Goal: Task Accomplishment & Management: Manage account settings

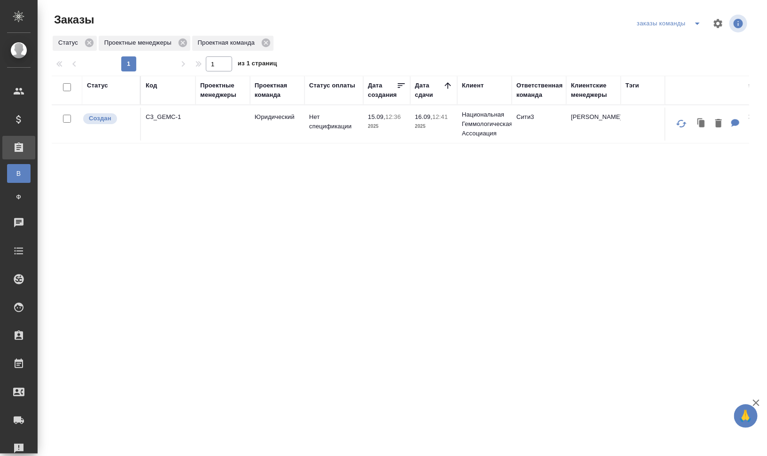
click at [698, 26] on icon "split button" at bounding box center [697, 23] width 11 height 11
click at [685, 57] on li "для раздачи" at bounding box center [671, 57] width 72 height 15
click at [697, 24] on icon "split button" at bounding box center [697, 23] width 11 height 11
drag, startPoint x: 691, startPoint y: 44, endPoint x: 693, endPoint y: 57, distance: 13.4
click at [693, 57] on ul "мои заказы для раздачи" at bounding box center [671, 50] width 72 height 38
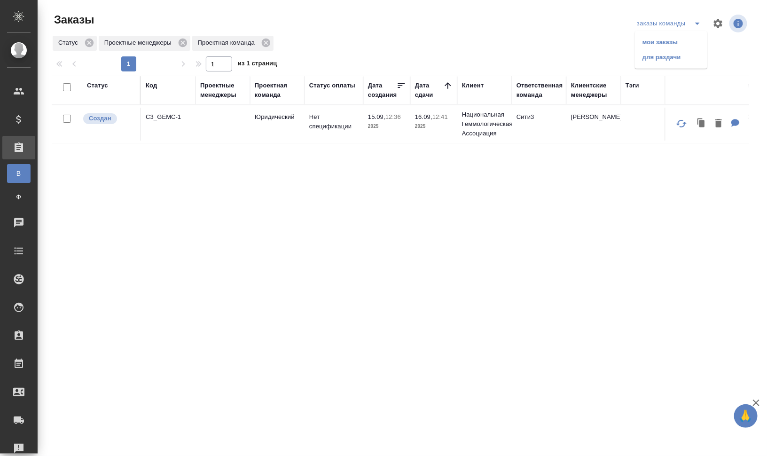
click at [558, 34] on div "заказы команды мои заказы для раздачи" at bounding box center [636, 23] width 228 height 23
click at [151, 83] on div "Код" at bounding box center [151, 85] width 11 height 9
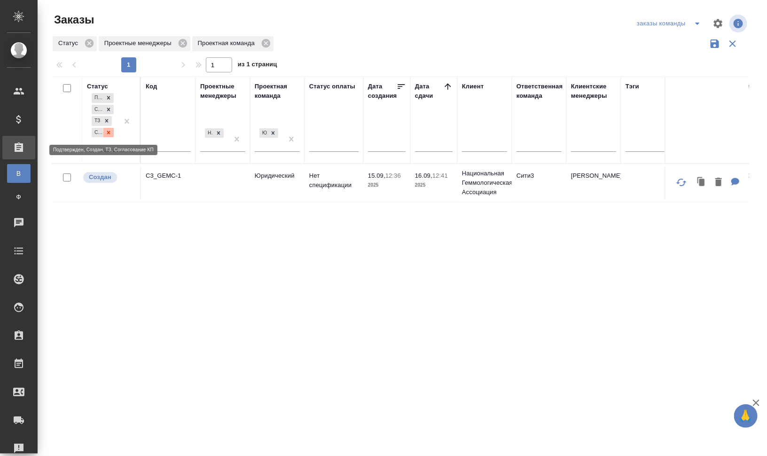
click at [109, 130] on icon at bounding box center [108, 132] width 7 height 7
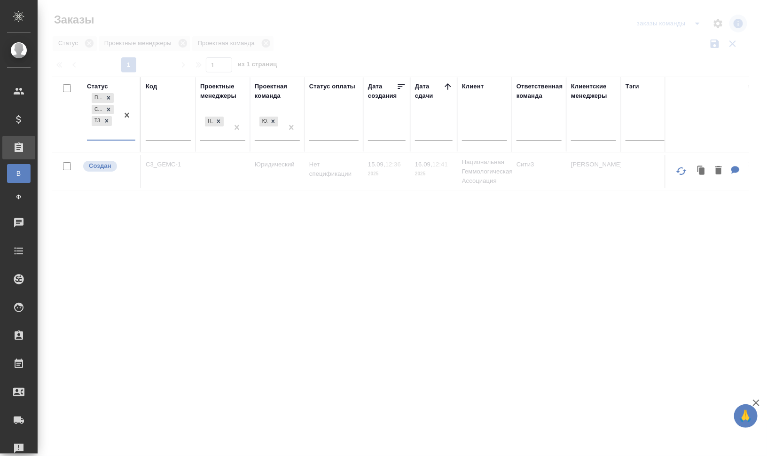
click at [116, 129] on div "Подтвержден Создан ТЗ" at bounding box center [102, 115] width 31 height 48
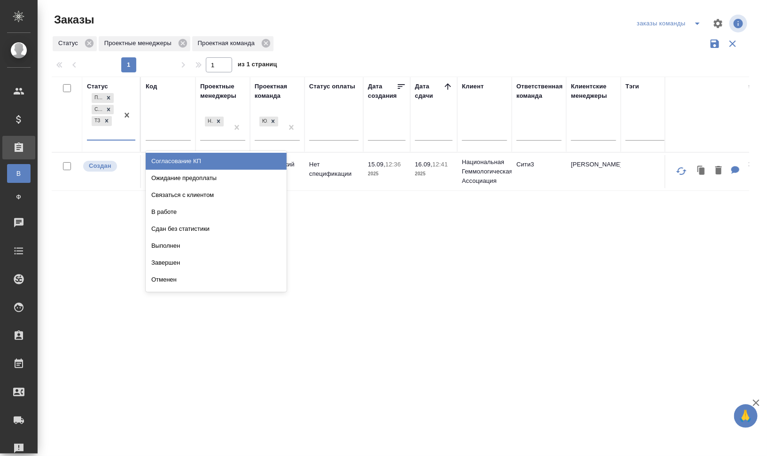
click at [222, 162] on div "Согласование КП" at bounding box center [216, 161] width 141 height 17
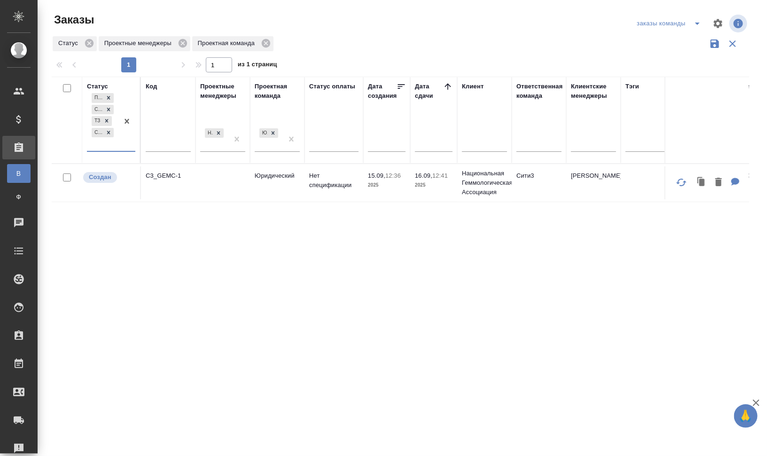
click at [216, 90] on div "Проектные менеджеры" at bounding box center [222, 91] width 45 height 19
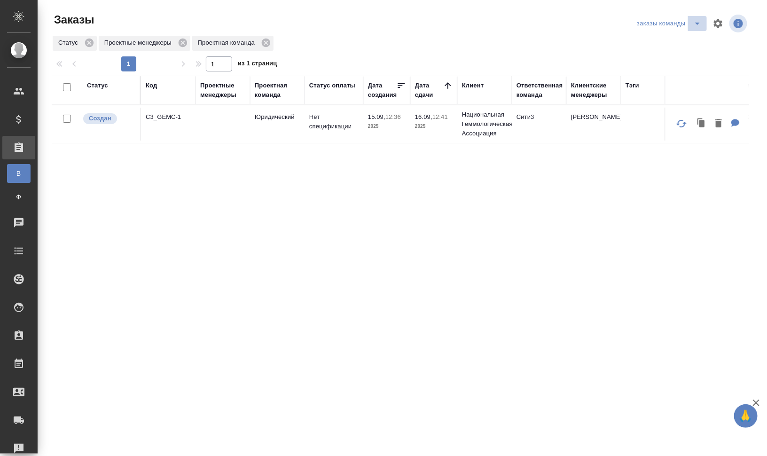
click at [704, 24] on span "split button" at bounding box center [698, 23] width 14 height 11
click at [689, 42] on li "мои заказы" at bounding box center [671, 42] width 72 height 15
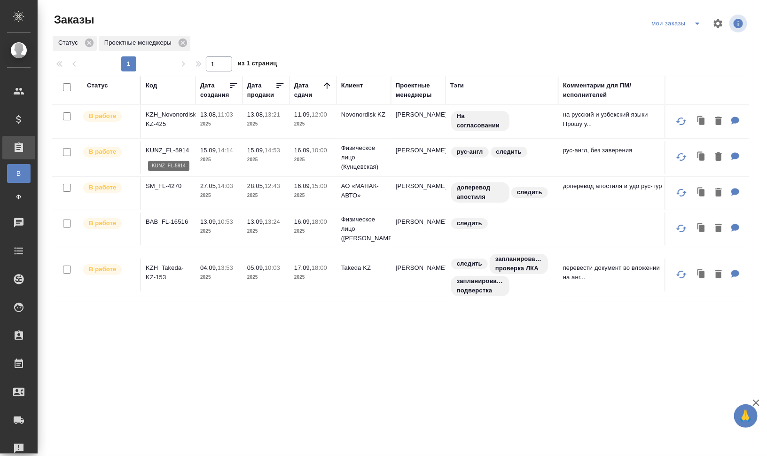
click at [176, 152] on p "KUNZ_FL-5914" at bounding box center [168, 150] width 45 height 9
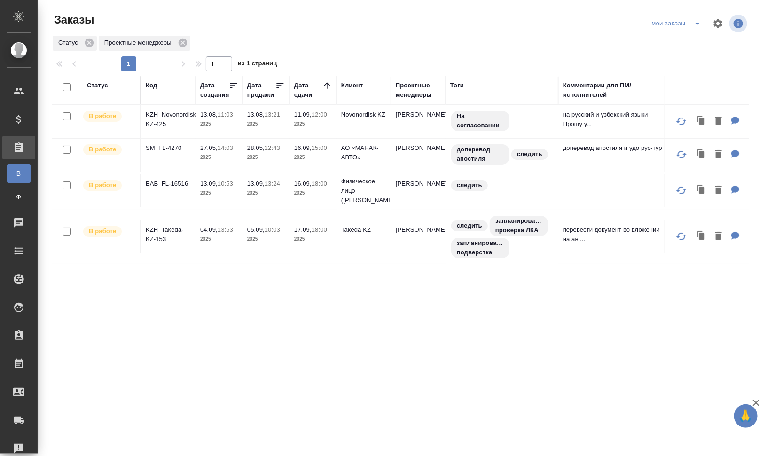
click at [167, 149] on p "SM_FL-4270" at bounding box center [168, 147] width 45 height 9
click at [164, 182] on p "BAB_FL-16516" at bounding box center [168, 183] width 45 height 9
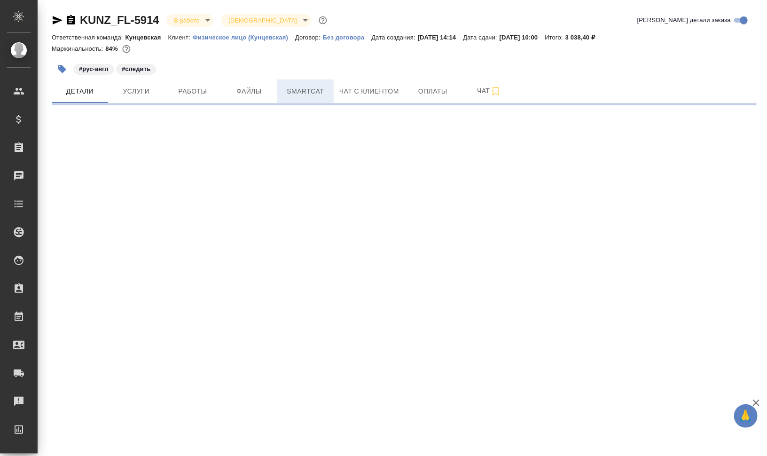
click at [299, 93] on span "Smartcat" at bounding box center [305, 92] width 45 height 12
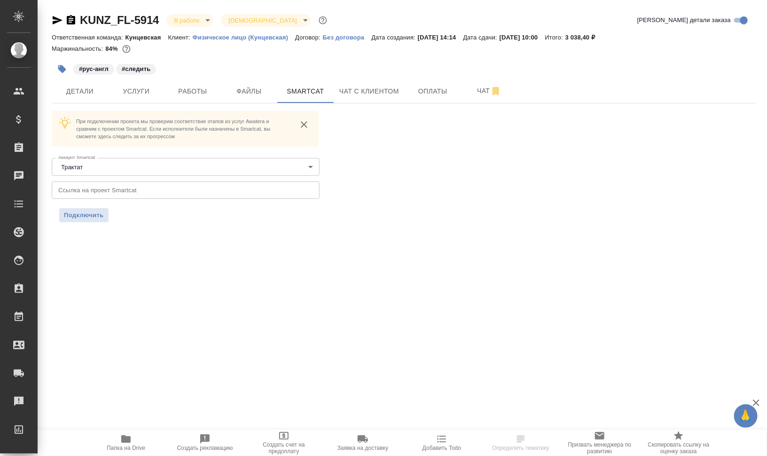
click at [311, 151] on div "При подключении проекта мы проверим соответствие этапов из услуг Awatera и срав…" at bounding box center [186, 156] width 268 height 90
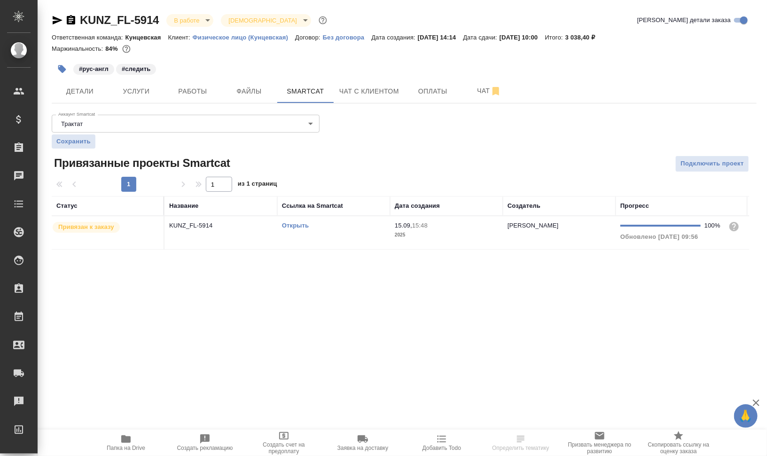
click at [344, 239] on td "Открыть" at bounding box center [333, 232] width 113 height 33
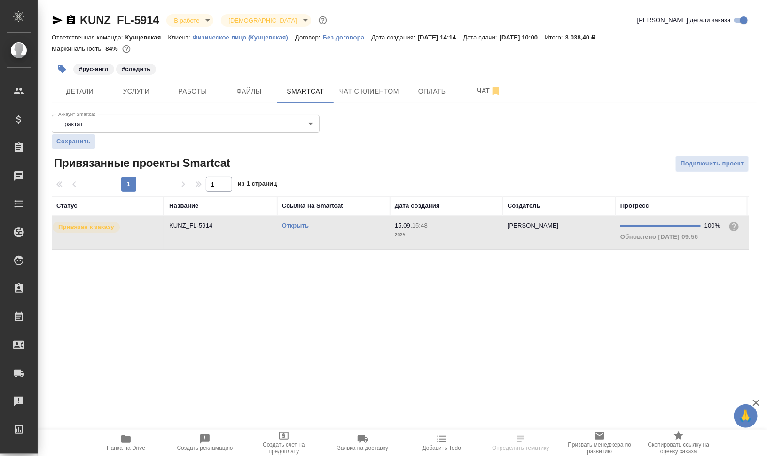
click at [344, 239] on td "Открыть" at bounding box center [333, 232] width 113 height 33
click at [137, 440] on span "Папка на Drive" at bounding box center [126, 442] width 68 height 18
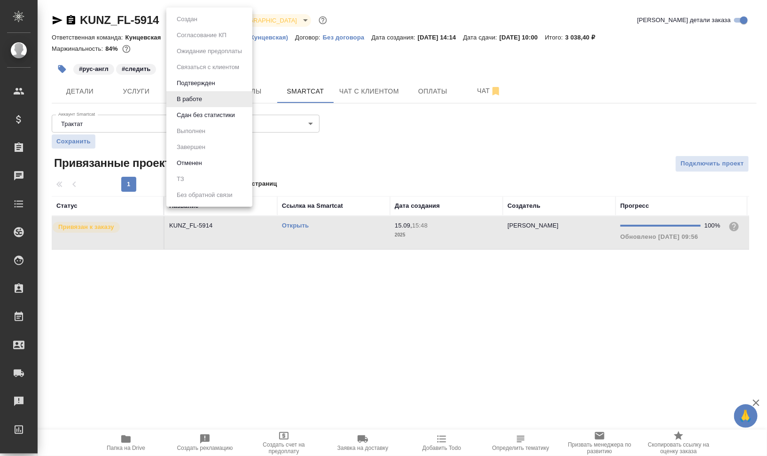
click at [207, 14] on body "🙏 .cls-1 fill:#fff; AWATERA Валеев Динар Клиенты Спецификации Заказы 0 Чаты Tod…" at bounding box center [383, 266] width 767 height 532
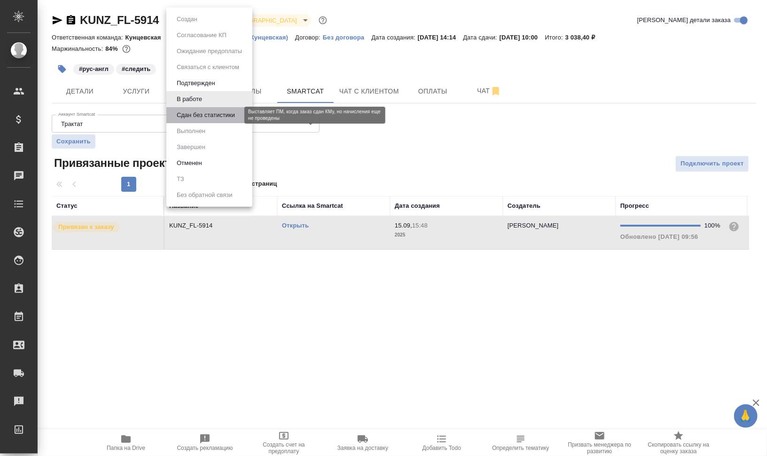
click at [217, 111] on button "Сдан без статистики" at bounding box center [206, 115] width 64 height 10
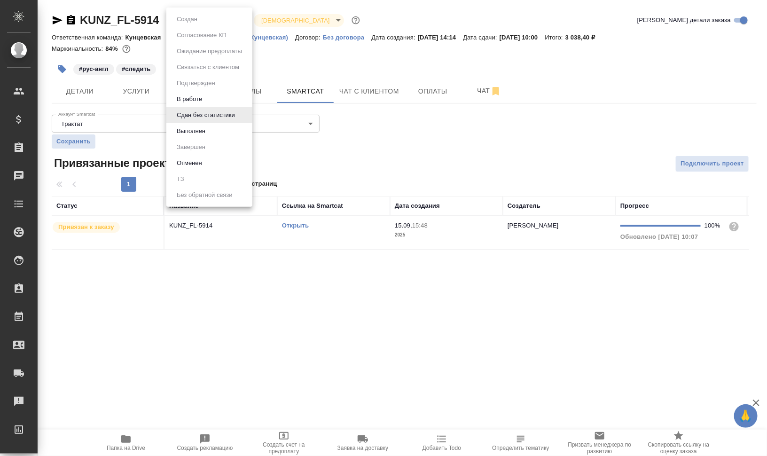
click at [208, 20] on body "🙏 .cls-1 fill:#fff; AWATERA Валеев Динар Клиенты Спецификации Заказы 0 Чаты Tod…" at bounding box center [383, 266] width 767 height 532
click at [228, 131] on li "Выполнен" at bounding box center [209, 131] width 86 height 16
click at [209, 17] on body "🙏 .cls-1 fill:#fff; AWATERA Валеев Динар Клиенты Спецификации Заказы 0 Чаты Tod…" at bounding box center [383, 266] width 767 height 532
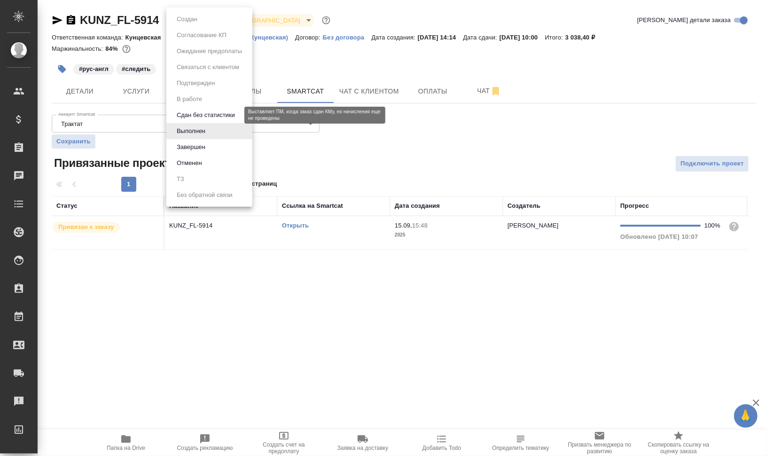
click at [215, 111] on button "Сдан без статистики" at bounding box center [206, 115] width 64 height 10
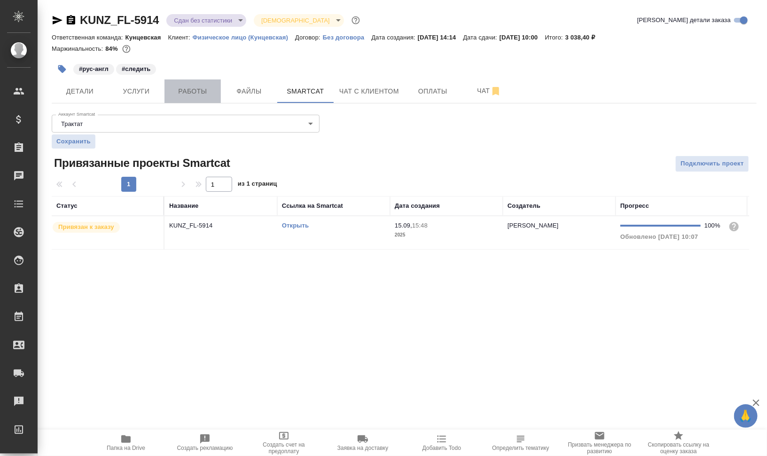
click at [205, 93] on span "Работы" at bounding box center [192, 92] width 45 height 12
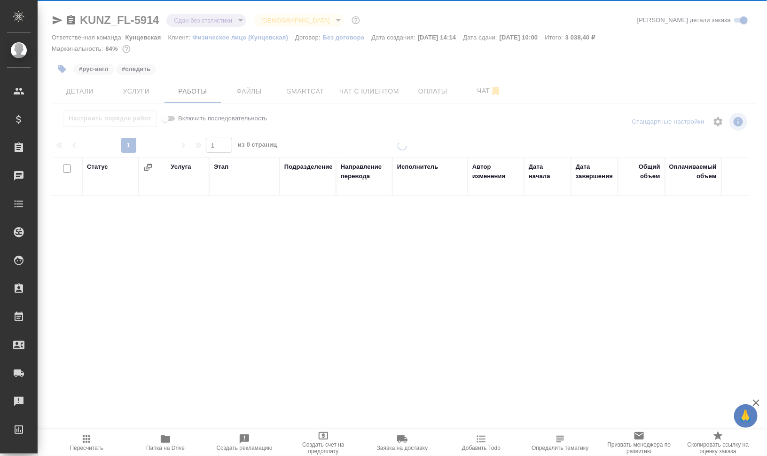
click at [56, 68] on div at bounding box center [403, 196] width 730 height 393
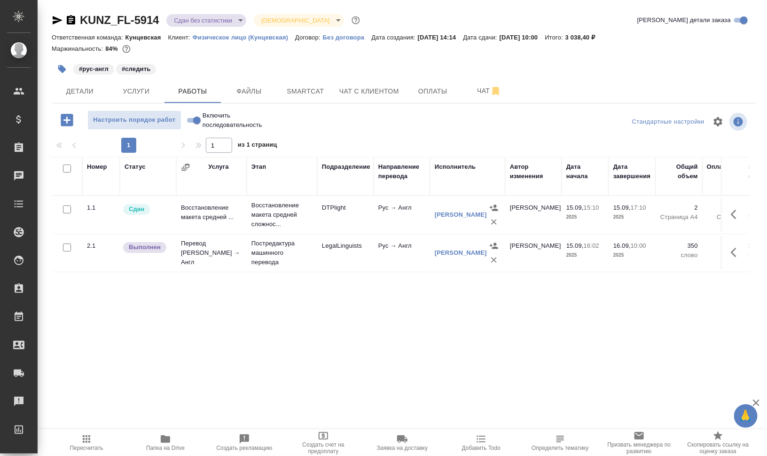
click at [62, 66] on icon "button" at bounding box center [62, 69] width 8 height 8
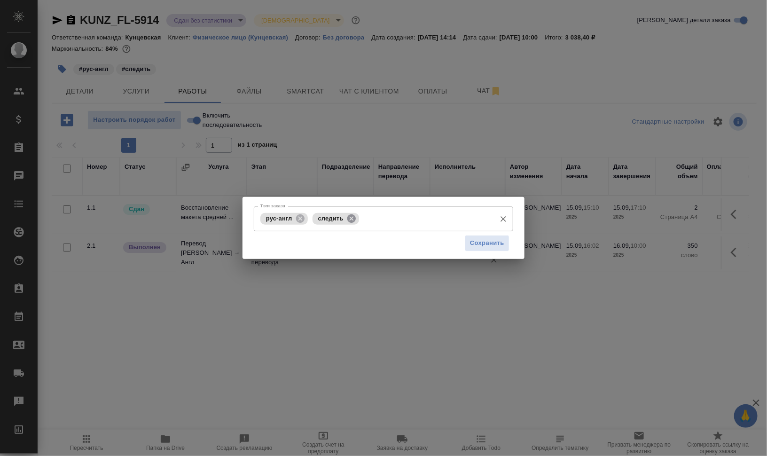
click at [350, 218] on icon at bounding box center [351, 218] width 8 height 8
click at [480, 244] on span "Сохранить" at bounding box center [487, 243] width 34 height 11
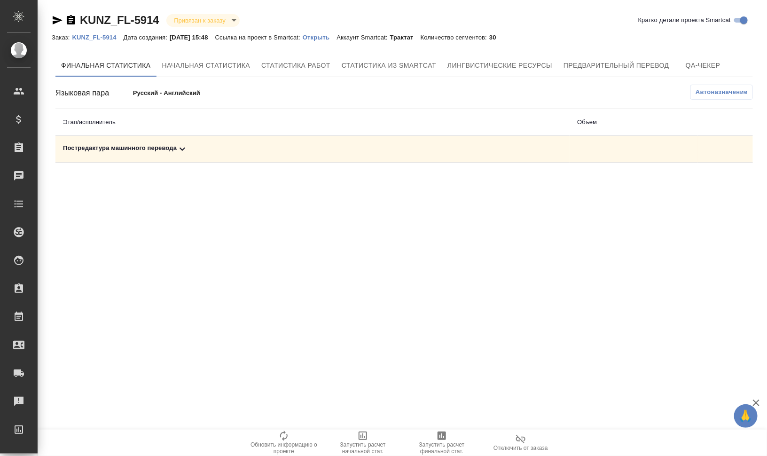
click at [116, 148] on div "Постредактура машинного перевода" at bounding box center [312, 148] width 499 height 11
click at [441, 444] on span "Запустить расчет финальной стат." at bounding box center [442, 447] width 68 height 13
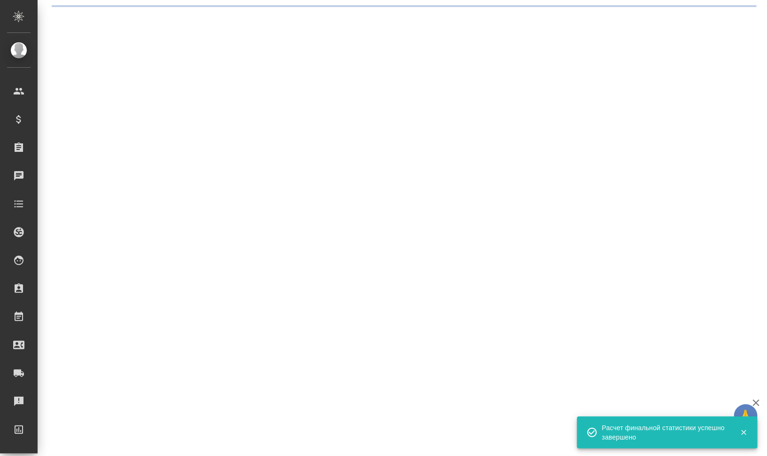
click at [167, 145] on div ".cls-1 fill:#fff; AWATERA Валеев Динар Клиенты Спецификации Заказы 0 Чаты Todo …" at bounding box center [383, 228] width 767 height 456
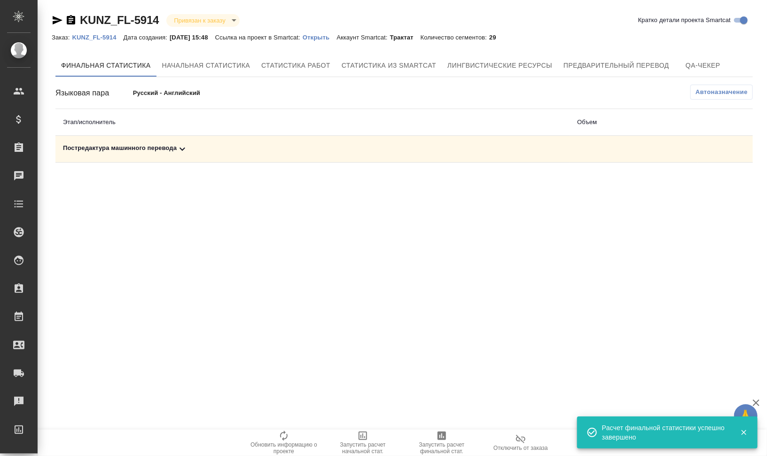
click at [172, 152] on div "Постредактура машинного перевода" at bounding box center [312, 148] width 499 height 11
click at [714, 182] on icon "button" at bounding box center [711, 181] width 11 height 11
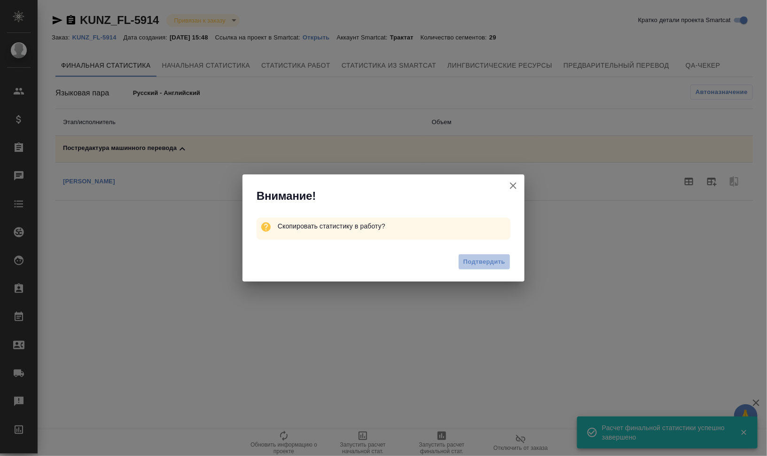
click at [479, 260] on span "Подтвердить" at bounding box center [485, 262] width 42 height 11
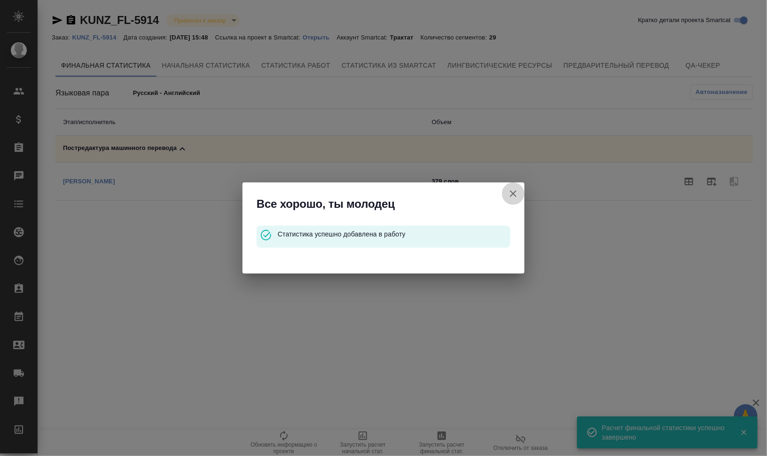
click at [513, 192] on icon "button" at bounding box center [513, 193] width 11 height 11
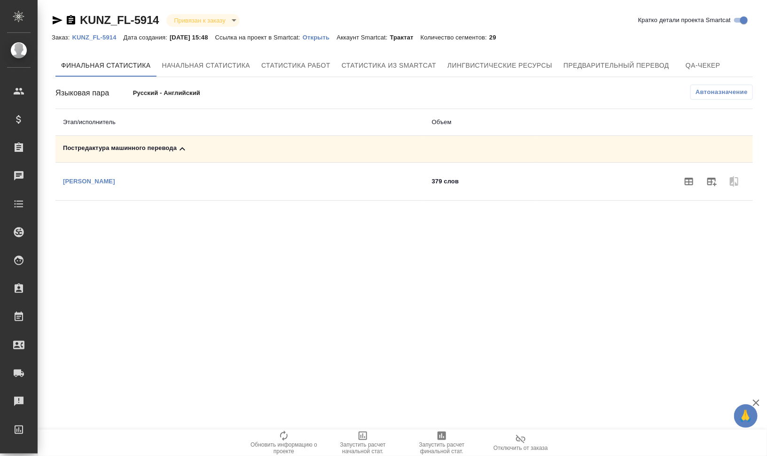
click at [86, 38] on p "KUNZ_FL-5914" at bounding box center [97, 37] width 51 height 7
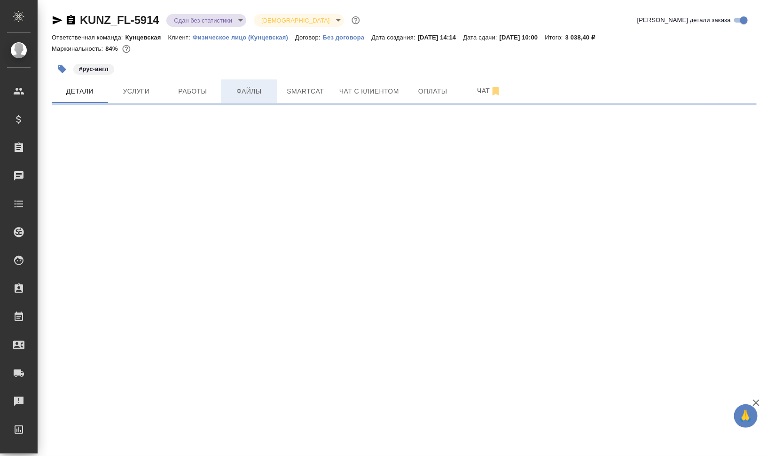
click at [228, 93] on span "Файлы" at bounding box center [249, 92] width 45 height 12
click at [182, 93] on span "Работы" at bounding box center [192, 92] width 45 height 12
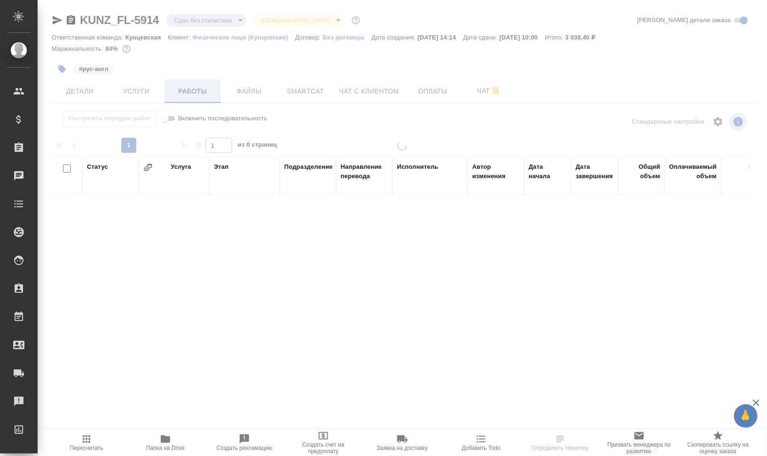
click at [182, 93] on div at bounding box center [403, 196] width 730 height 393
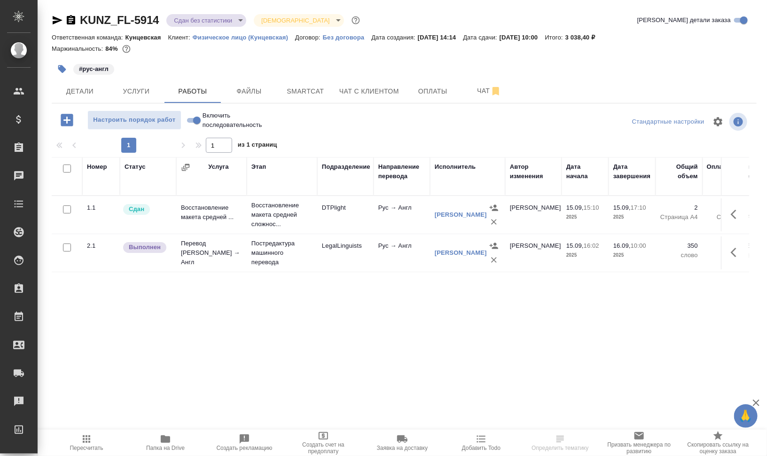
click at [88, 440] on icon "button" at bounding box center [86, 438] width 11 height 11
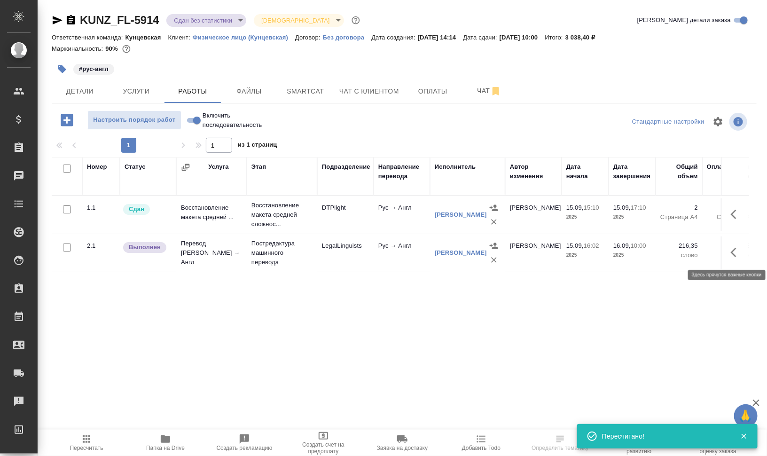
click at [737, 253] on icon "button" at bounding box center [736, 252] width 11 height 11
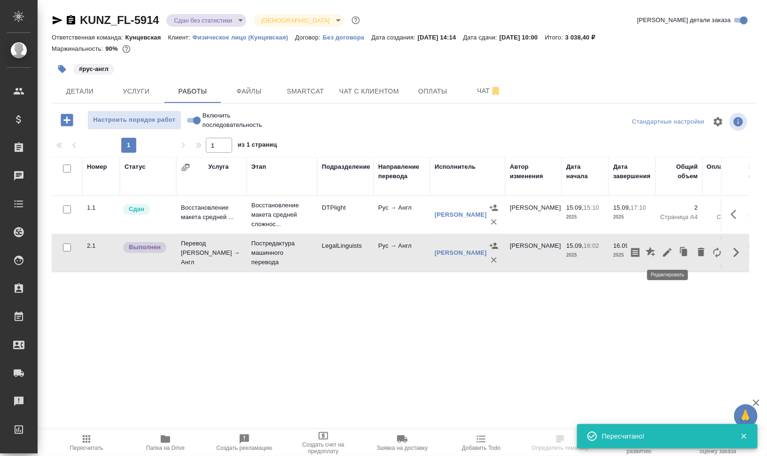
click at [663, 251] on icon "button" at bounding box center [667, 252] width 11 height 11
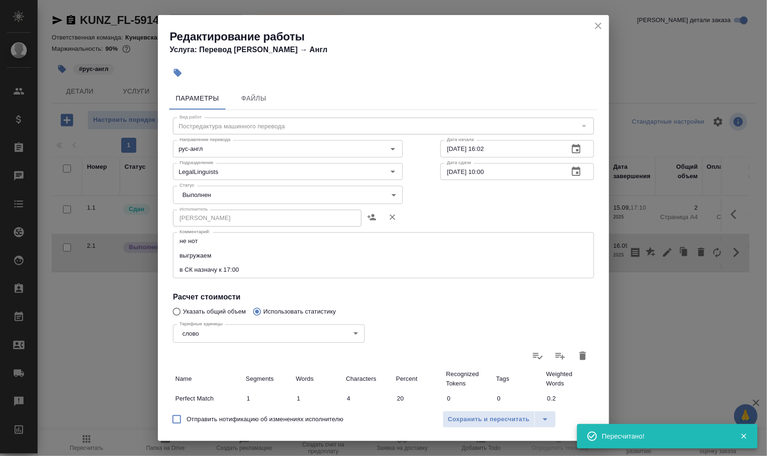
click at [259, 191] on body "🙏 .cls-1 fill:#fff; AWATERA Валеев Динар Клиенты Спецификации Заказы 0 Чаты Tod…" at bounding box center [383, 266] width 767 height 532
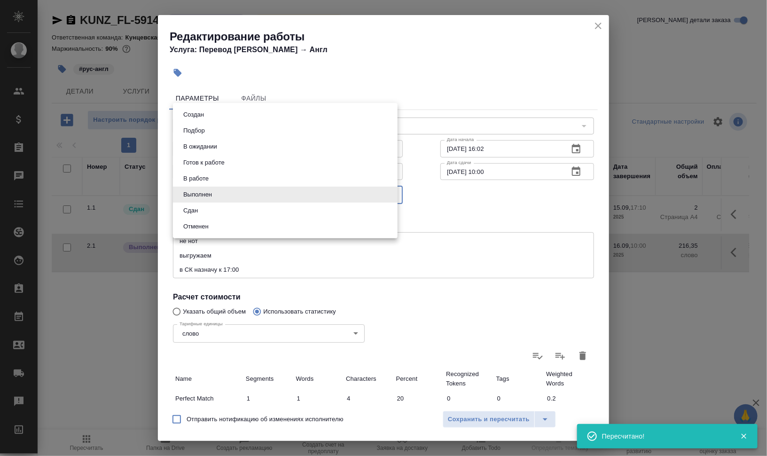
click at [258, 210] on li "Сдан" at bounding box center [285, 211] width 225 height 16
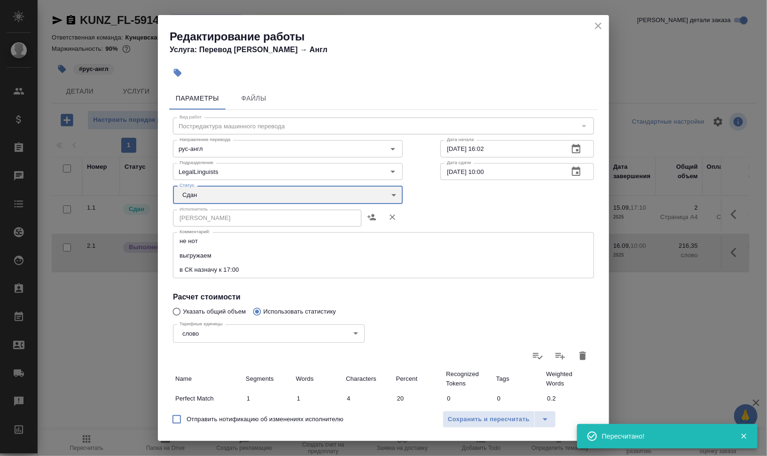
type input "closed"
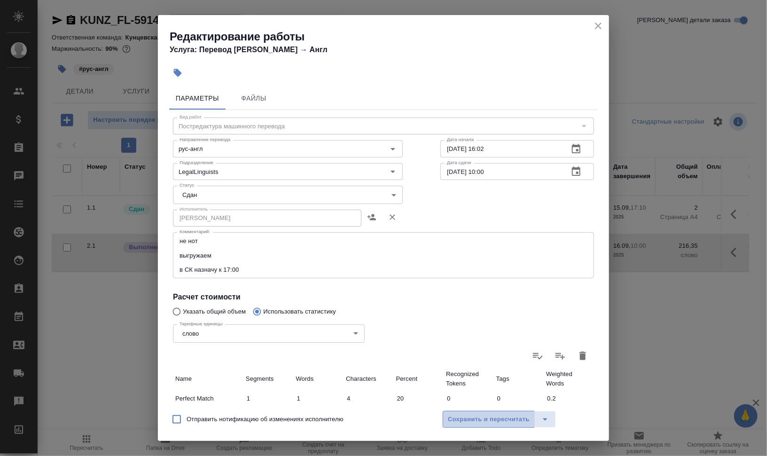
click at [491, 419] on span "Сохранить и пересчитать" at bounding box center [489, 419] width 82 height 11
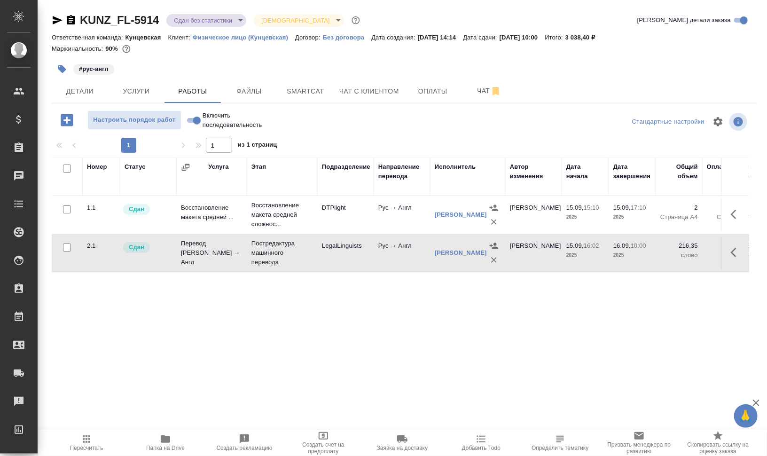
click at [223, 22] on body "🙏 .cls-1 fill:#fff; AWATERA Валеев Динар Клиенты Спецификации Заказы 0 Чаты Tod…" at bounding box center [383, 266] width 767 height 532
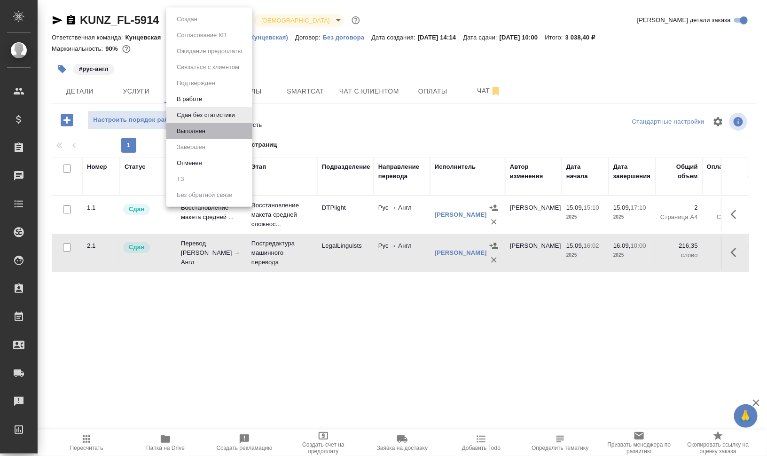
click at [212, 126] on li "Выполнен" at bounding box center [209, 131] width 86 height 16
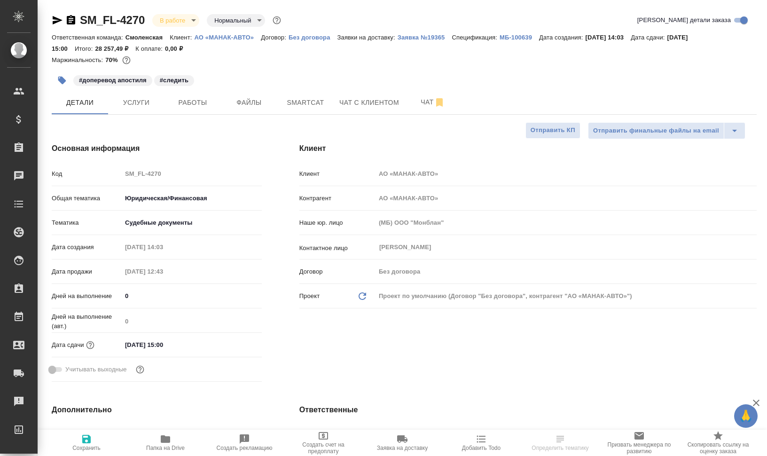
select select "RU"
click at [155, 445] on span "Папка на Drive" at bounding box center [165, 448] width 39 height 7
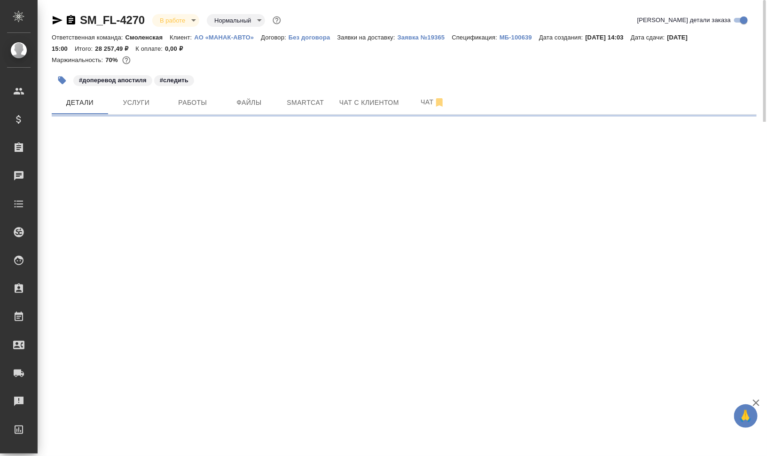
select select "RU"
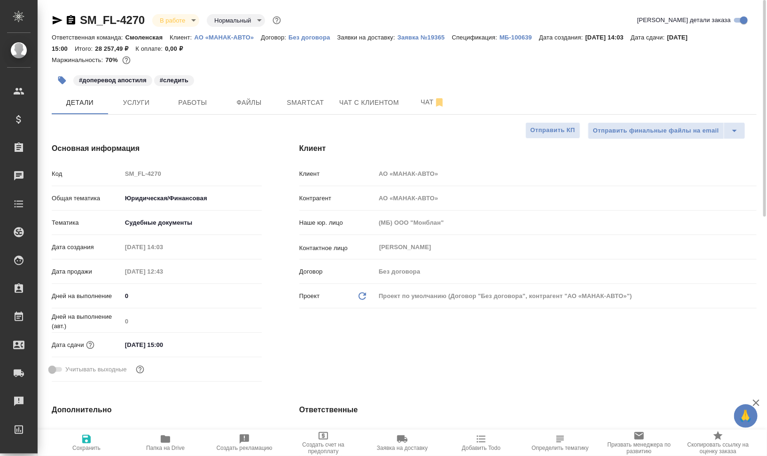
type textarea "x"
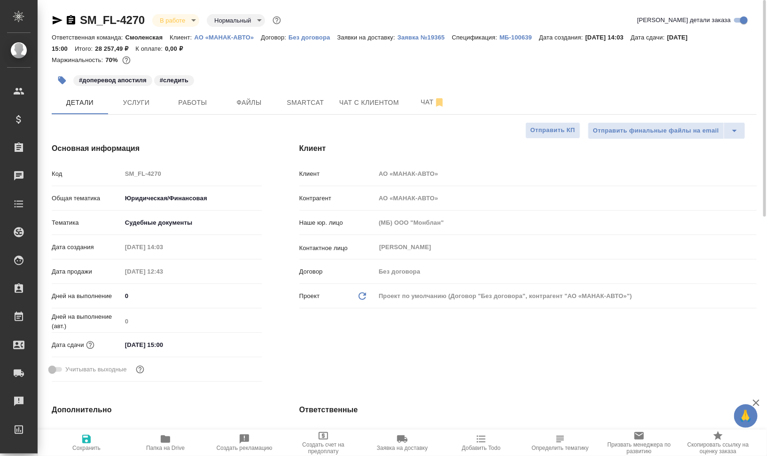
type textarea "x"
click at [202, 105] on span "Работы" at bounding box center [192, 103] width 45 height 12
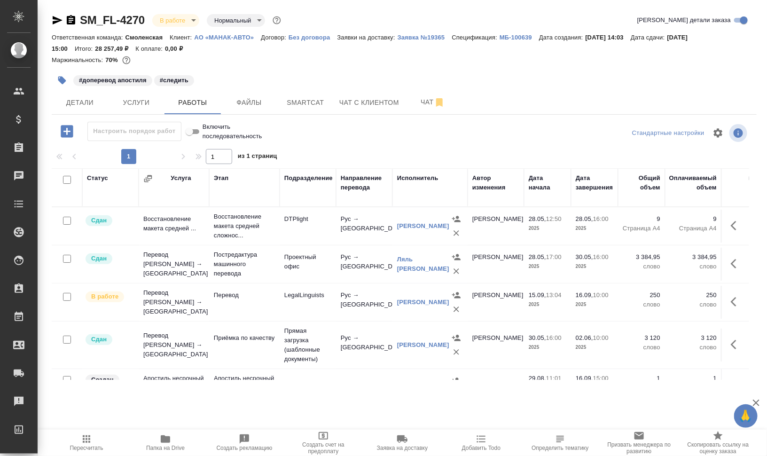
click at [164, 446] on span "Папка на Drive" at bounding box center [165, 448] width 39 height 7
click at [101, 436] on span "Пересчитать" at bounding box center [87, 442] width 68 height 18
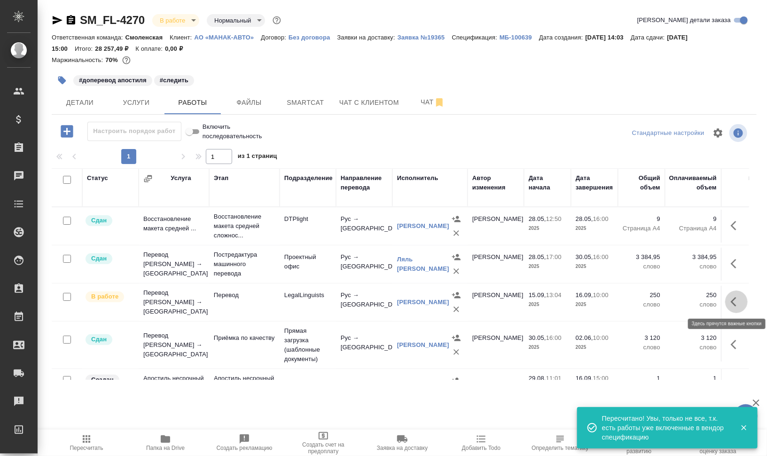
click at [731, 300] on icon "button" at bounding box center [736, 301] width 11 height 11
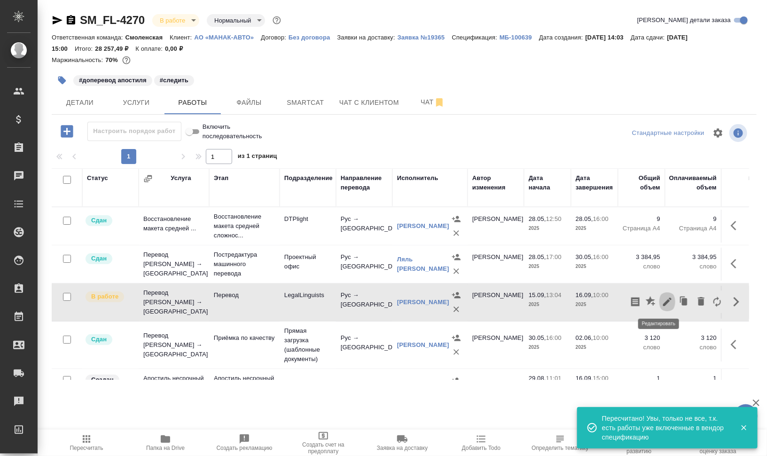
click at [663, 300] on icon "button" at bounding box center [667, 301] width 11 height 11
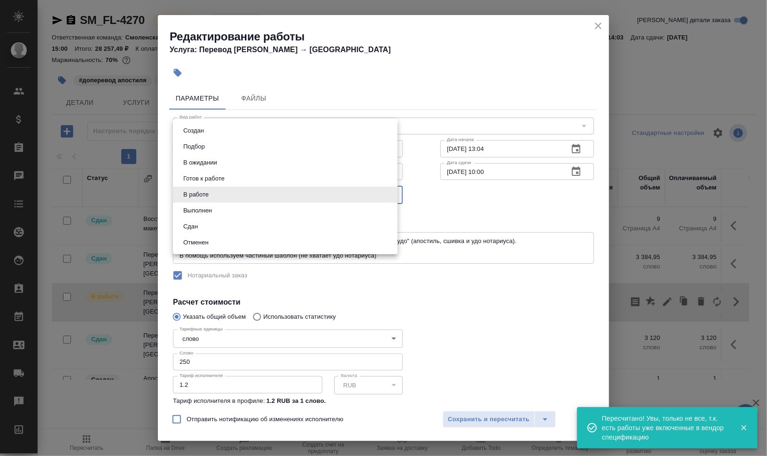
click at [219, 196] on body "🙏 .cls-1 fill:#fff; AWATERA [PERSON_NAME] Динар Клиенты Спецификации Заказы 0 Ч…" at bounding box center [383, 266] width 767 height 532
click at [212, 224] on li "Сдан" at bounding box center [285, 227] width 225 height 16
type input "closed"
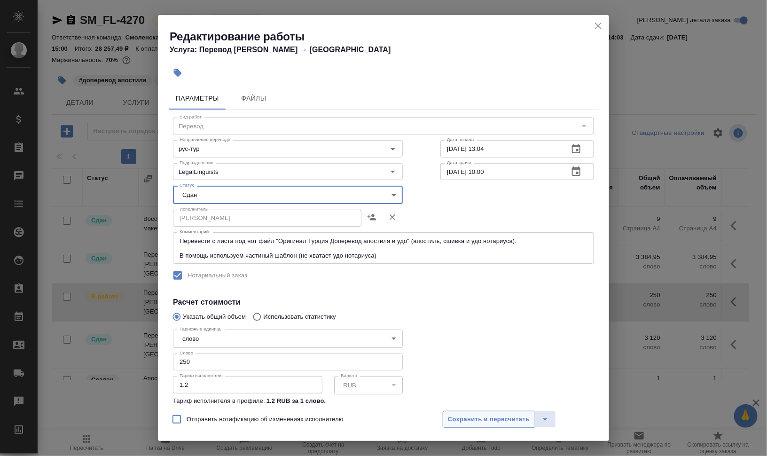
click at [464, 420] on span "Сохранить и пересчитать" at bounding box center [489, 419] width 82 height 11
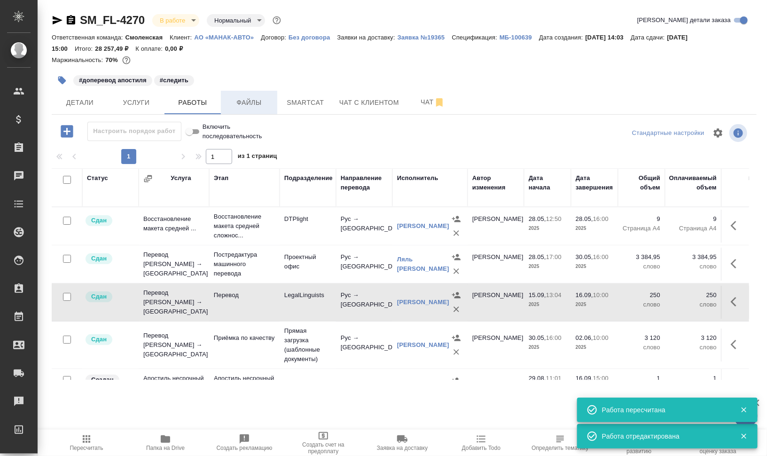
click at [259, 95] on button "Файлы" at bounding box center [249, 103] width 56 height 24
click at [186, 99] on span "Работы" at bounding box center [192, 103] width 45 height 12
click at [186, 98] on span "Работы" at bounding box center [192, 103] width 45 height 12
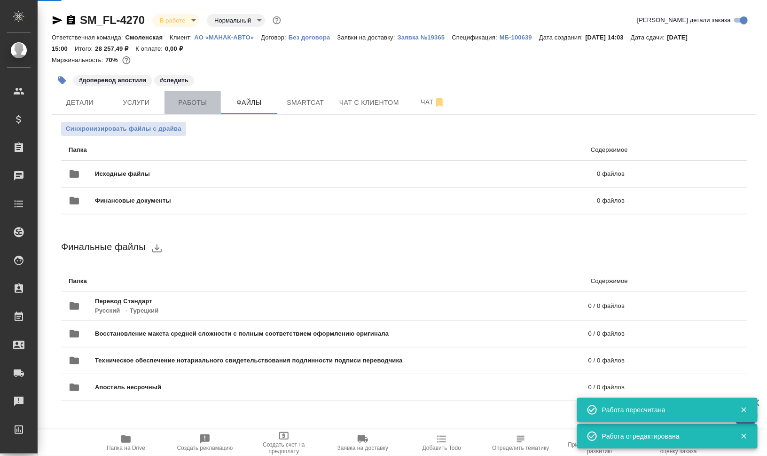
click at [186, 98] on span "Работы" at bounding box center [192, 103] width 45 height 12
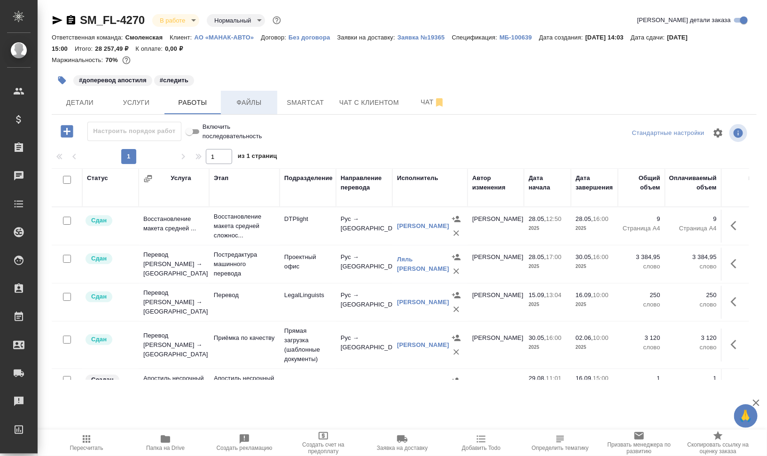
click at [232, 102] on span "Файлы" at bounding box center [249, 103] width 45 height 12
click at [176, 105] on span "Работы" at bounding box center [192, 103] width 45 height 12
click at [181, 101] on span "Работы" at bounding box center [192, 103] width 45 height 12
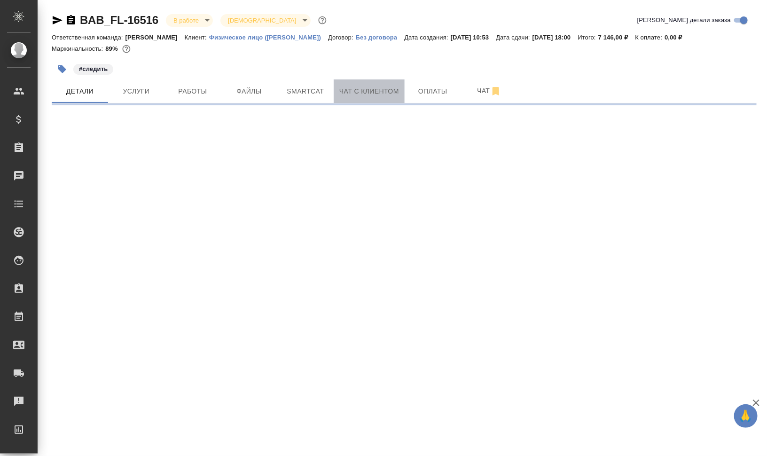
click at [363, 87] on span "Чат с клиентом" at bounding box center [369, 92] width 60 height 12
click at [315, 92] on span "Smartcat" at bounding box center [305, 92] width 45 height 12
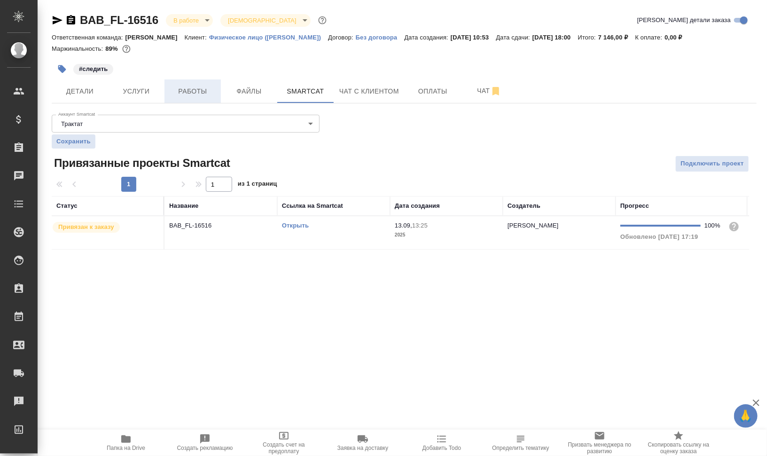
click at [203, 97] on span "Работы" at bounding box center [192, 92] width 45 height 12
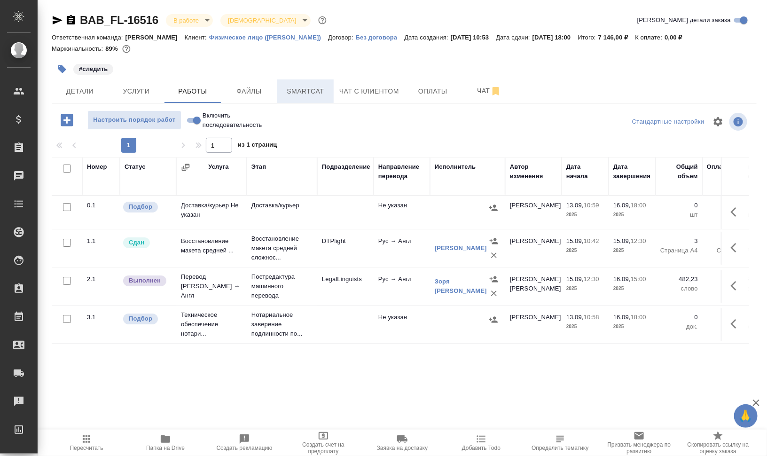
click at [301, 88] on span "Smartcat" at bounding box center [305, 92] width 45 height 12
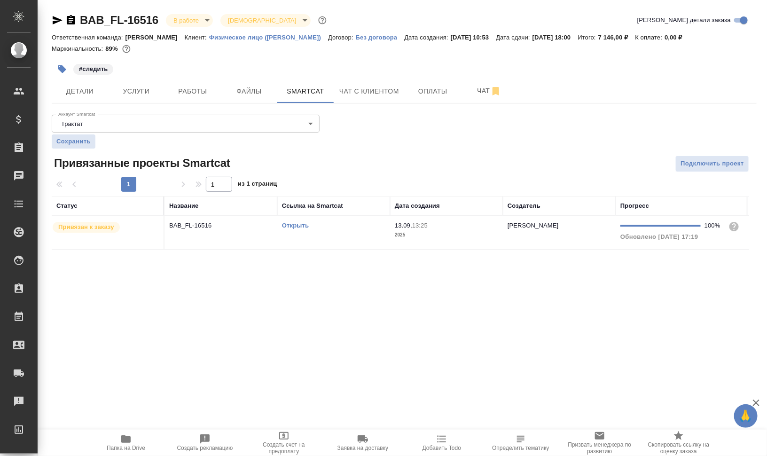
click at [303, 234] on td "Открыть" at bounding box center [333, 232] width 113 height 33
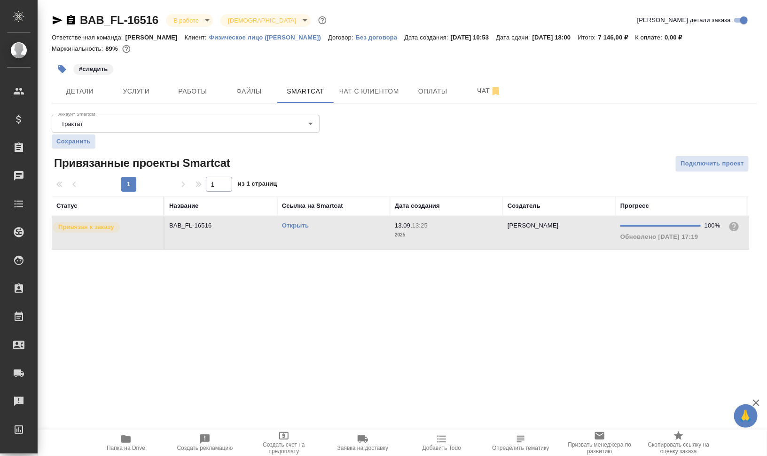
click at [303, 234] on td "Открыть" at bounding box center [333, 232] width 113 height 33
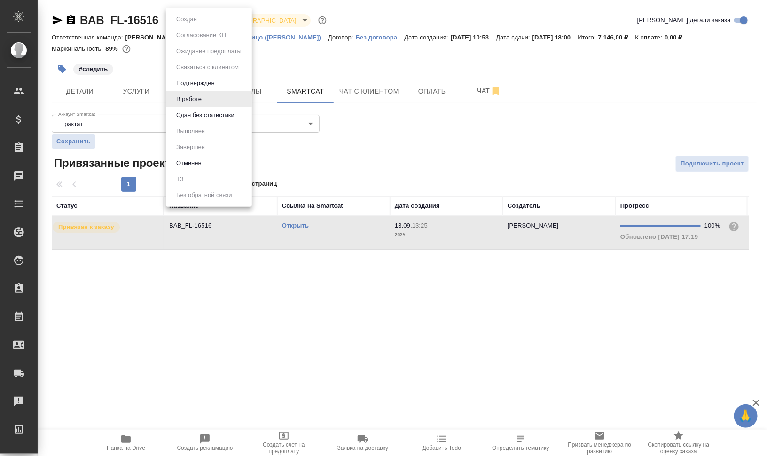
click at [192, 21] on body "🙏 .cls-1 fill:#fff; AWATERA [PERSON_NAME] Динар Клиенты Спецификации Заказы 0 Ч…" at bounding box center [383, 266] width 767 height 532
click at [204, 117] on button "Сдан без статистики" at bounding box center [205, 115] width 64 height 10
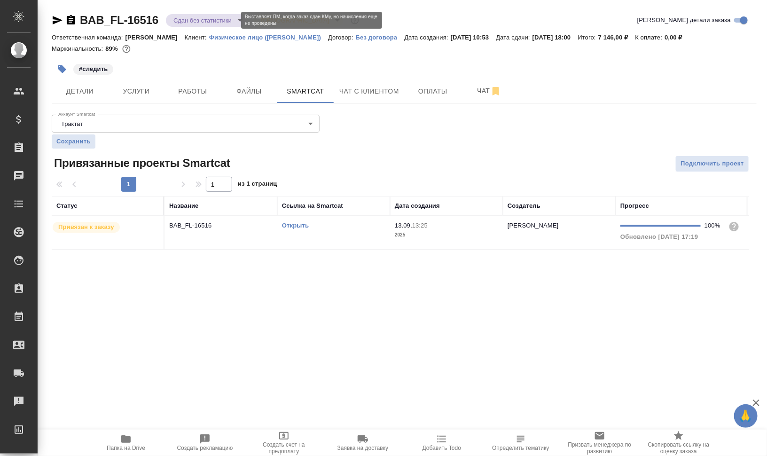
click at [201, 23] on body "🙏 .cls-1 fill:#fff; AWATERA [PERSON_NAME] Динар Клиенты Спецификации Заказы 0 Ч…" at bounding box center [383, 266] width 767 height 532
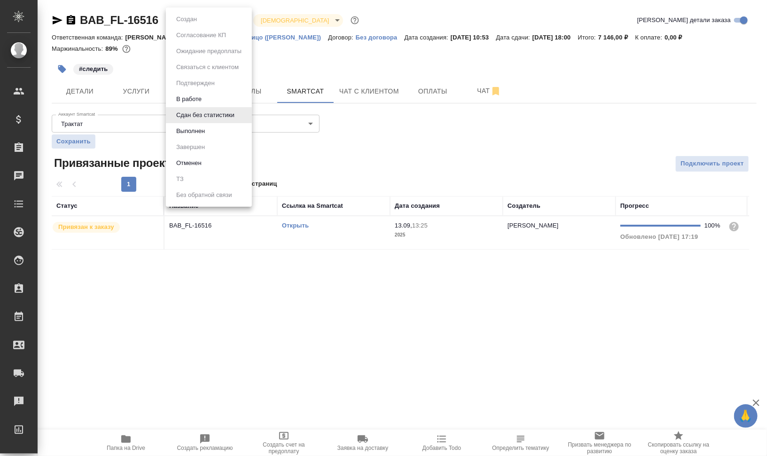
click at [206, 127] on button "Выполнен" at bounding box center [190, 131] width 34 height 10
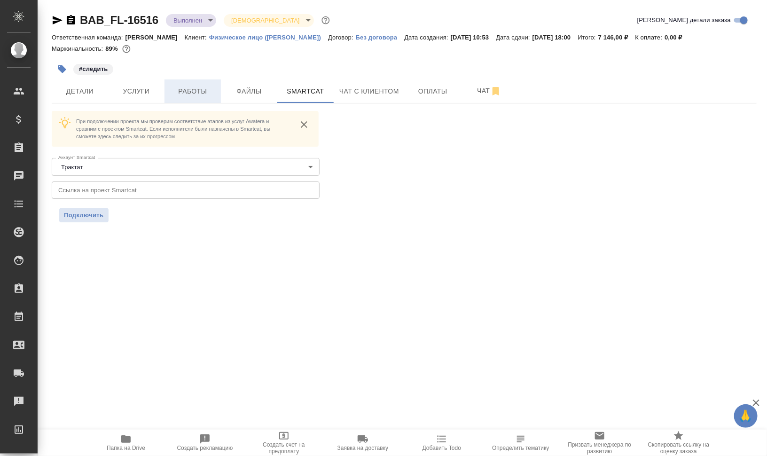
click at [198, 90] on span "Работы" at bounding box center [192, 92] width 45 height 12
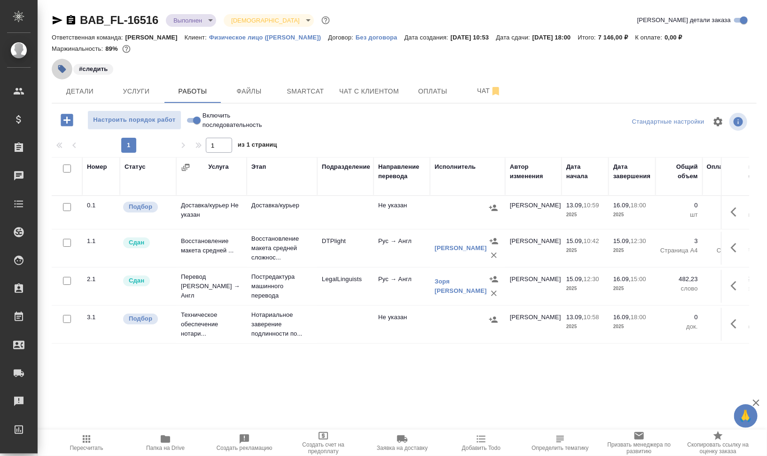
click at [59, 68] on icon "button" at bounding box center [62, 69] width 8 height 8
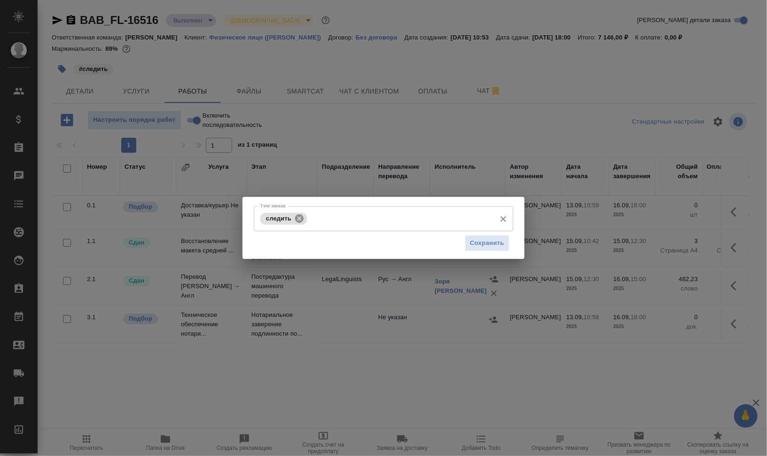
click at [303, 214] on icon at bounding box center [299, 218] width 10 height 10
click at [481, 245] on span "Сохранить" at bounding box center [487, 243] width 34 height 11
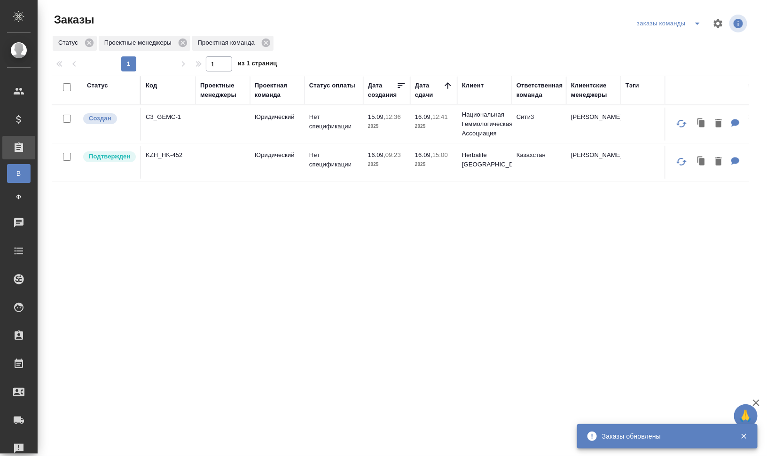
click at [148, 87] on div "Код" at bounding box center [151, 85] width 11 height 9
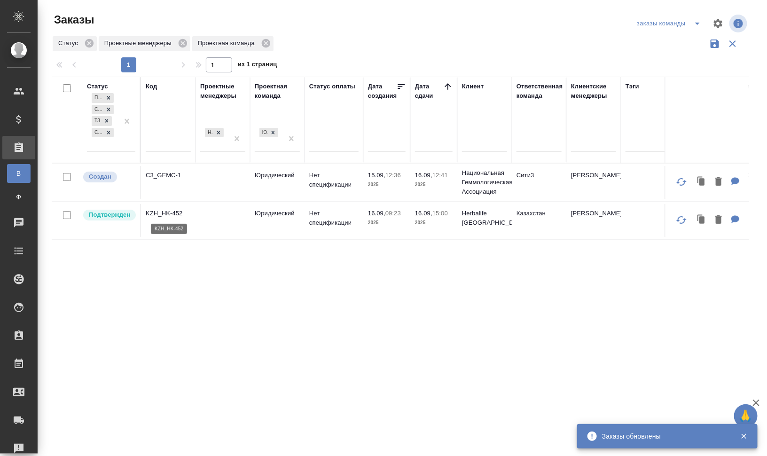
click at [172, 213] on p "KZH_HK-452" at bounding box center [168, 213] width 45 height 9
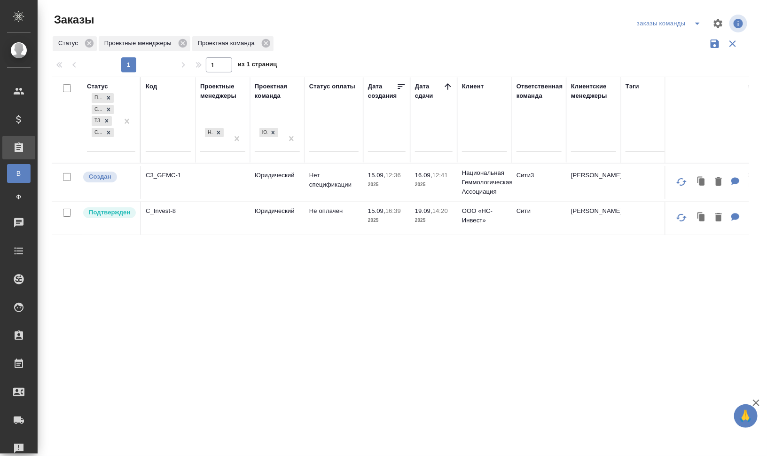
click at [152, 85] on div "Код" at bounding box center [151, 86] width 11 height 9
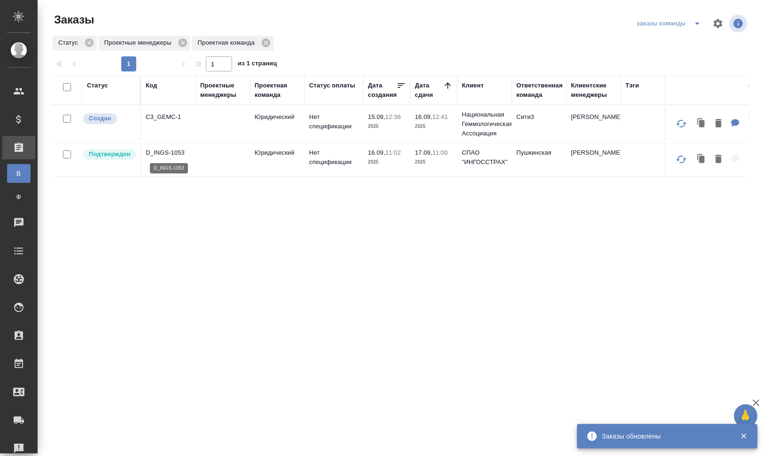
click at [172, 152] on p "D_INGS-1053" at bounding box center [168, 152] width 45 height 9
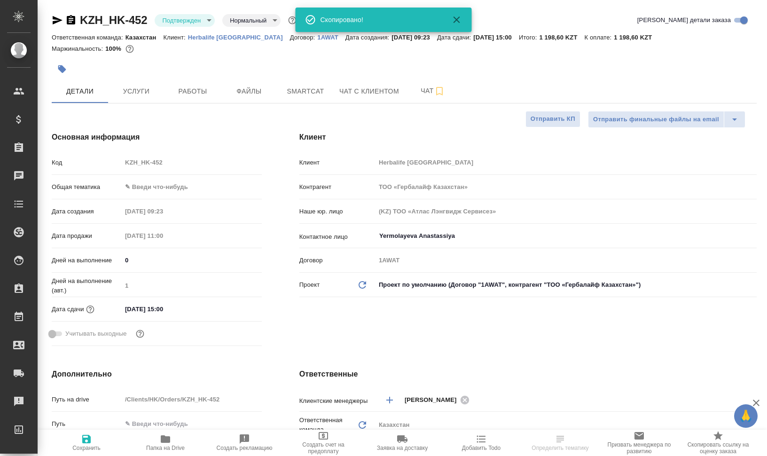
select select "RU"
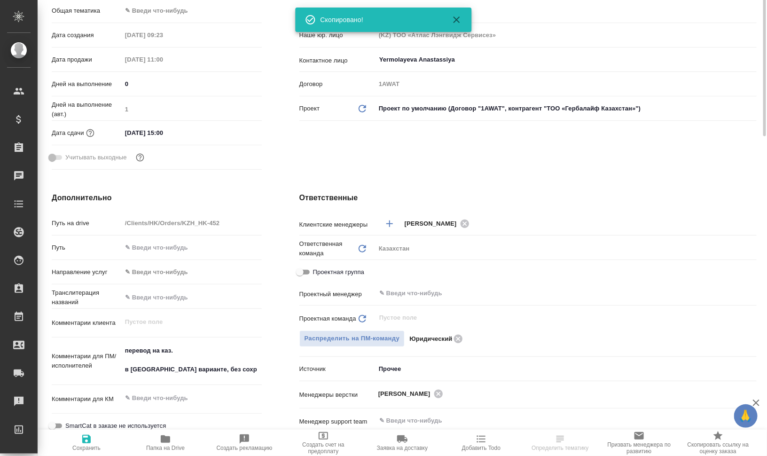
scroll to position [353, 0]
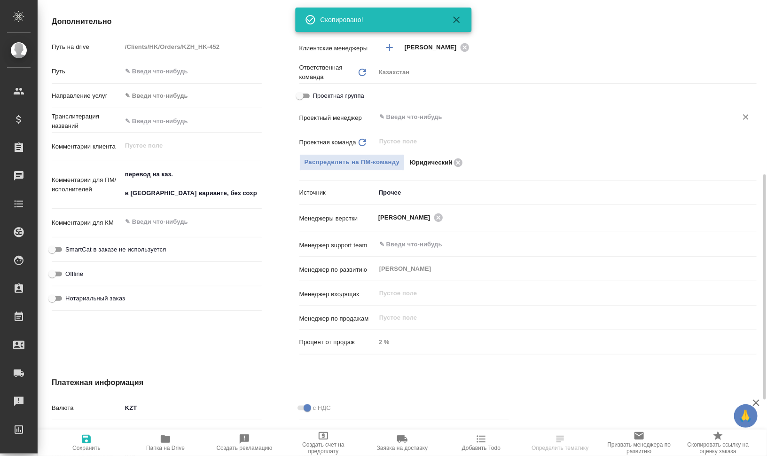
click at [438, 122] on input "text" at bounding box center [550, 116] width 344 height 11
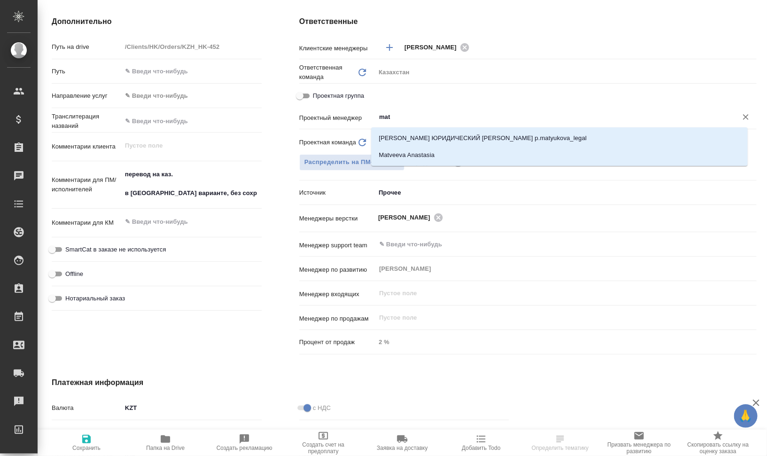
type input "matv"
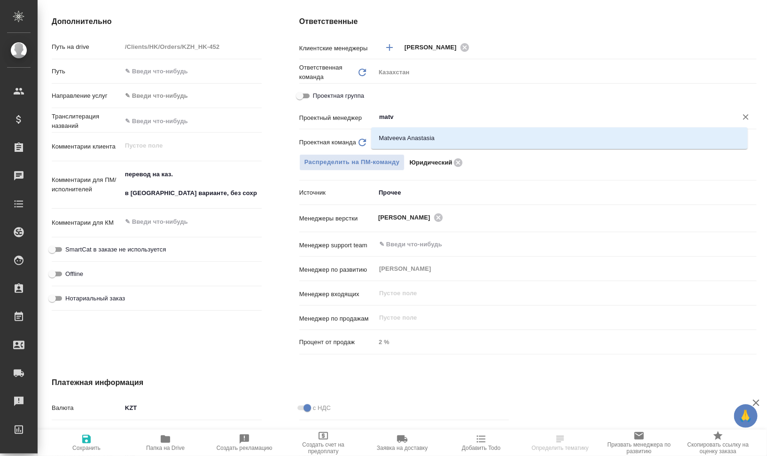
click at [432, 137] on div ".cls-1 fill:#fff; AWATERA [PERSON_NAME] Динар Клиенты Спецификации Заказы 0 Чат…" at bounding box center [383, 228] width 767 height 456
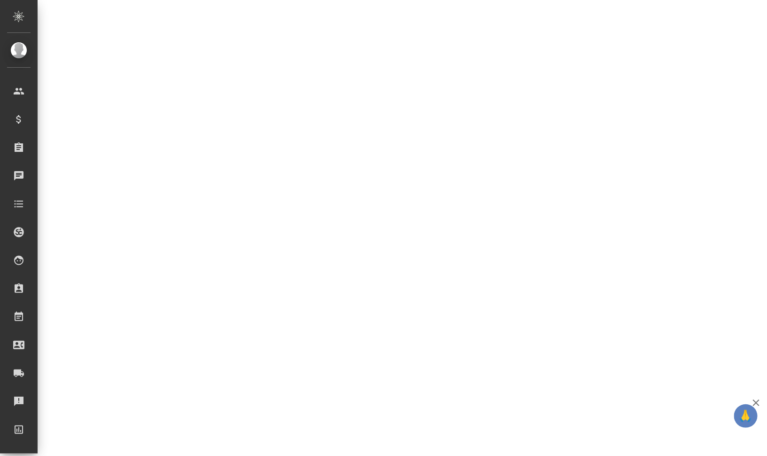
select select "RU"
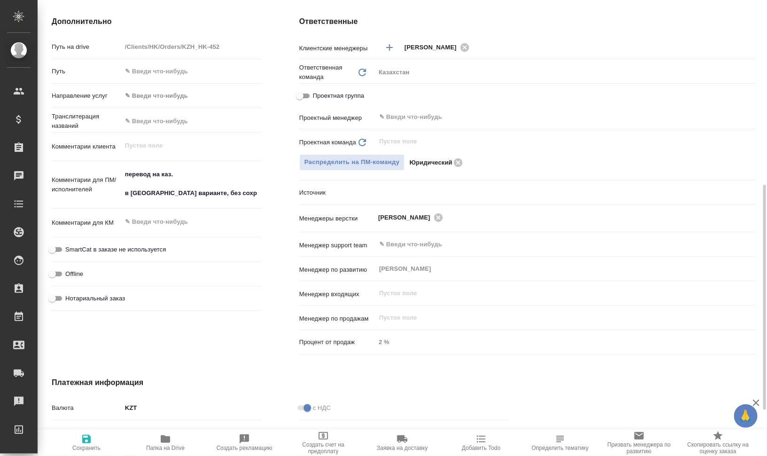
scroll to position [360, 0]
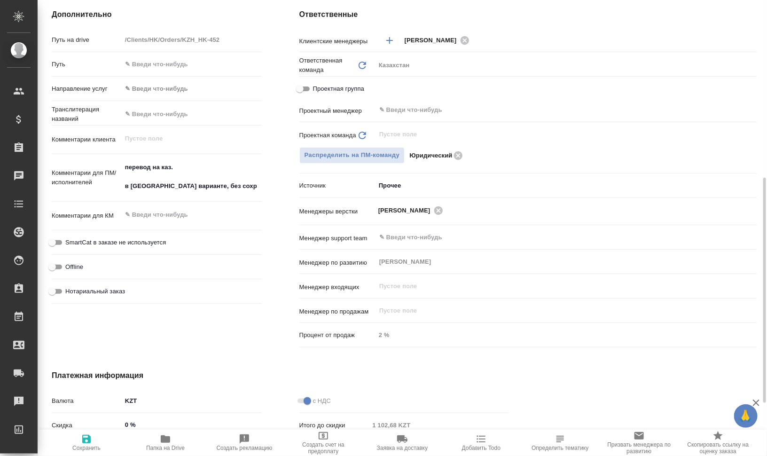
type textarea "x"
click at [437, 106] on input "text" at bounding box center [550, 109] width 344 height 11
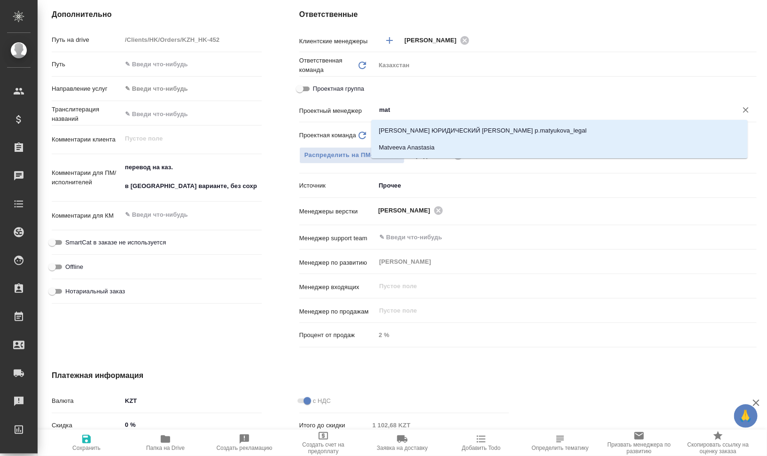
type input "matv"
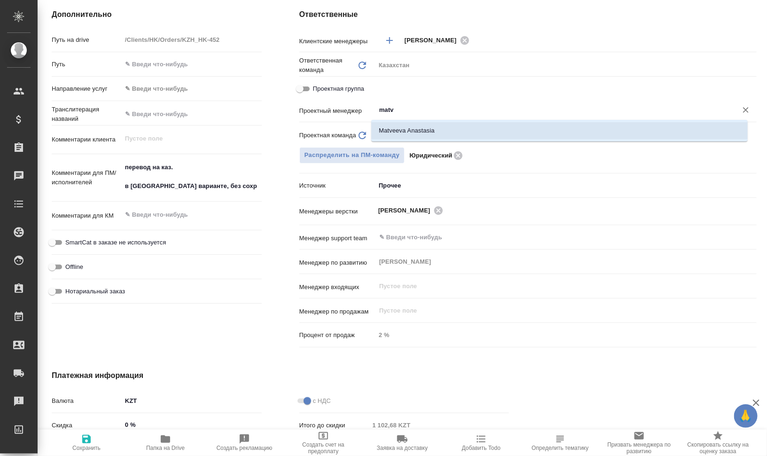
click at [410, 133] on li "Matveeva Anastasia" at bounding box center [559, 130] width 377 height 17
type textarea "x"
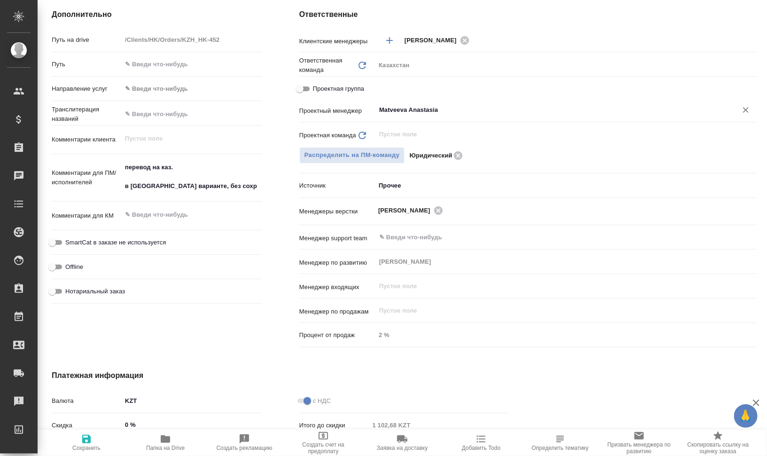
type input "Matveeva Anastasia"
click at [94, 439] on span "Сохранить" at bounding box center [87, 442] width 68 height 18
type textarea "x"
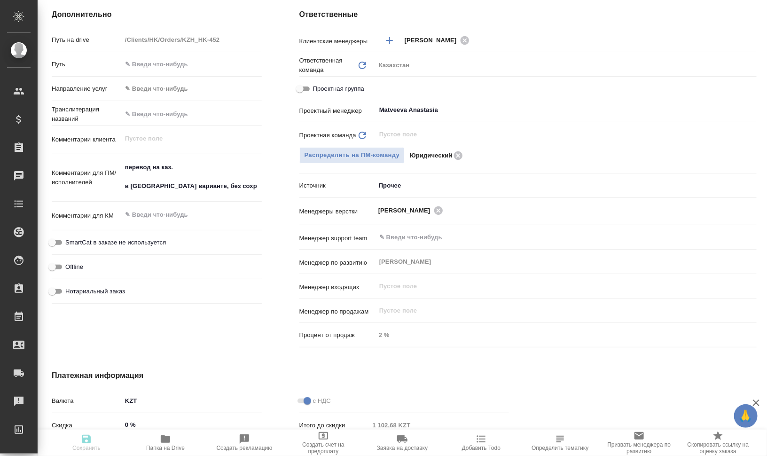
type textarea "x"
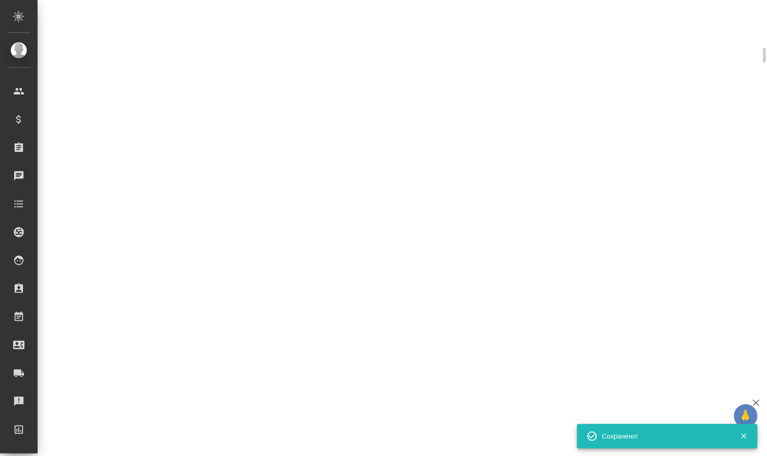
select select "RU"
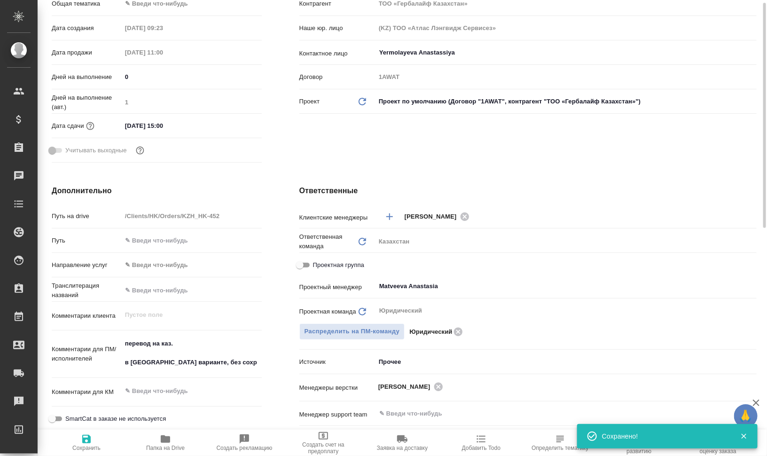
type textarea "x"
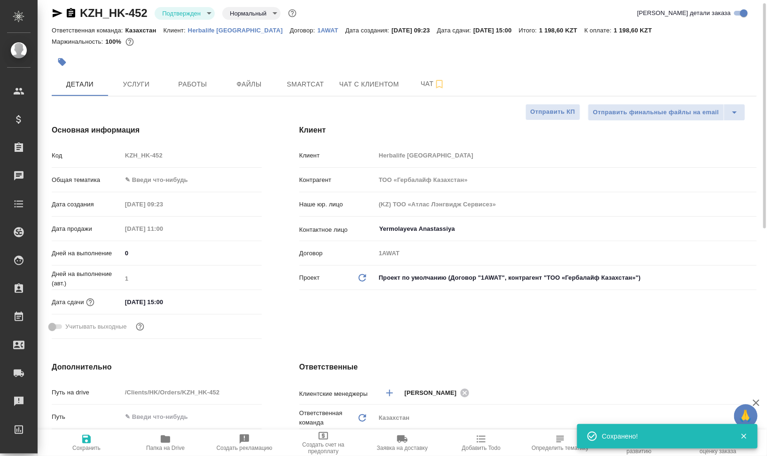
scroll to position [0, 0]
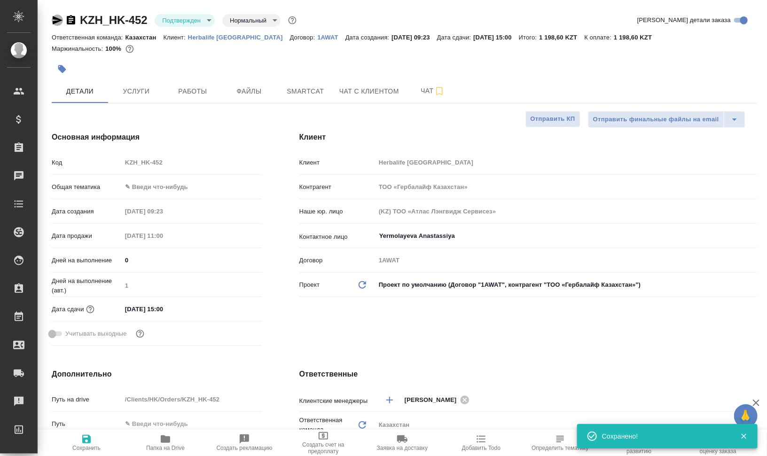
click at [56, 23] on icon "button" at bounding box center [58, 20] width 10 height 8
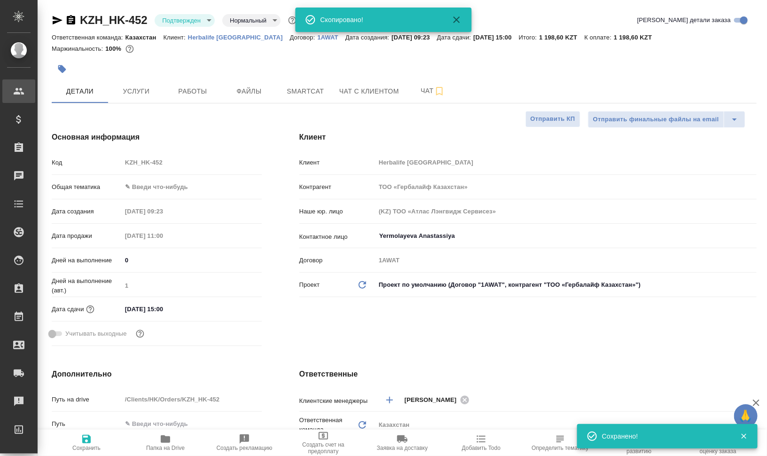
type textarea "x"
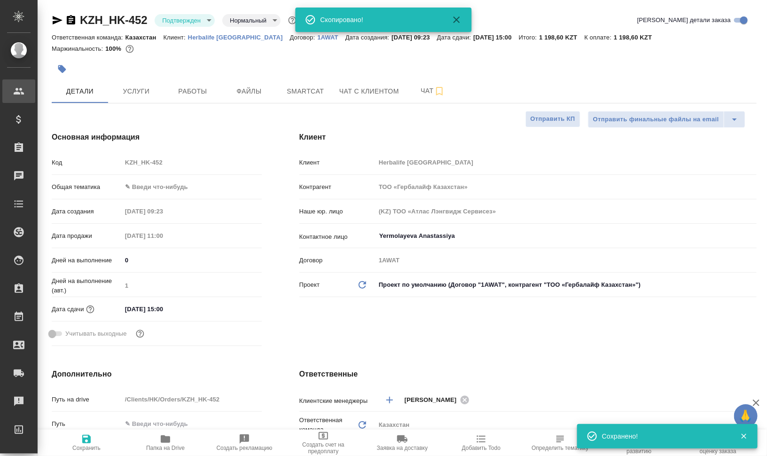
type textarea "x"
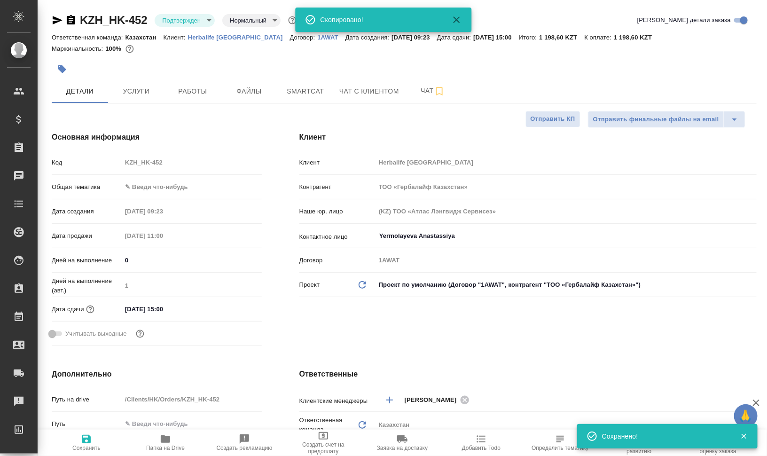
type textarea "x"
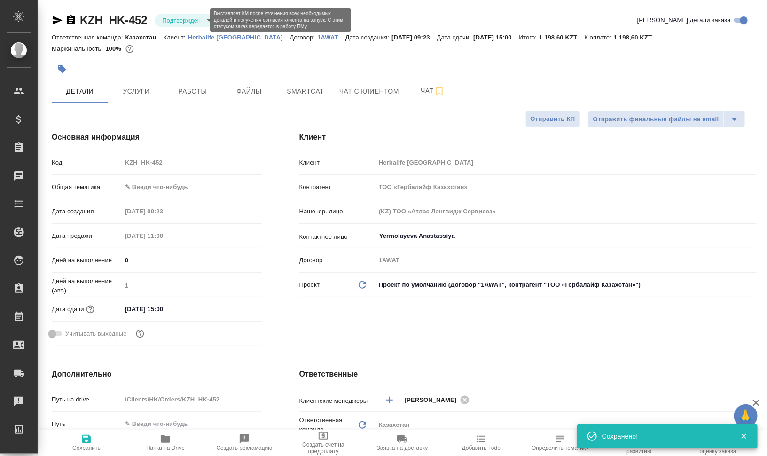
type textarea "x"
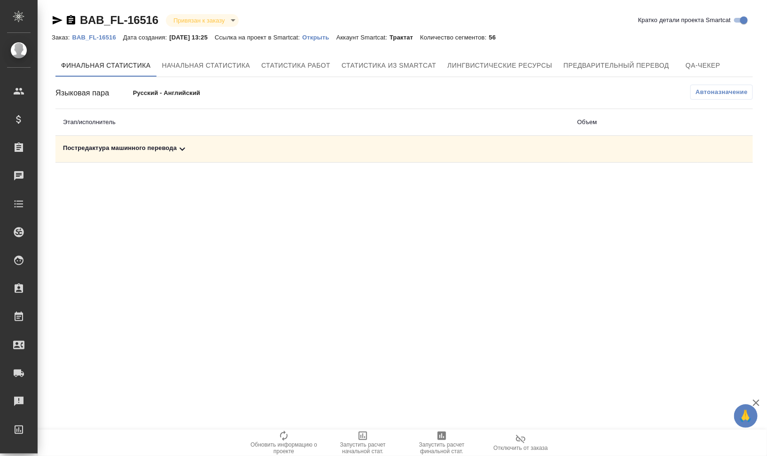
click at [95, 149] on div "Постредактура машинного перевода" at bounding box center [312, 148] width 499 height 11
click at [704, 176] on button "button" at bounding box center [711, 181] width 23 height 23
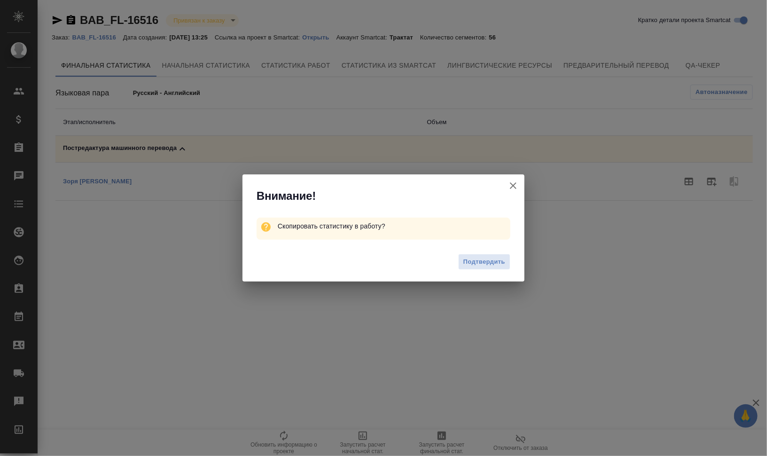
click at [502, 188] on button "Кратко детали проекта Smartcat" at bounding box center [513, 185] width 23 height 23
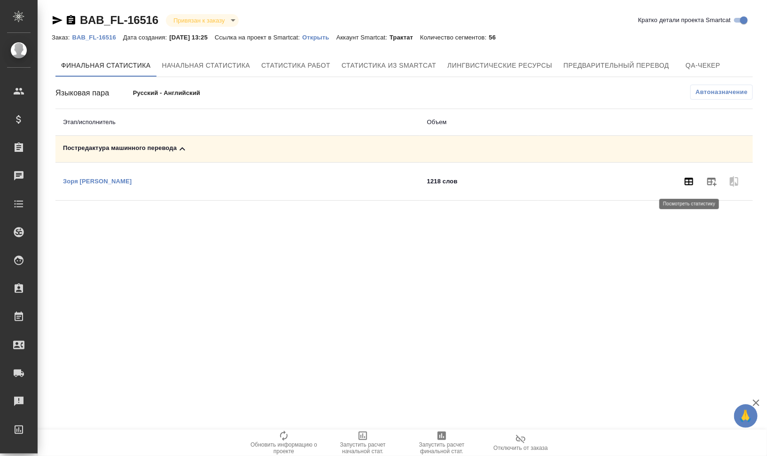
click at [685, 176] on icon "button" at bounding box center [689, 181] width 11 height 11
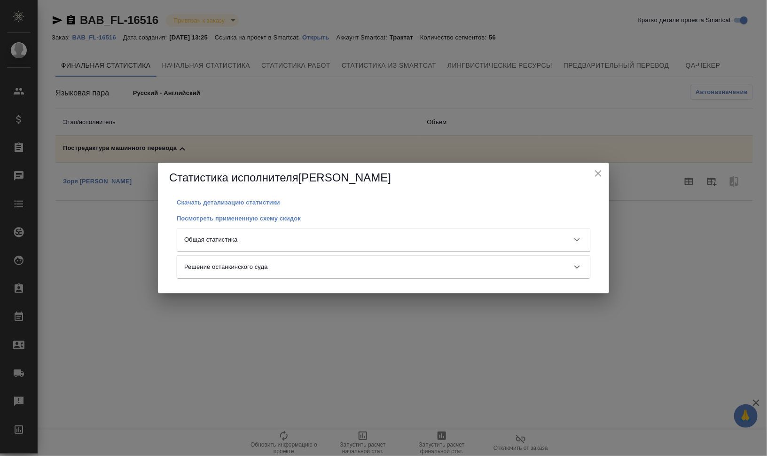
click at [443, 228] on div "Общая статистика" at bounding box center [384, 239] width 414 height 23
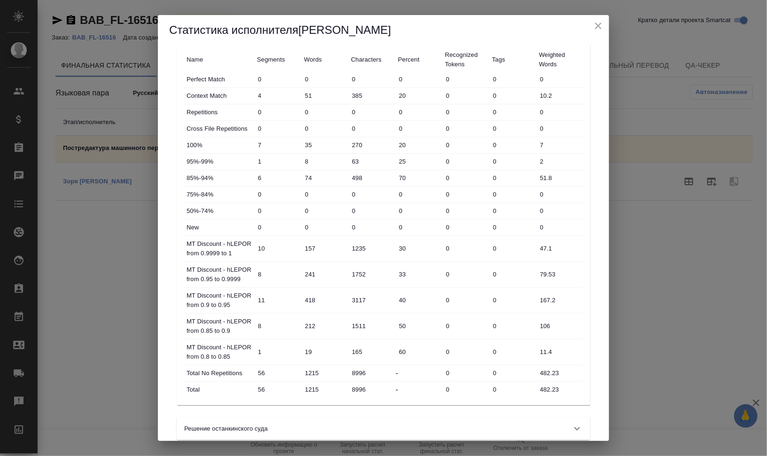
scroll to position [85, 0]
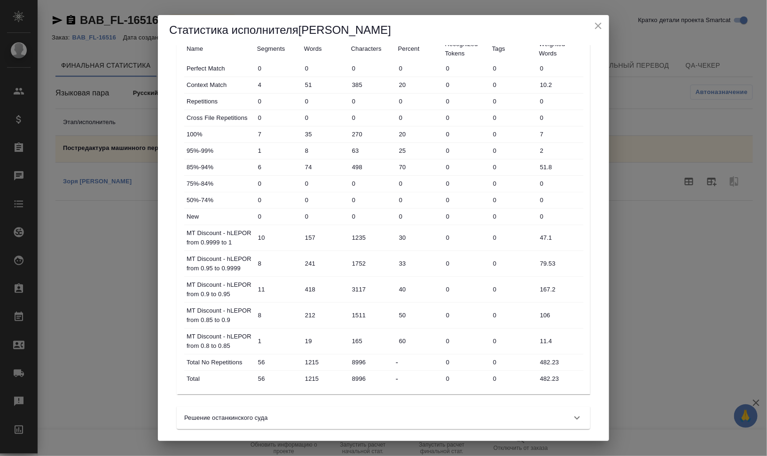
click at [600, 27] on icon "close" at bounding box center [598, 26] width 7 height 7
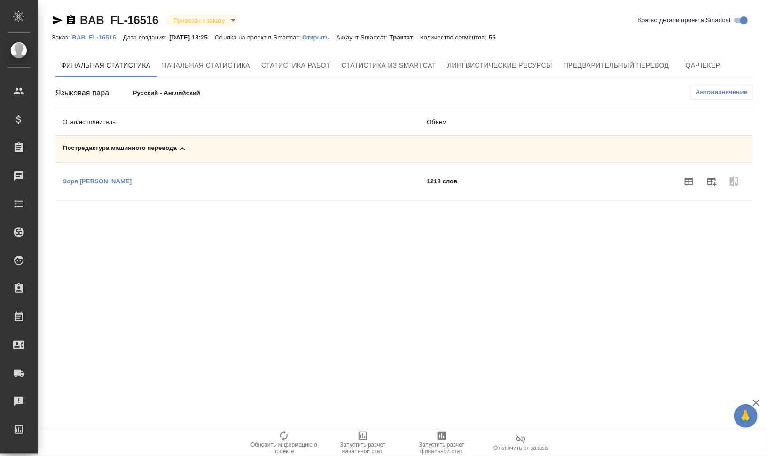
click at [99, 37] on p "BAB_FL-16516" at bounding box center [97, 37] width 51 height 7
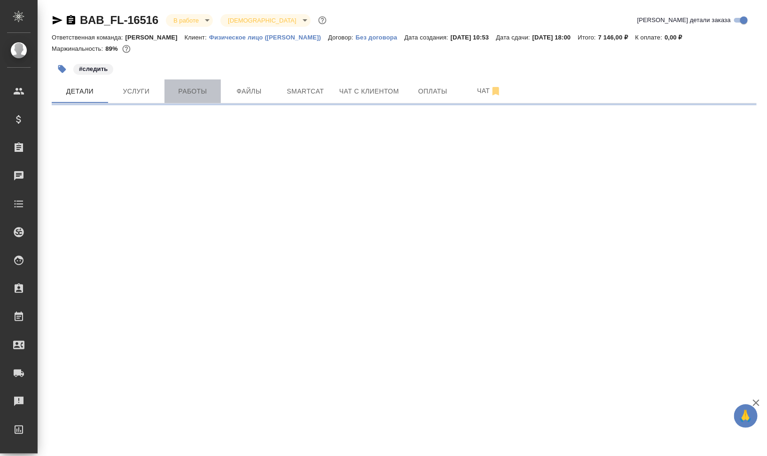
click at [172, 89] on span "Работы" at bounding box center [192, 92] width 45 height 12
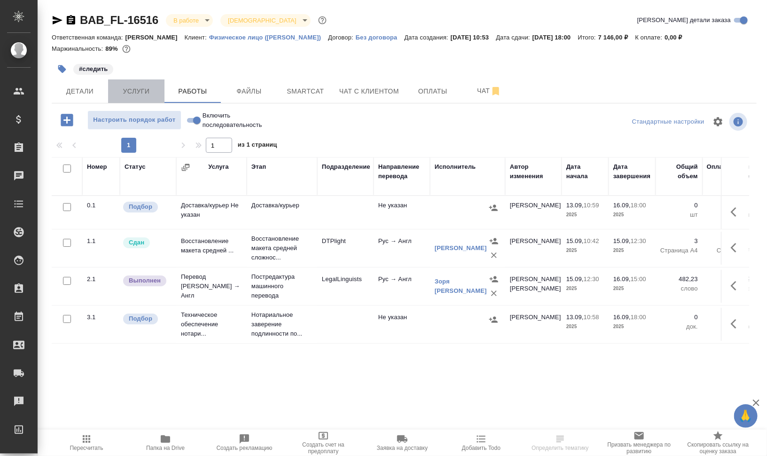
click at [145, 96] on span "Услуги" at bounding box center [136, 92] width 45 height 12
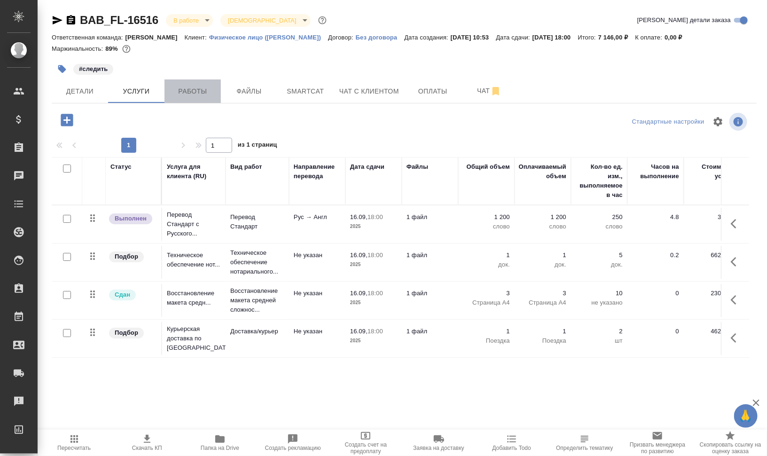
click at [200, 89] on span "Работы" at bounding box center [192, 92] width 45 height 12
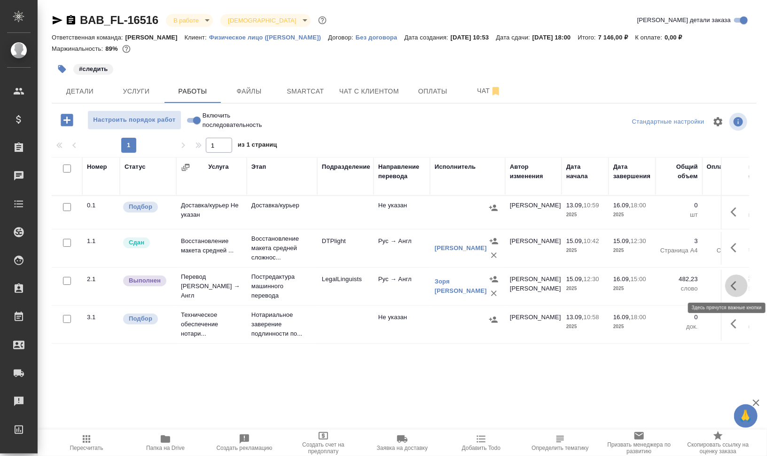
click at [738, 285] on icon "button" at bounding box center [736, 285] width 11 height 11
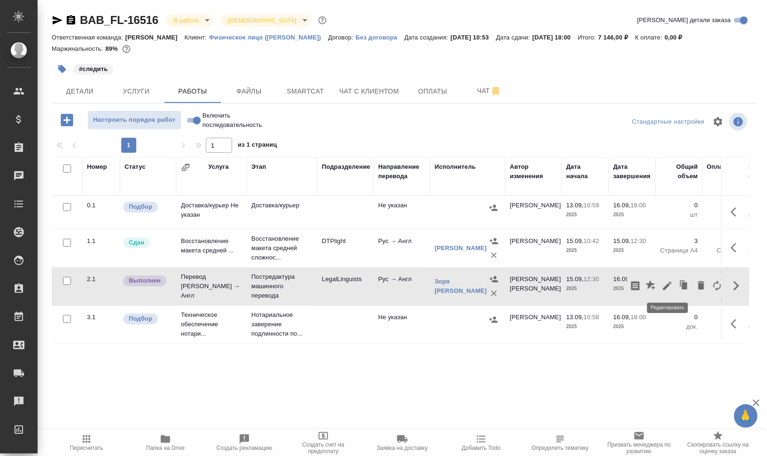
click at [663, 284] on icon "button" at bounding box center [667, 285] width 11 height 11
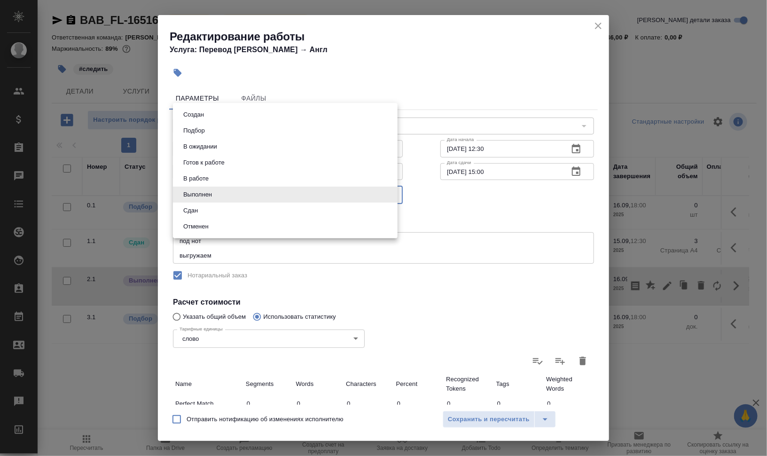
click at [280, 197] on body "🙏 .cls-1 fill:#fff; AWATERA Валеев Динар Клиенты Спецификации Заказы 0 Чаты Tod…" at bounding box center [383, 266] width 767 height 532
click at [254, 207] on li "Сдан" at bounding box center [285, 211] width 225 height 16
type input "closed"
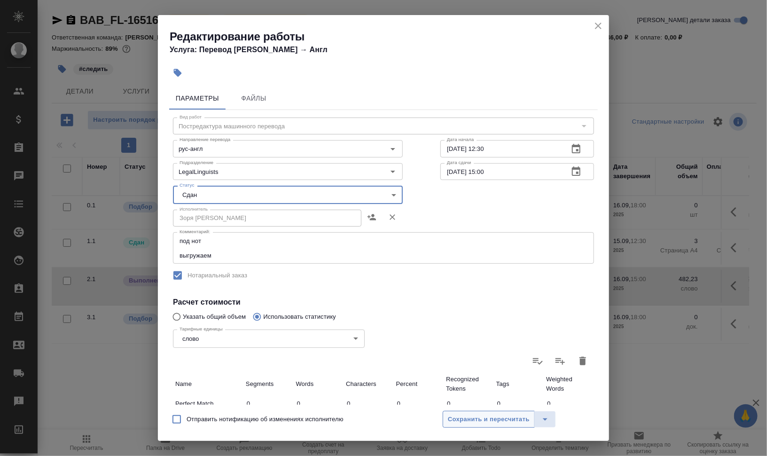
click at [483, 423] on span "Сохранить и пересчитать" at bounding box center [489, 419] width 82 height 11
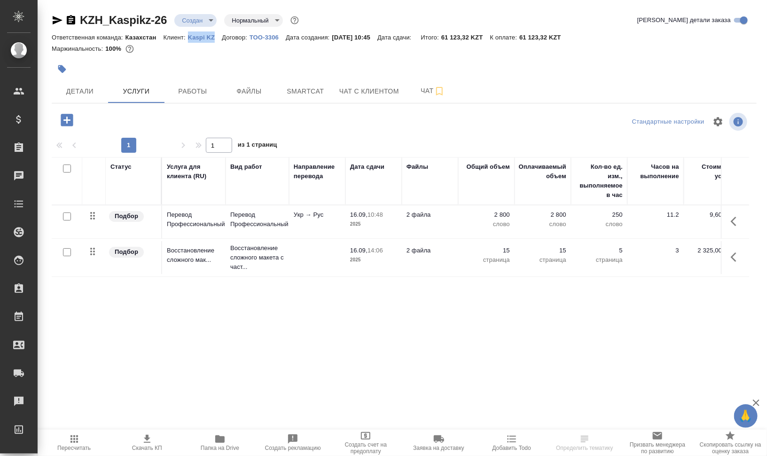
drag, startPoint x: 186, startPoint y: 38, endPoint x: 219, endPoint y: 38, distance: 32.9
click at [219, 38] on div "Ответственная команда: Казахстан Клиент: Kaspi KZ Договор: ТОО-3306 Дата создан…" at bounding box center [404, 36] width 705 height 11
copy p "Kaspi KZ"
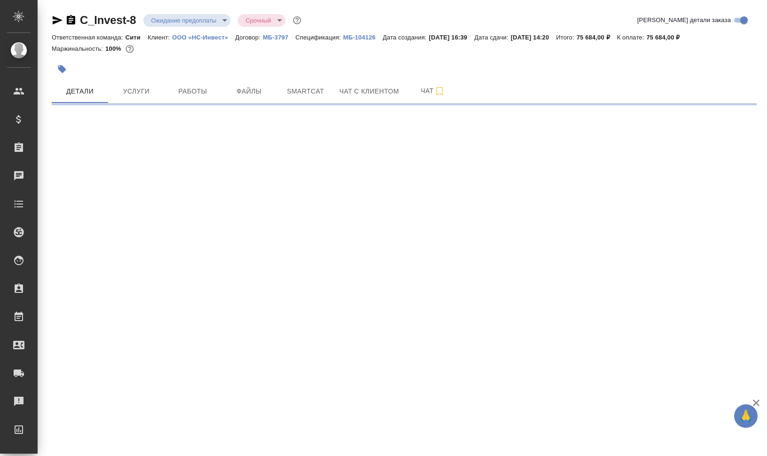
select select "RU"
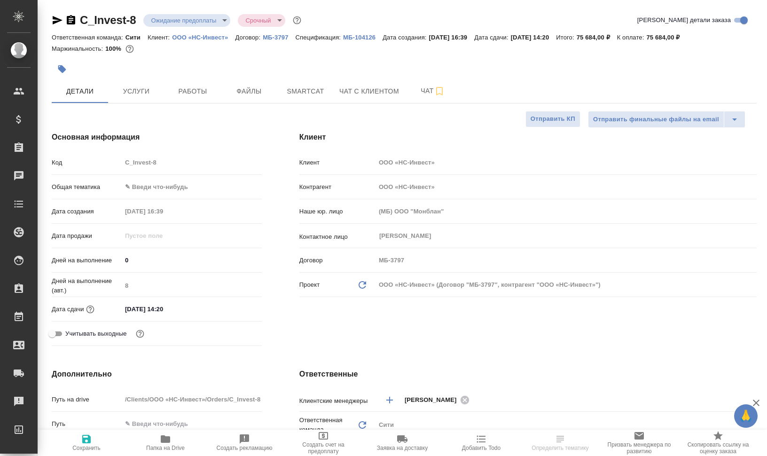
type textarea "x"
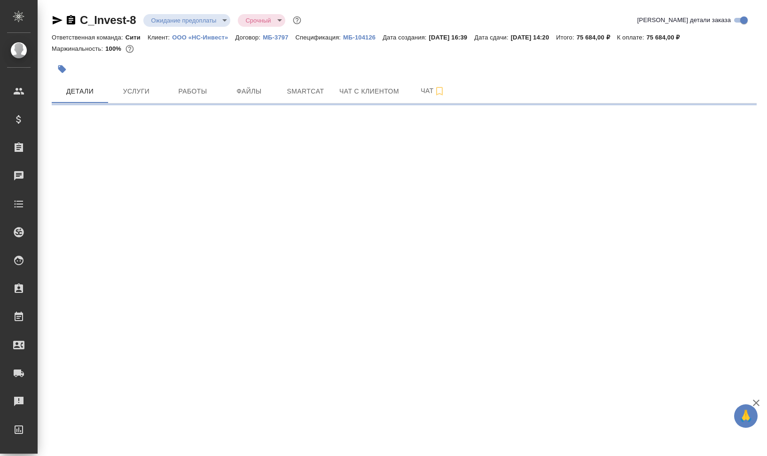
select select "RU"
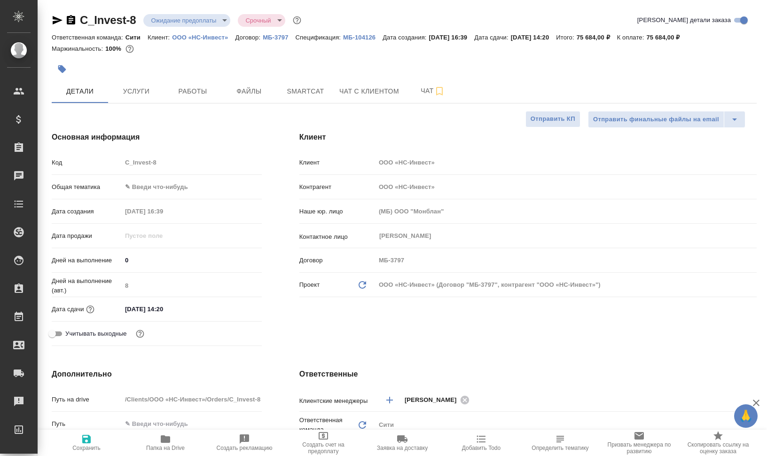
type textarea "x"
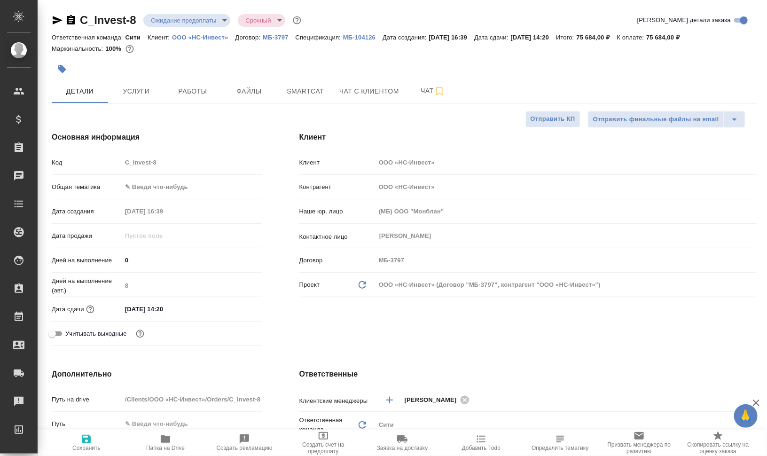
type textarea "x"
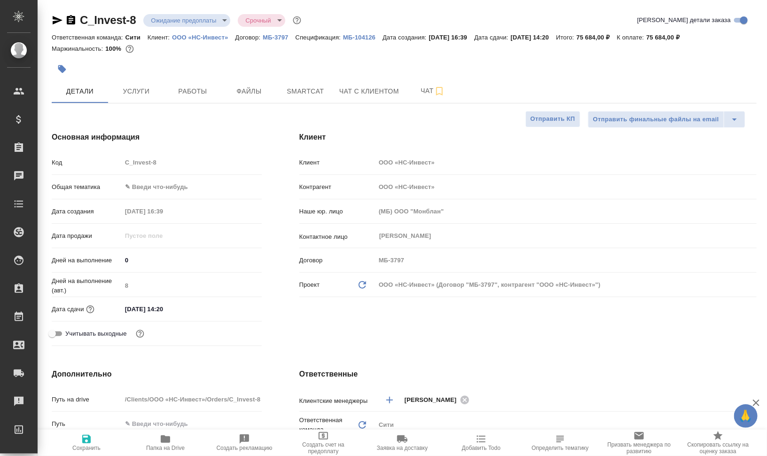
type textarea "x"
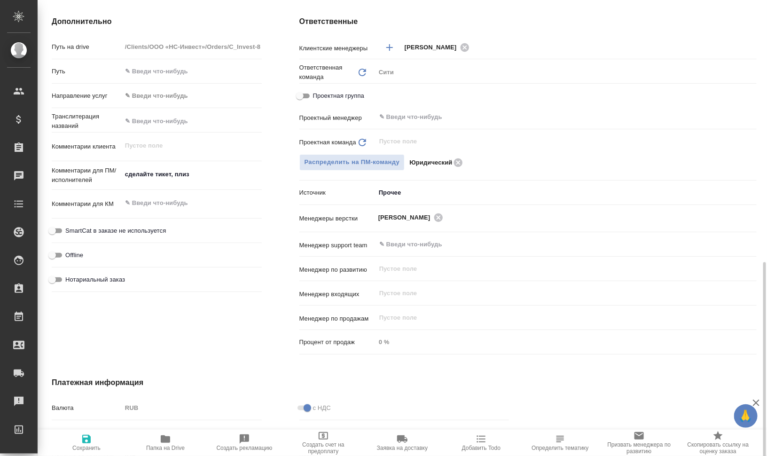
scroll to position [470, 0]
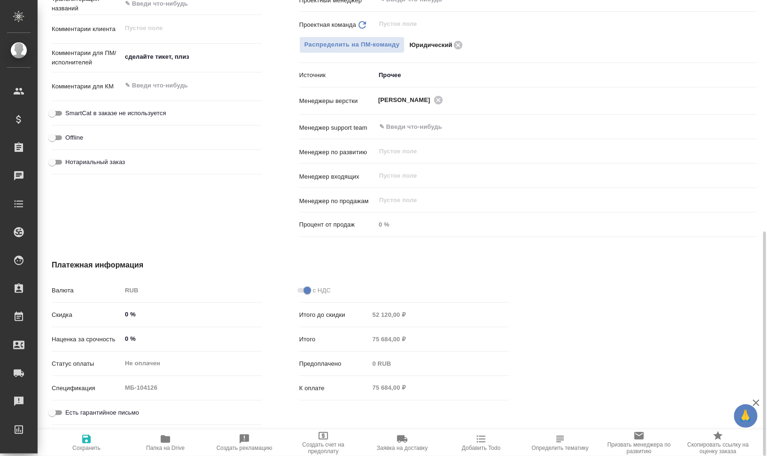
type textarea "x"
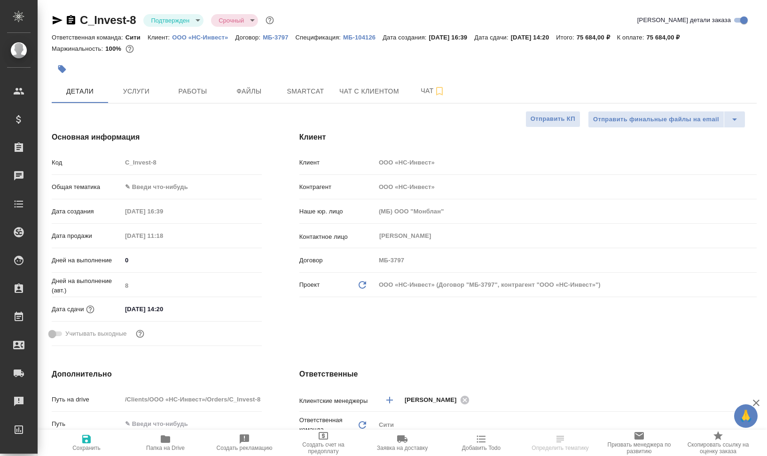
select select "RU"
drag, startPoint x: 171, startPoint y: 41, endPoint x: 230, endPoint y: 37, distance: 59.9
click at [230, 37] on div "Ответственная команда: Сити Клиент: ООО «НС-Инвест» Договор: МБ-3797 Спецификац…" at bounding box center [404, 36] width 705 height 11
copy p "ООО «НС-Инвест»"
select select "RU"
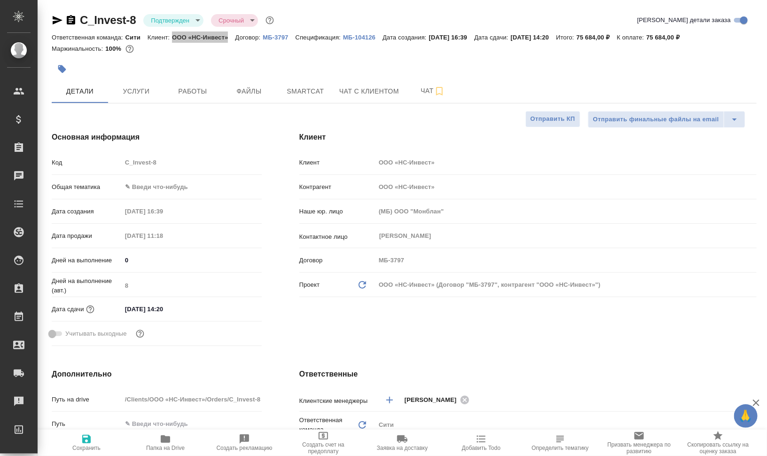
type textarea "x"
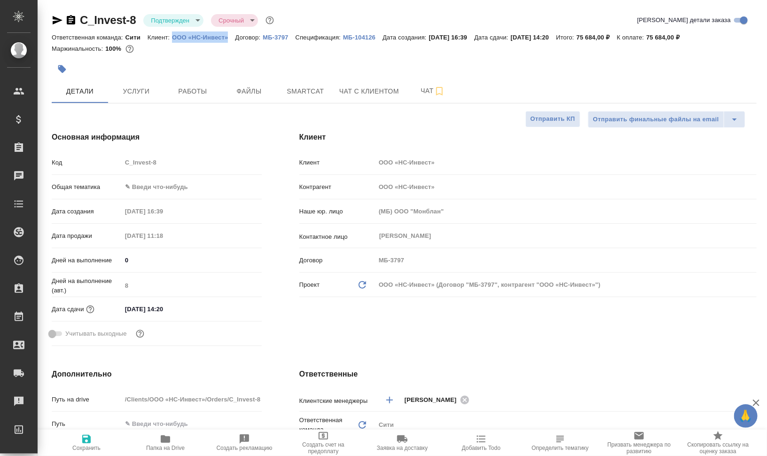
type textarea "x"
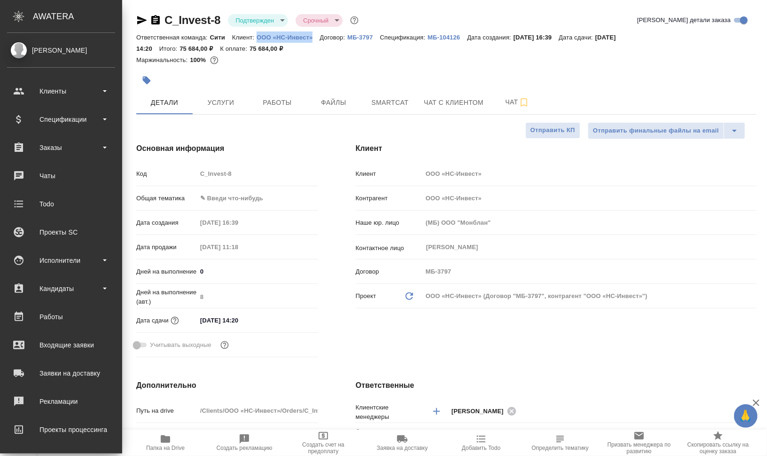
type textarea "x"
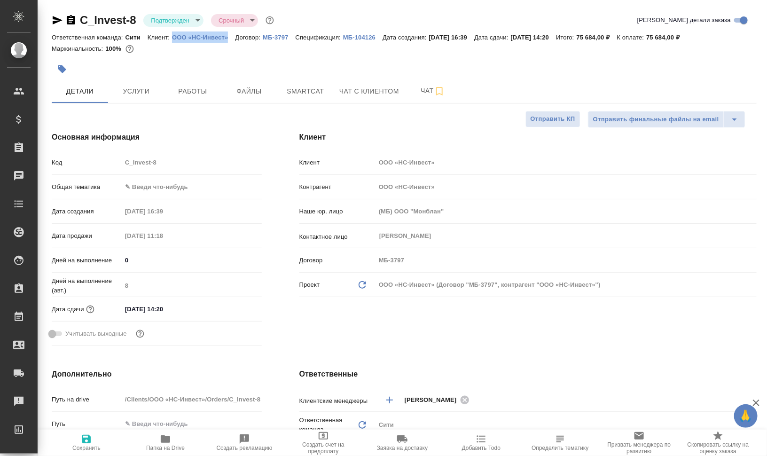
type textarea "x"
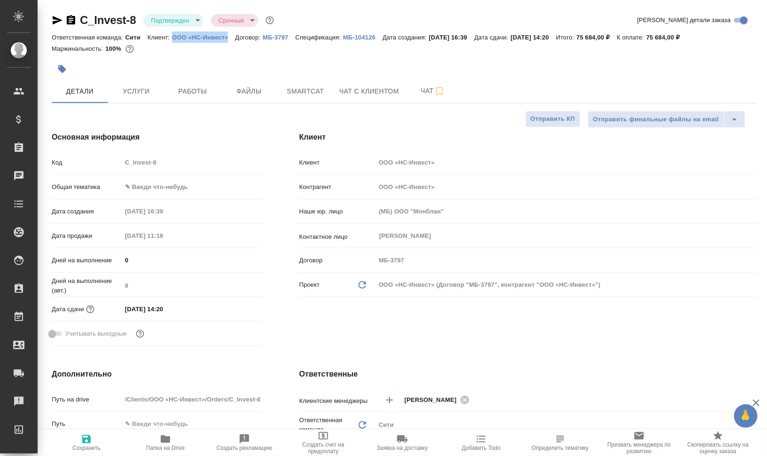
type textarea "x"
click at [122, 82] on button "Услуги" at bounding box center [136, 91] width 56 height 24
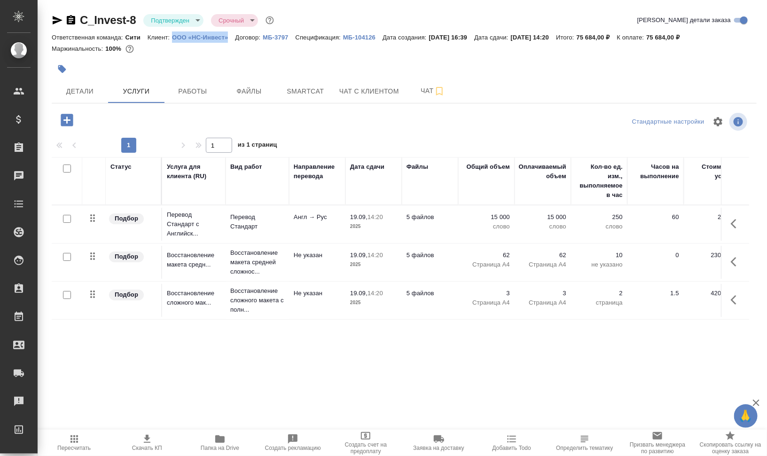
click at [206, 447] on span "Папка на Drive" at bounding box center [220, 448] width 39 height 7
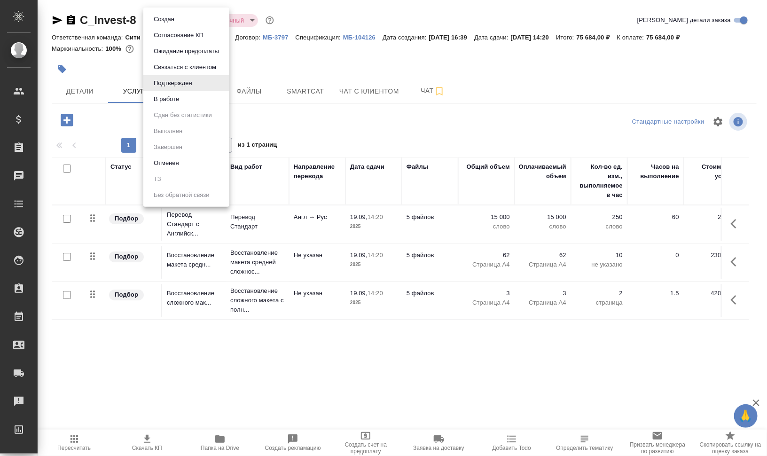
click at [188, 18] on body "🙏 .cls-1 fill:#fff; AWATERA Валеев Динар Клиенты Спецификации Заказы 0 Чаты Tod…" at bounding box center [383, 266] width 767 height 532
click at [174, 94] on button "В работе" at bounding box center [166, 99] width 31 height 10
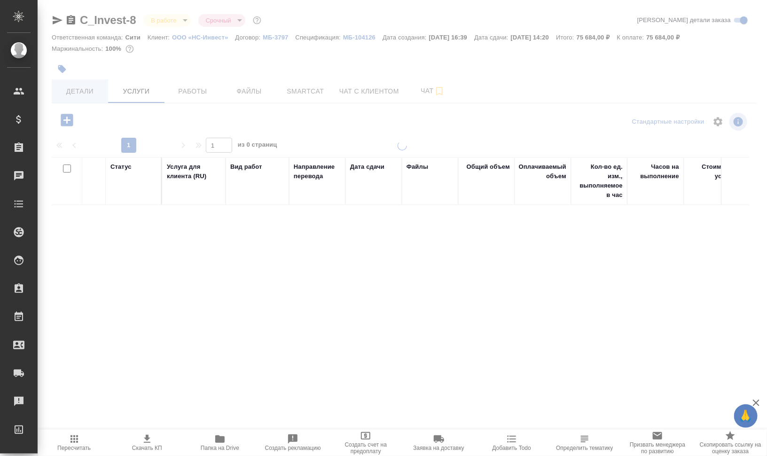
click at [77, 92] on div at bounding box center [403, 191] width 730 height 383
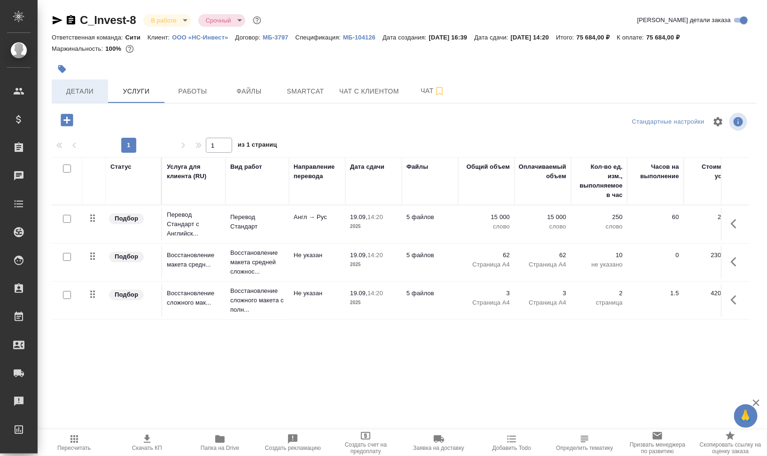
click at [90, 96] on span "Детали" at bounding box center [79, 92] width 45 height 12
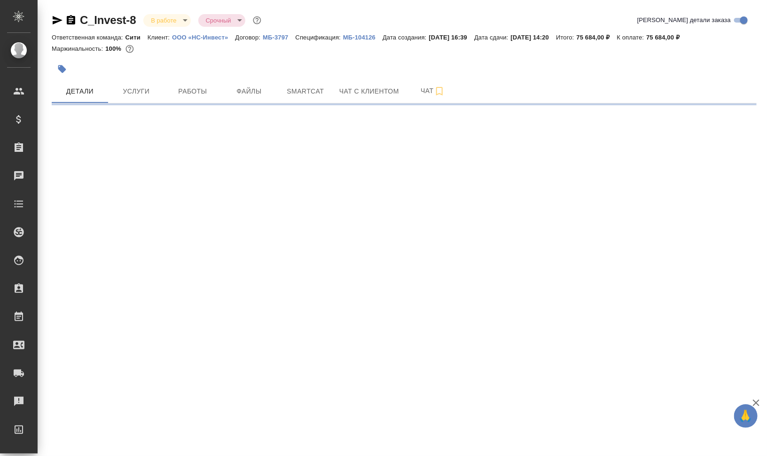
select select "RU"
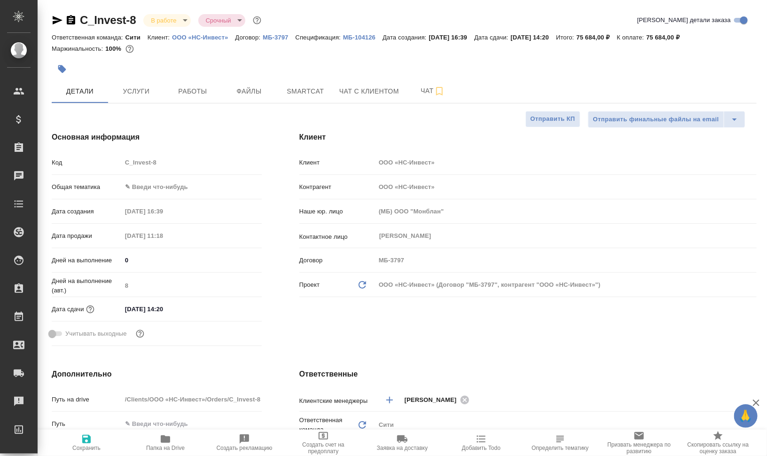
type textarea "x"
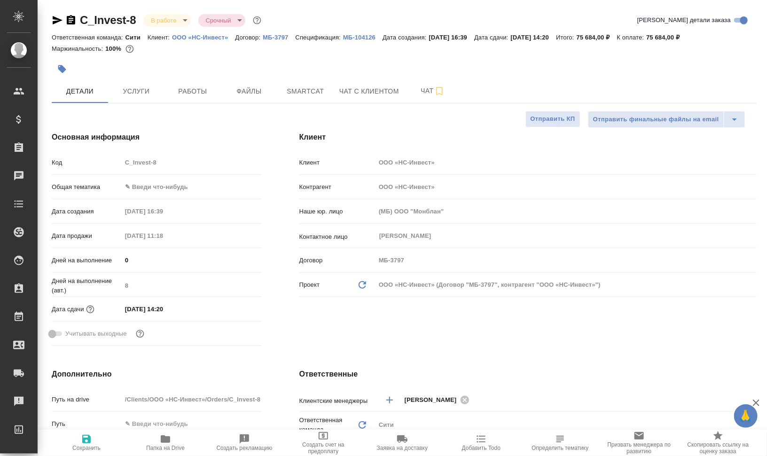
type textarea "x"
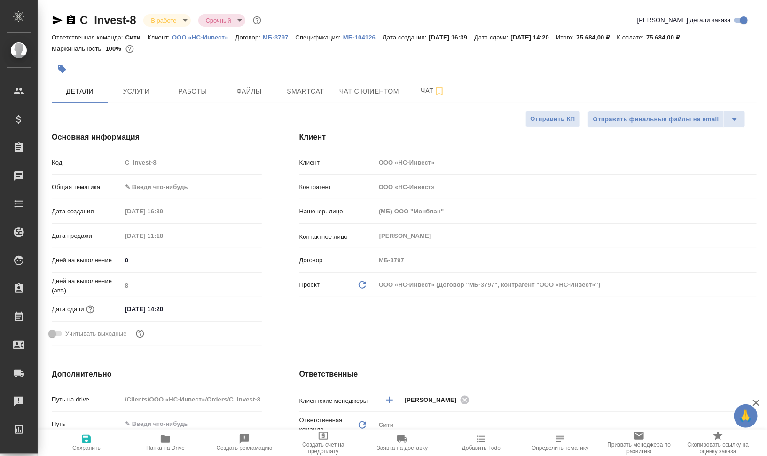
type textarea "x"
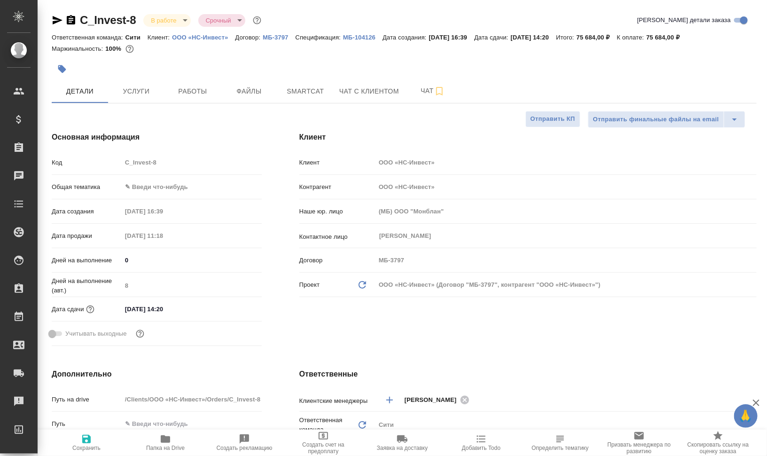
type textarea "x"
click at [70, 19] on icon "button" at bounding box center [71, 19] width 8 height 9
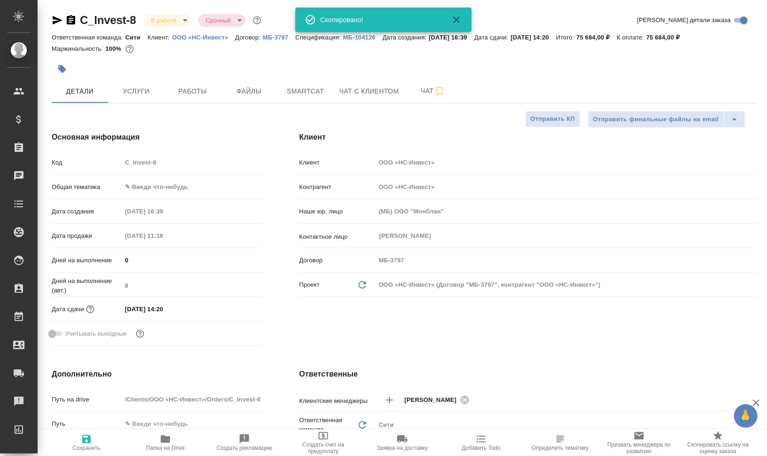
type textarea "x"
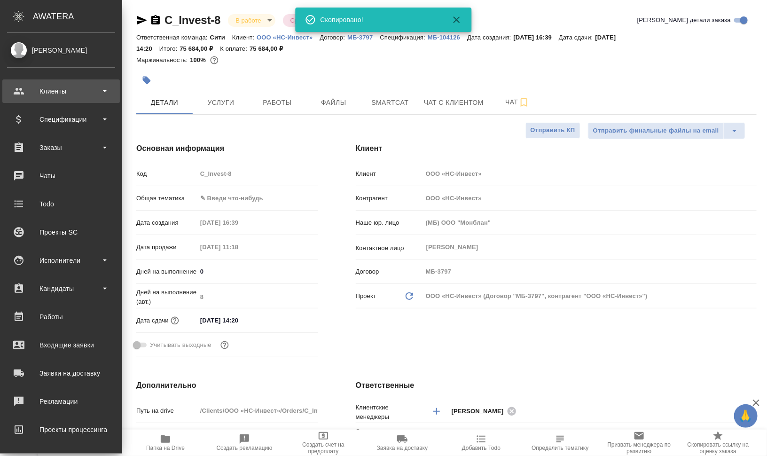
type textarea "x"
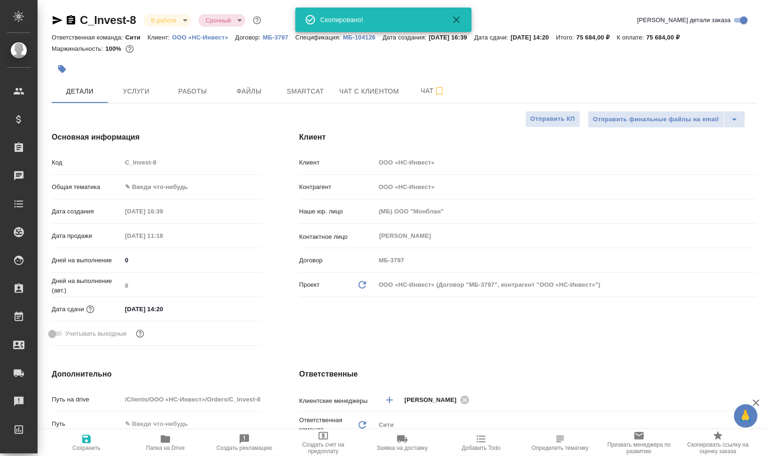
type textarea "x"
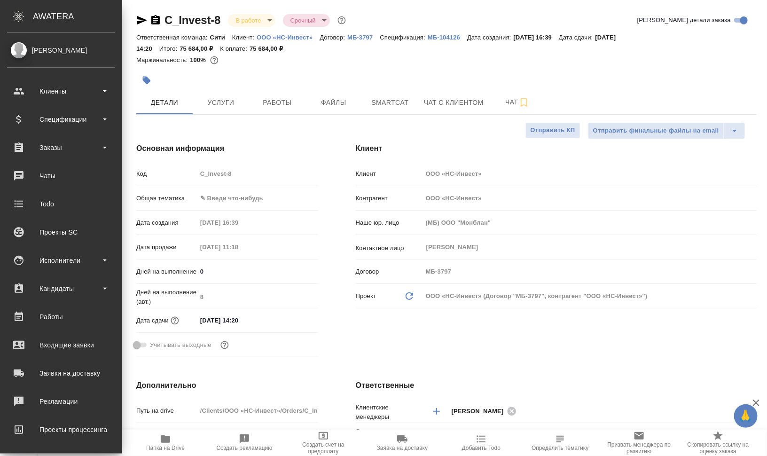
type textarea "x"
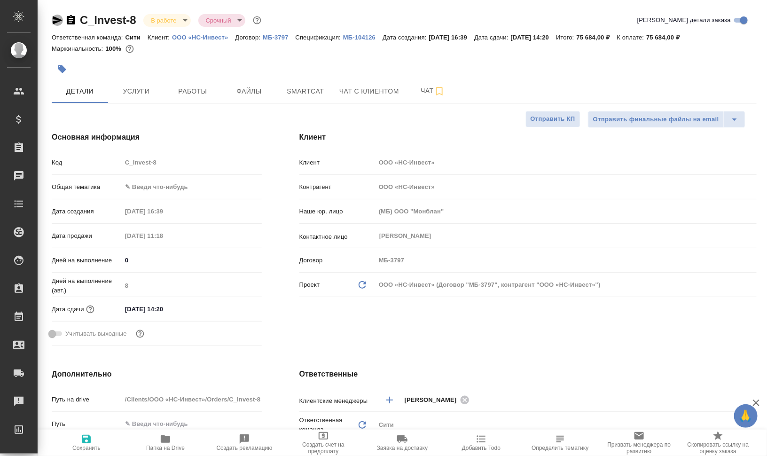
drag, startPoint x: 59, startPoint y: 18, endPoint x: 45, endPoint y: 34, distance: 21.4
click at [59, 18] on icon "button" at bounding box center [57, 20] width 11 height 11
type textarea "x"
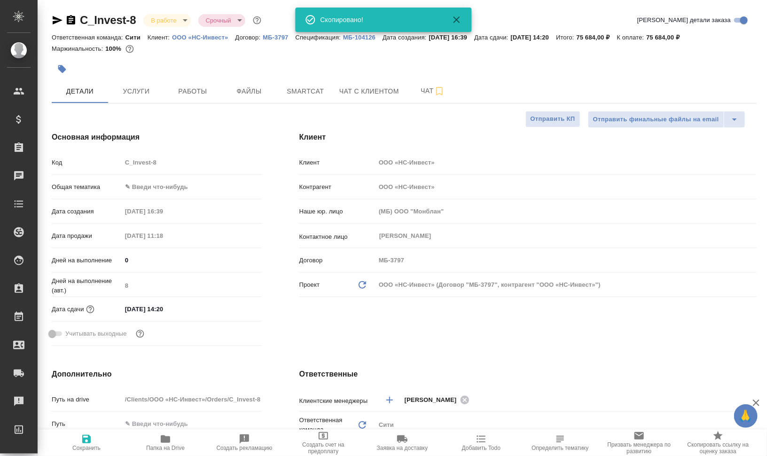
type textarea "x"
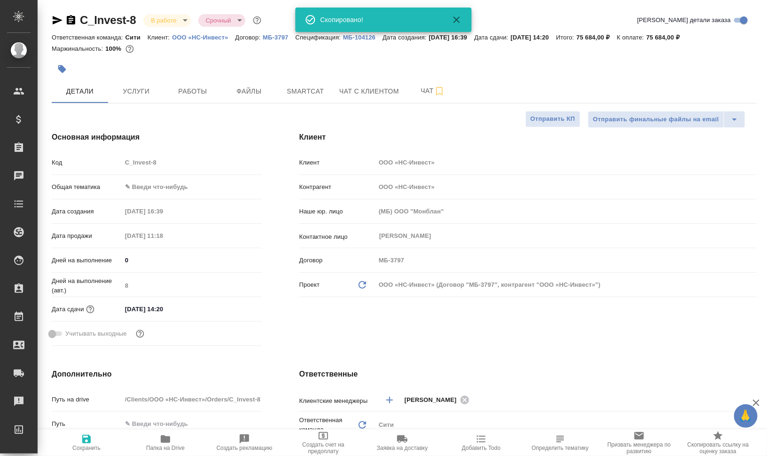
type textarea "x"
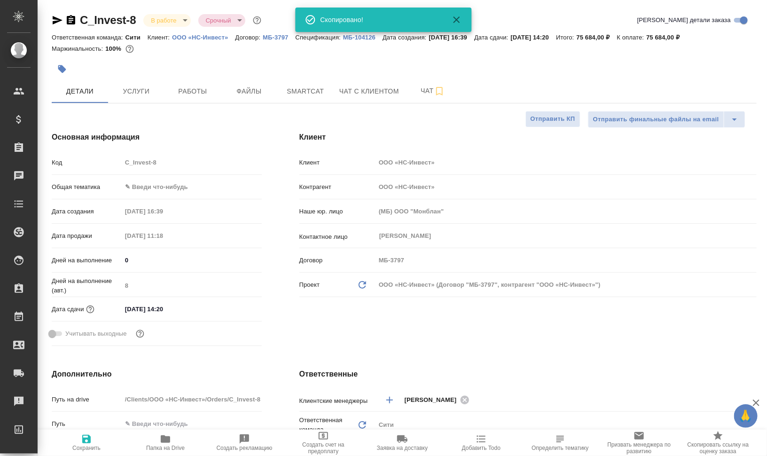
type textarea "x"
click at [61, 68] on icon "button" at bounding box center [62, 69] width 8 height 8
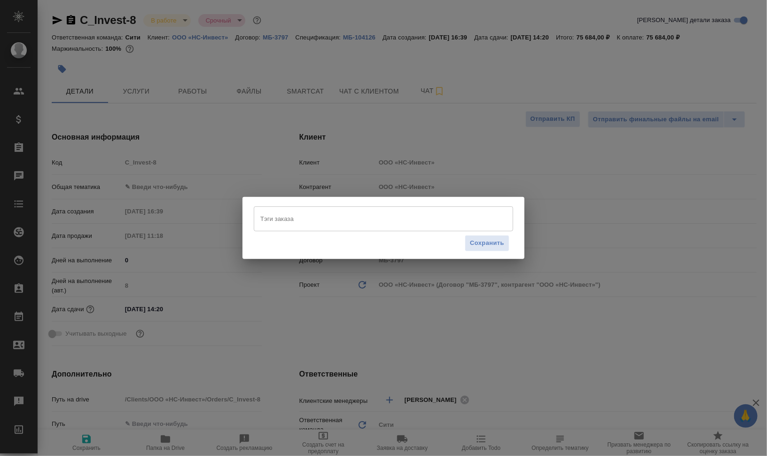
click at [355, 233] on div "Сохранить" at bounding box center [383, 243] width 259 height 24
click at [356, 228] on div "Тэги заказа" at bounding box center [383, 218] width 259 height 24
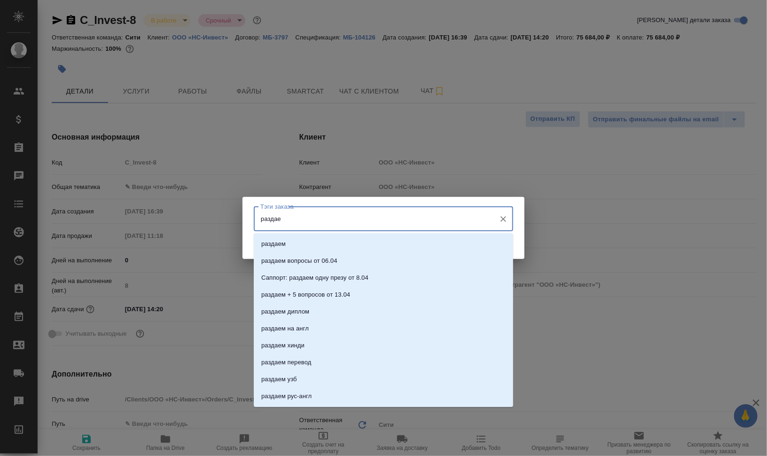
type input "раздаем"
click at [436, 241] on li "раздаем" at bounding box center [383, 244] width 259 height 17
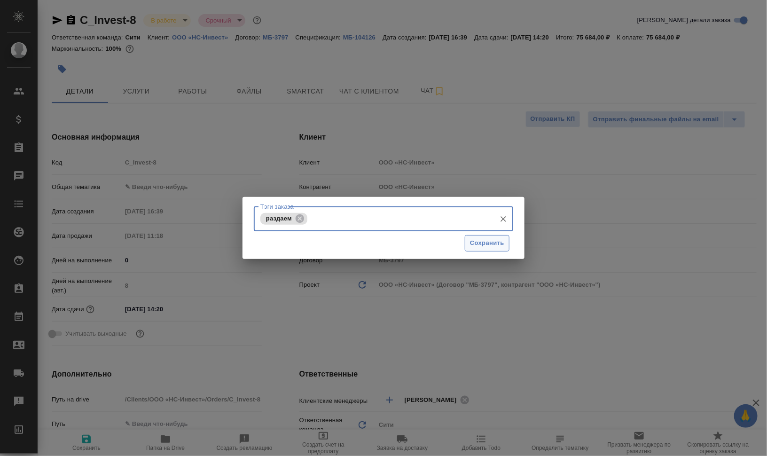
click at [487, 240] on span "Сохранить" at bounding box center [487, 243] width 34 height 11
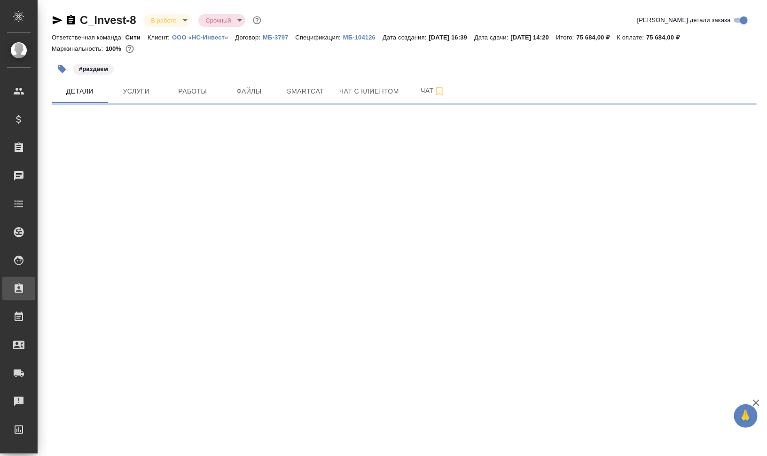
select select "RU"
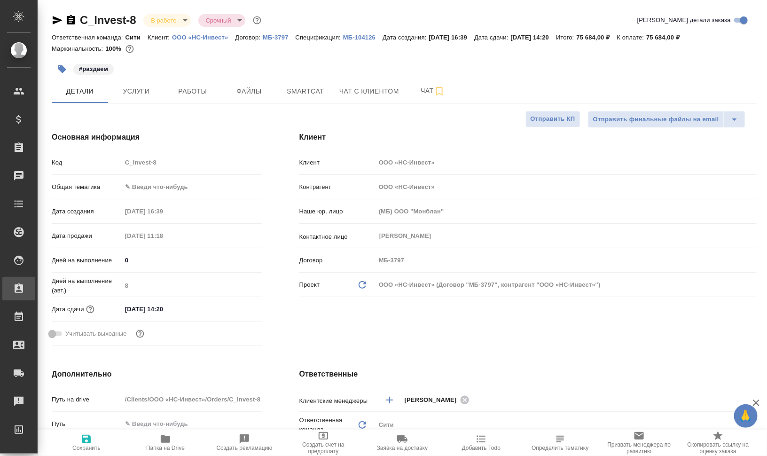
type textarea "x"
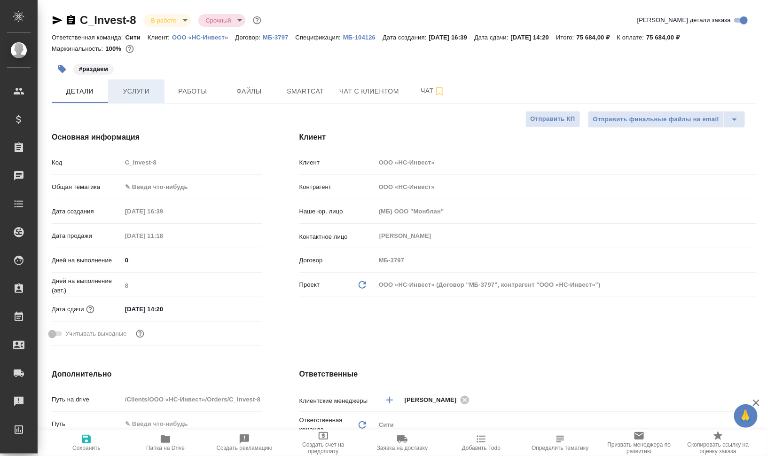
type textarea "x"
click at [195, 89] on span "Работы" at bounding box center [192, 92] width 45 height 12
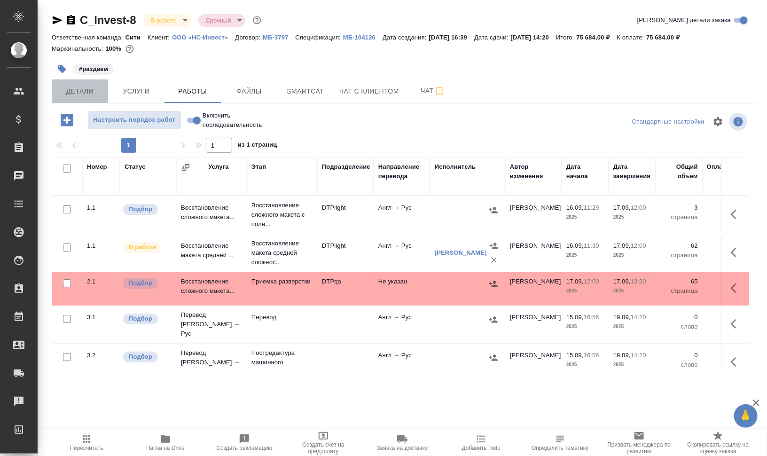
click at [71, 90] on span "Детали" at bounding box center [79, 92] width 45 height 12
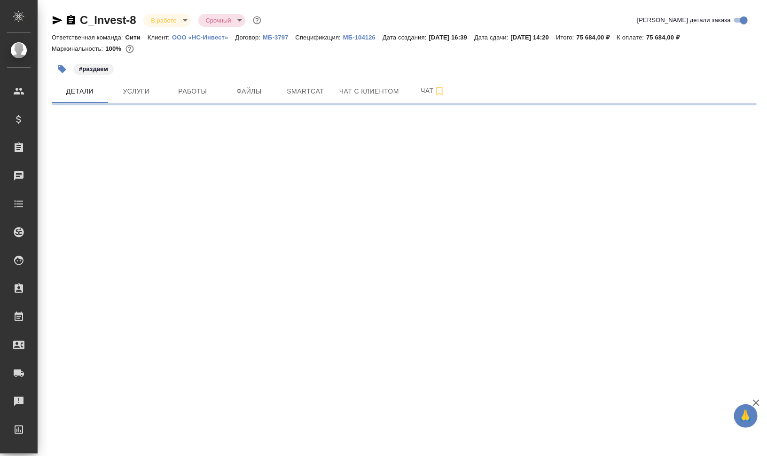
select select "RU"
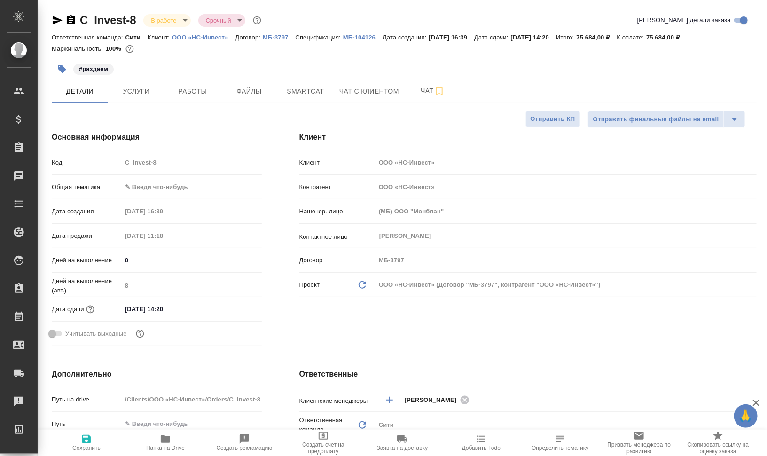
type textarea "x"
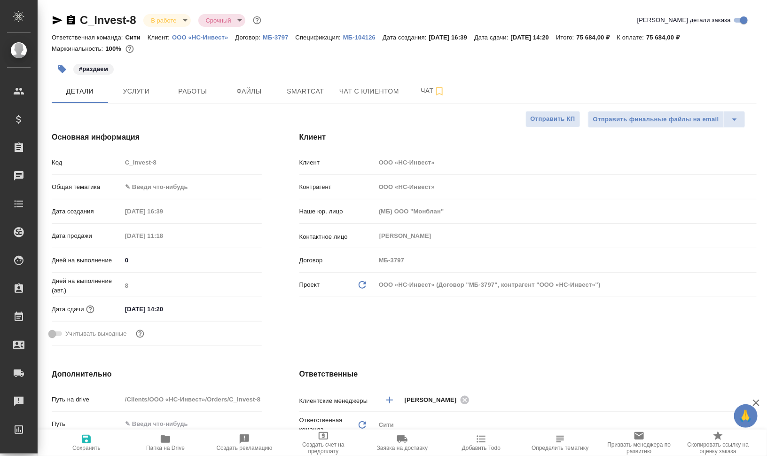
type textarea "x"
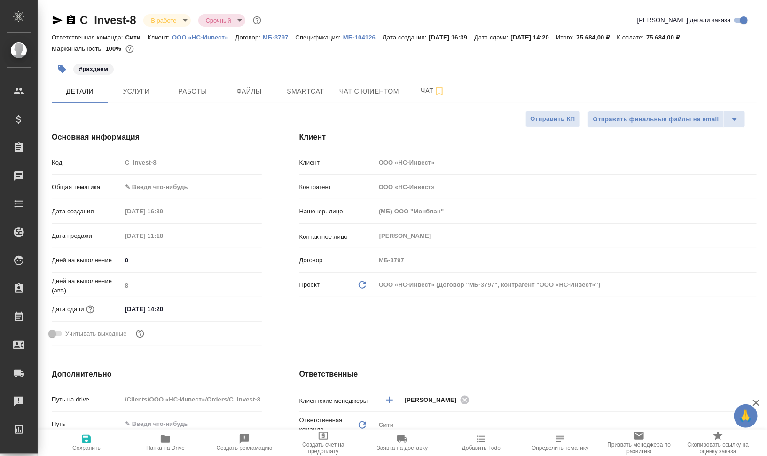
type textarea "x"
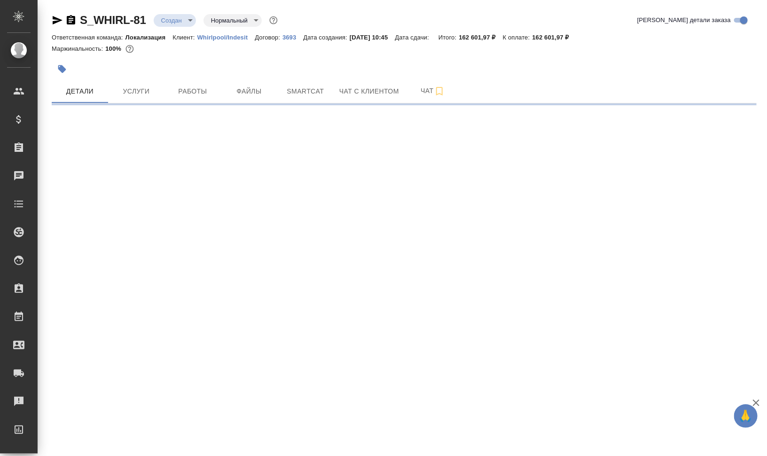
select select "RU"
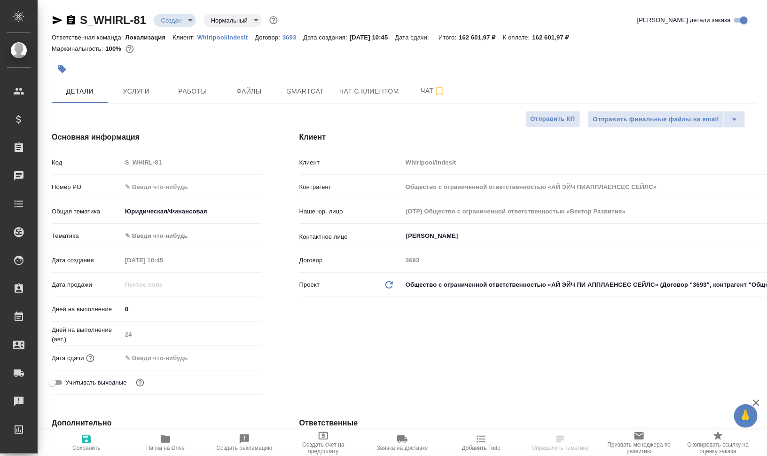
type textarea "x"
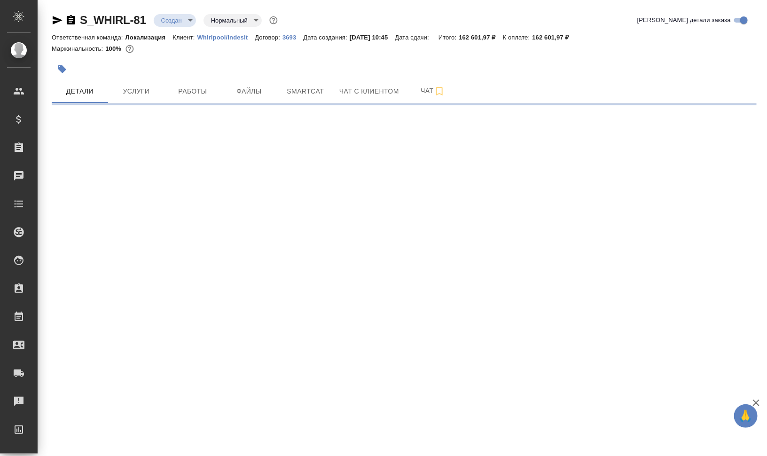
select select "RU"
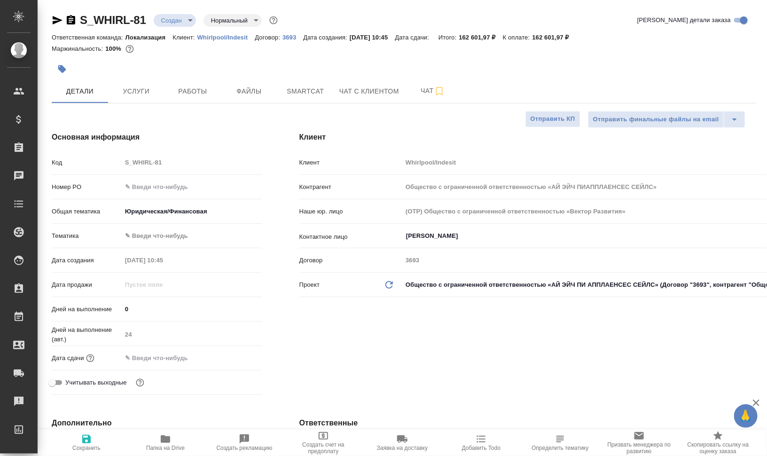
type input "Общество с ограниченной ответственностью «АЙ ЭЙЧ ПИАППЛАЕНСЕС СЕЙЛС»"
type textarea "x"
type input "Общество с ограниченной ответственностью «АЙ ЭЙЧ ПИАППЛАЕНСЕС СЕЙЛС»"
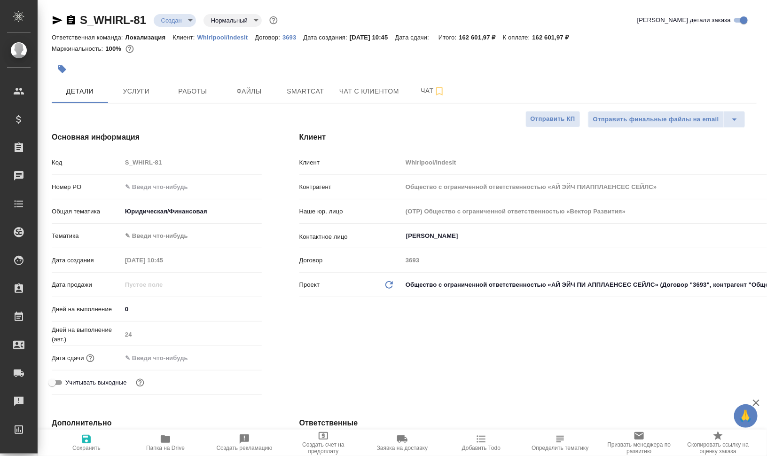
type textarea "x"
type input "Общество с ограниченной ответственностью «АЙ ЭЙЧ ПИАППЛАЕНСЕС СЕЙЛС»"
type textarea "x"
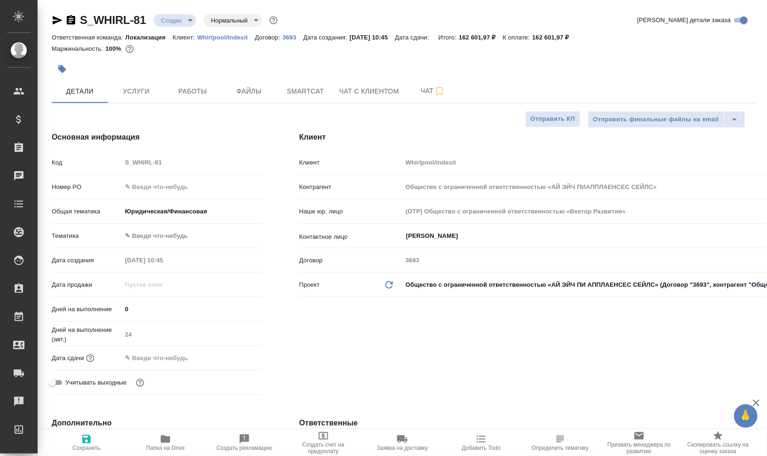
type textarea "x"
type input "Общество с ограниченной ответственностью «АЙ ЭЙЧ ПИАППЛАЕНСЕС СЕЙЛС»"
type textarea "x"
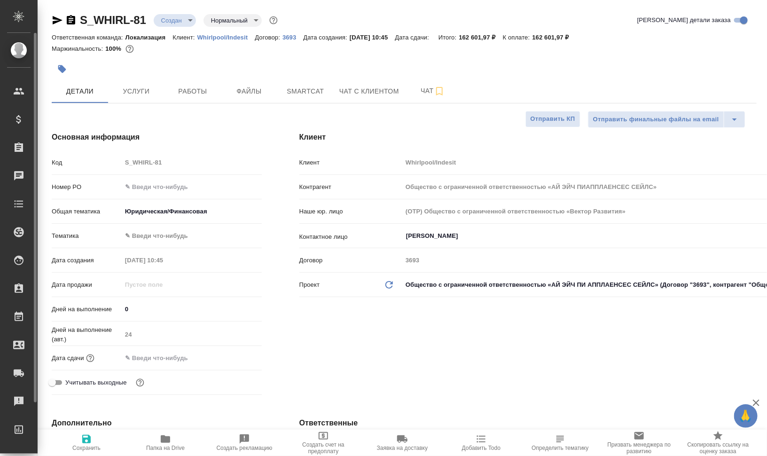
type textarea "x"
type input "Общество с ограниченной ответственностью «АЙ ЭЙЧ ПИАППЛАЕНСЕС СЕЙЛС»"
type textarea "x"
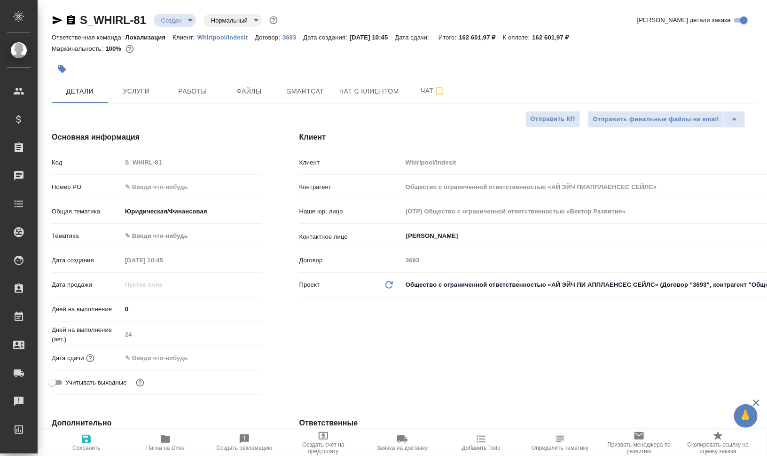
type input "Общество с ограниченной ответственностью «АЙ ЭЙЧ ПИАППЛАЕНСЕС СЕЙЛС»"
type textarea "x"
type input "Общество с ограниченной ответственностью «АЙ ЭЙЧ ПИАППЛАЕНСЕС СЕЙЛС»"
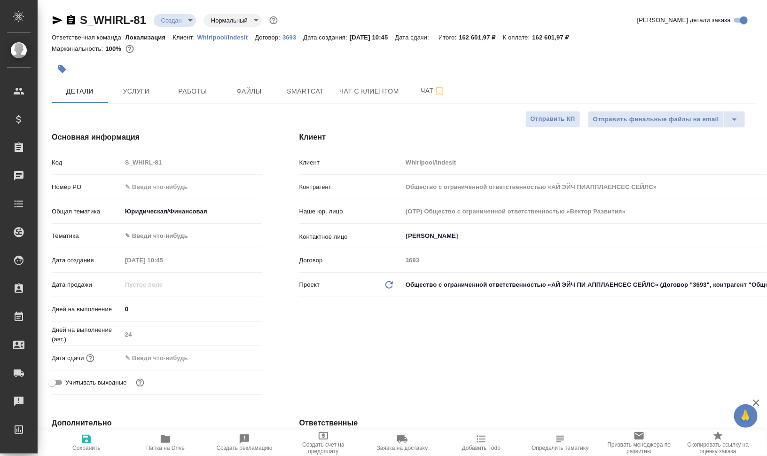
type textarea "x"
type input "Общество с ограниченной ответственностью «АЙ ЭЙЧ ПИАППЛАЕНСЕС СЕЙЛС»"
type textarea "x"
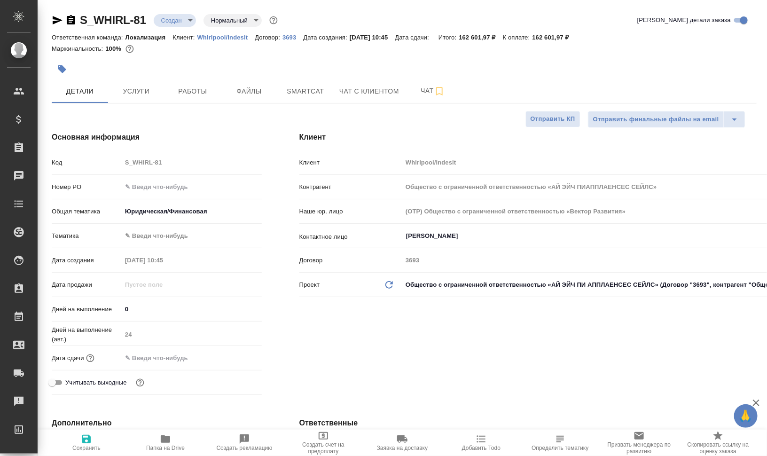
type textarea "x"
type input "Общество с ограниченной ответственностью «АЙ ЭЙЧ ПИАППЛАЕНСЕС СЕЙЛС»"
type textarea "x"
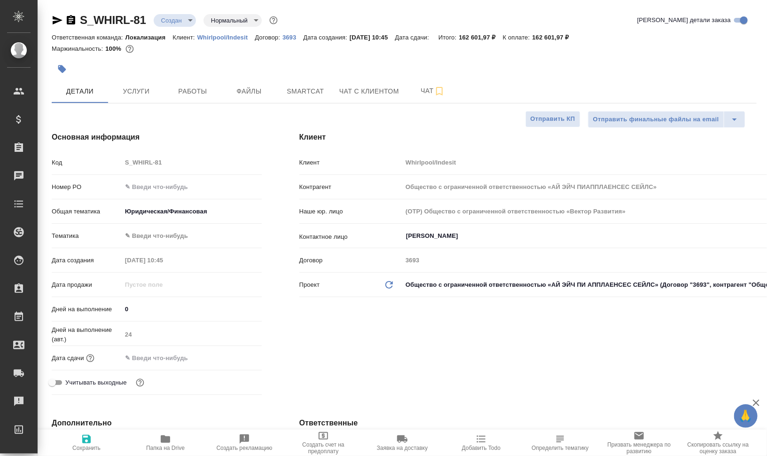
type textarea "x"
type input "Общество с ограниченной ответственностью «АЙ ЭЙЧ ПИАППЛАЕНСЕС СЕЙЛС»"
type textarea "x"
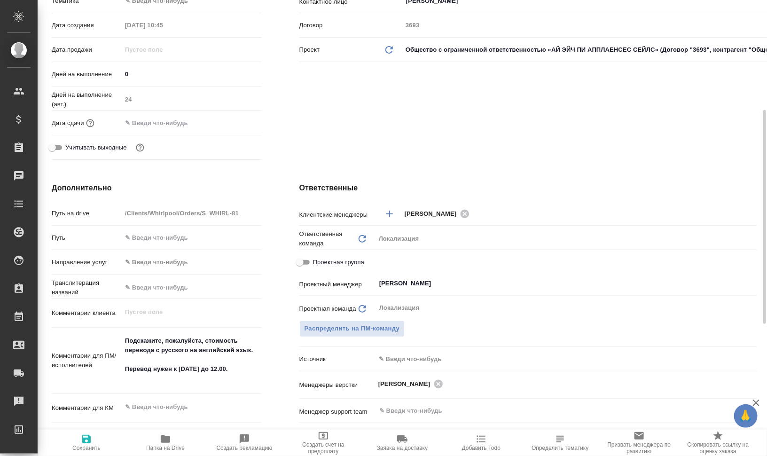
scroll to position [294, 0]
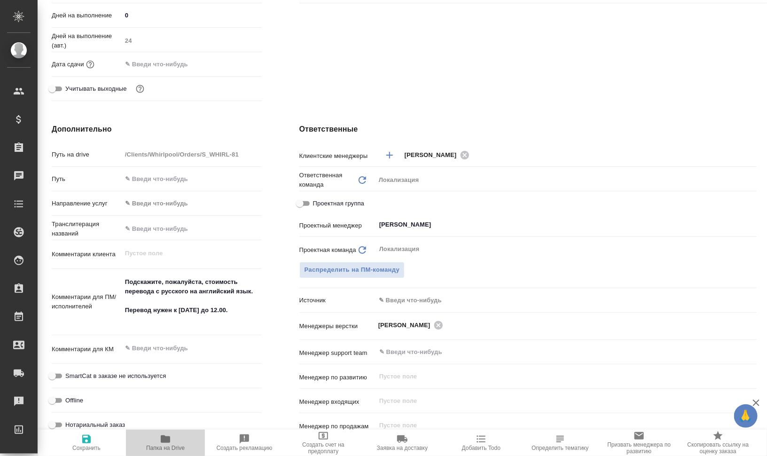
click at [160, 449] on span "Папка на Drive" at bounding box center [165, 448] width 39 height 7
type input "Общество с ограниченной ответственностью «АЙ ЭЙЧ ПИАППЛАЕНСЕС СЕЙЛС»"
type textarea "x"
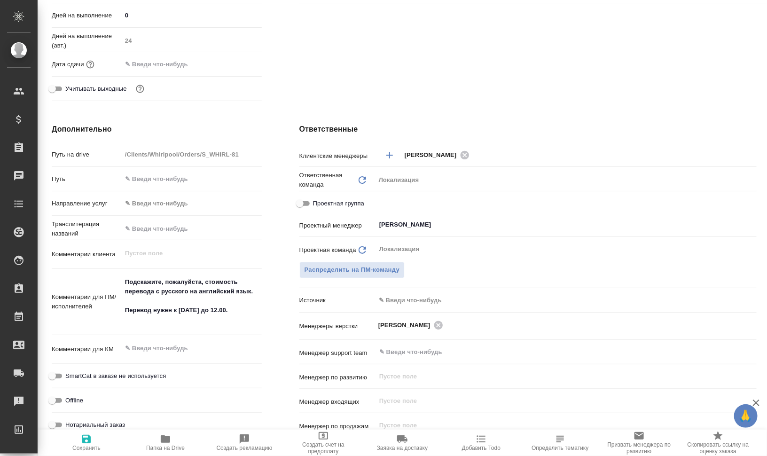
type input "Общество с ограниченной ответственностью «АЙ ЭЙЧ ПИАППЛАЕНСЕС СЕЙЛС»"
type textarea "x"
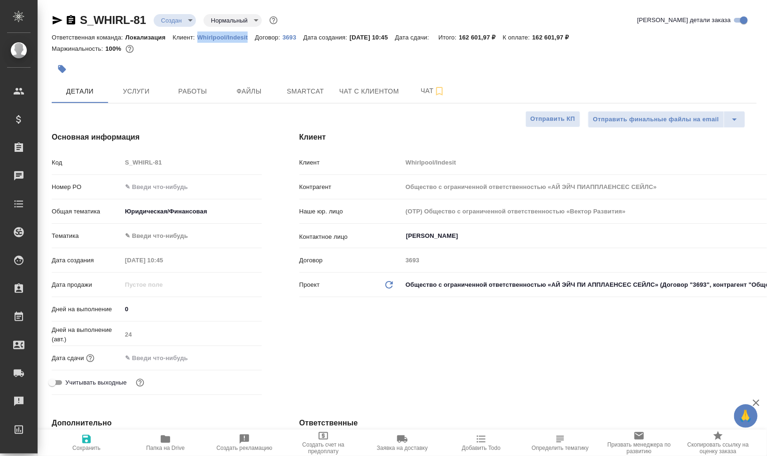
drag, startPoint x: 196, startPoint y: 38, endPoint x: 250, endPoint y: 40, distance: 54.1
click at [250, 40] on div "Ответственная команда: Локализация Клиент: Whirlpool/Indesit Договор: 3693 Дата…" at bounding box center [404, 36] width 705 height 11
copy p "Whirlpool/Indesit"
type input "Общество с ограниченной ответственностью «АЙ ЭЙЧ ПИАППЛАЕНСЕС СЕЙЛС»"
type textarea "x"
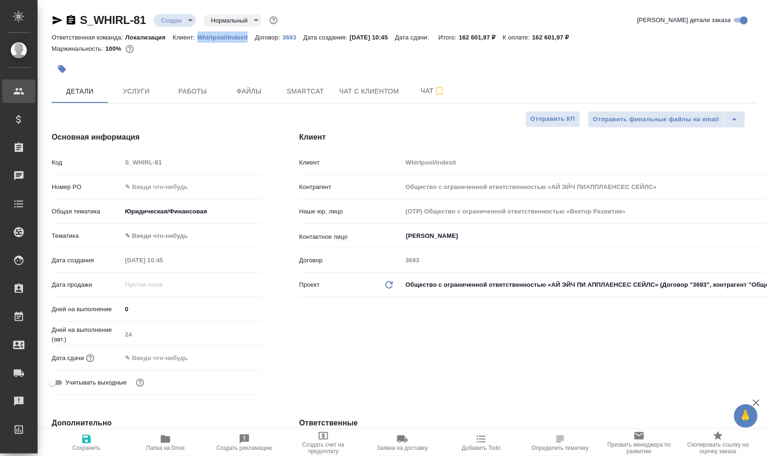
type textarea "x"
type input "Общество с ограниченной ответственностью «АЙ ЭЙЧ ПИАППЛАЕНСЕС СЕЙЛС»"
type textarea "x"
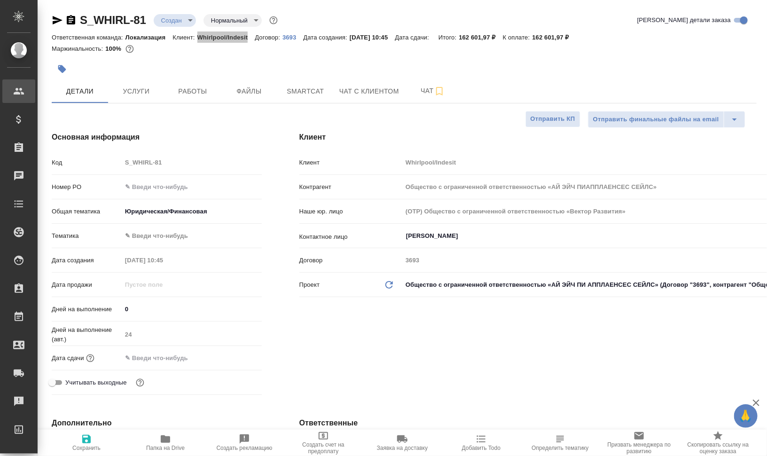
type textarea "x"
type input "Общество с ограниченной ответственностью «АЙ ЭЙЧ ПИАППЛАЕНСЕС СЕЙЛС»"
type textarea "x"
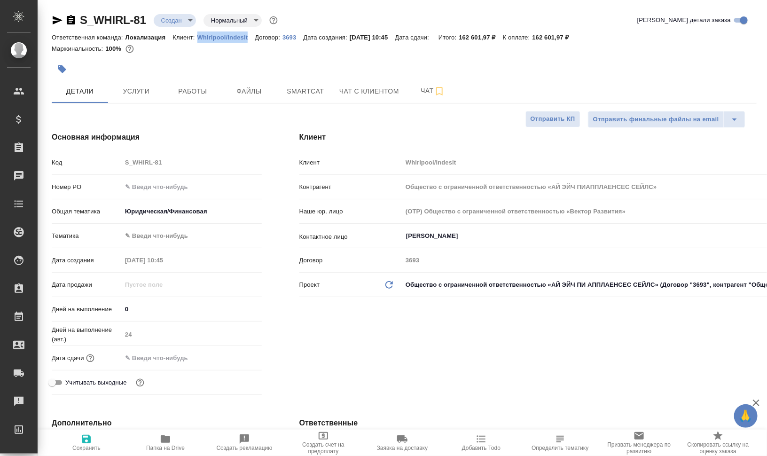
type input "Общество с ограниченной ответственностью «АЙ ЭЙЧ ПИАППЛАЕНСЕС СЕЙЛС»"
type textarea "x"
type input "Общество с ограниченной ответственностью «АЙ ЭЙЧ ПИАППЛАЕНСЕС СЕЙЛС»"
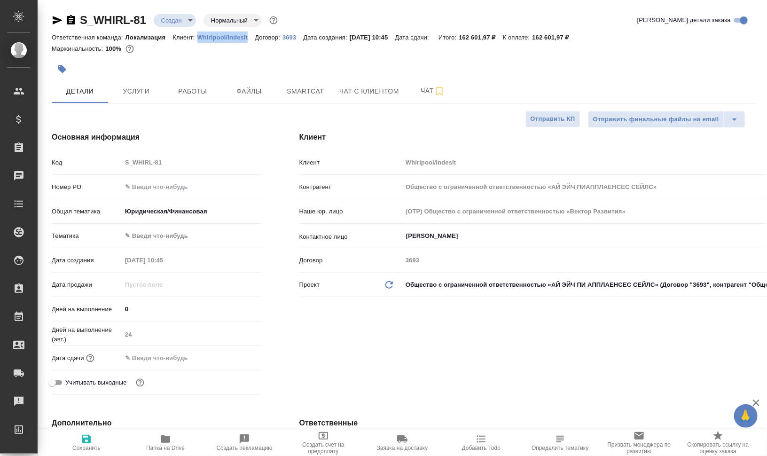
type textarea "x"
type input "Общество с ограниченной ответственностью «АЙ ЭЙЧ ПИАППЛАЕНСЕС СЕЙЛС»"
type textarea "x"
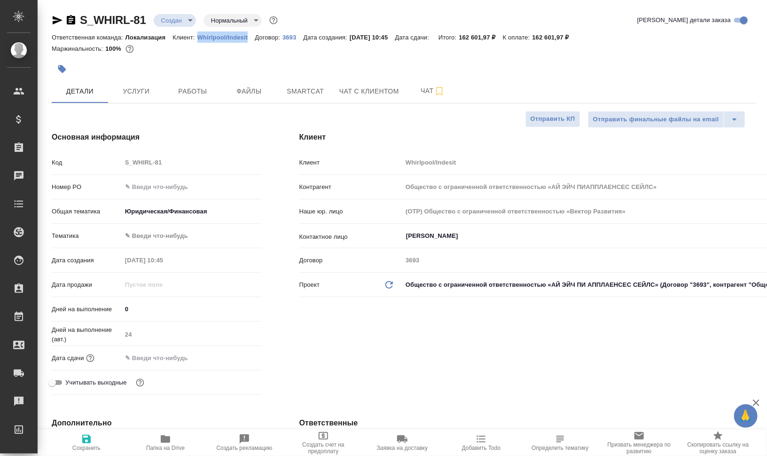
type textarea "x"
type input "Общество с ограниченной ответственностью «АЙ ЭЙЧ ПИАППЛАЕНСЕС СЕЙЛС»"
type textarea "x"
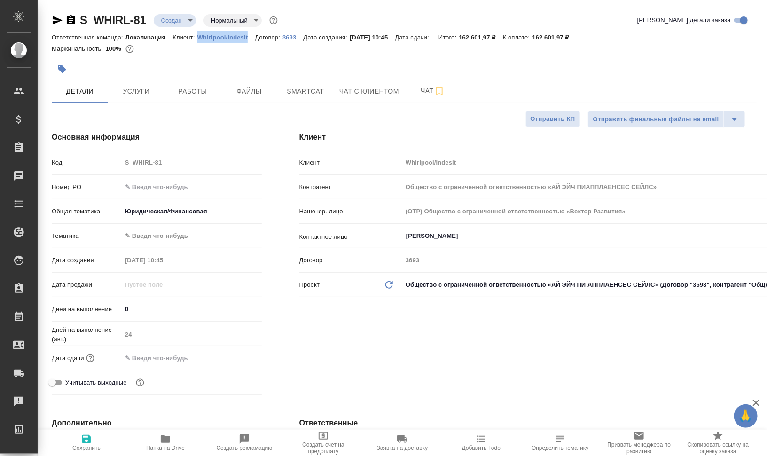
type textarea "x"
type input "Общество с ограниченной ответственностью «АЙ ЭЙЧ ПИАППЛАЕНСЕС СЕЙЛС»"
type textarea "x"
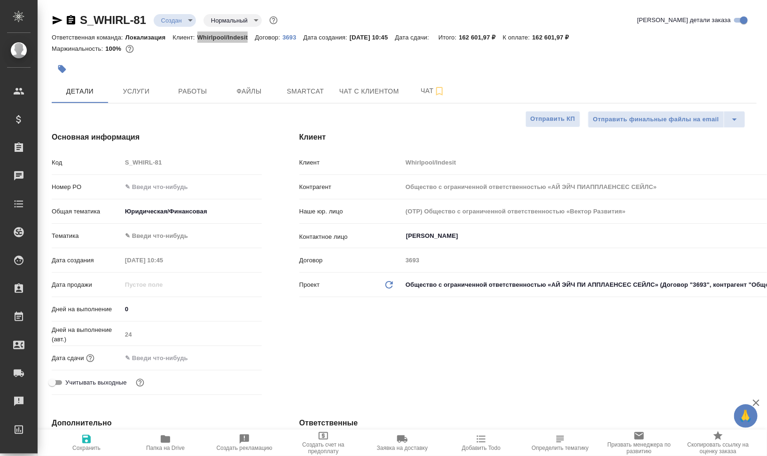
type input "Общество с ограниченной ответственностью «АЙ ЭЙЧ ПИАППЛАЕНСЕС СЕЙЛС»"
type textarea "x"
type input "Общество с ограниченной ответственностью «АЙ ЭЙЧ ПИАППЛАЕНСЕС СЕЙЛС»"
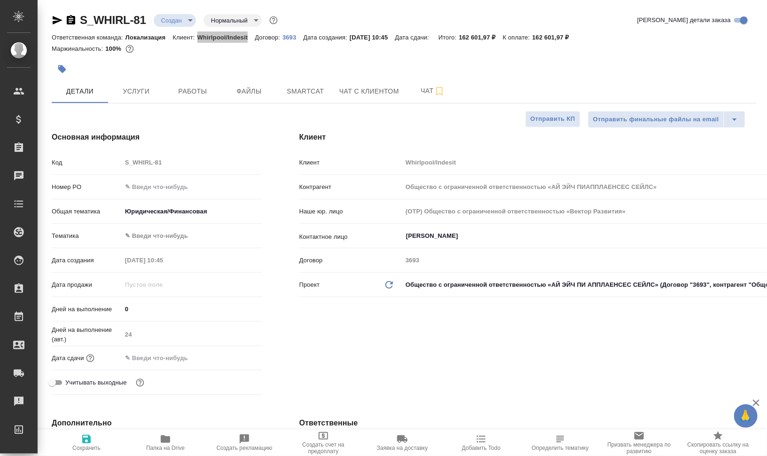
type textarea "x"
click at [146, 92] on span "Услуги" at bounding box center [136, 92] width 45 height 12
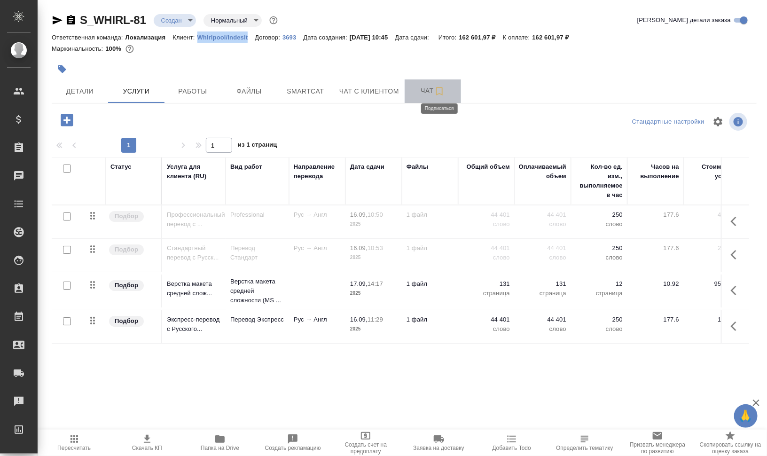
click at [440, 90] on icon "button" at bounding box center [439, 91] width 11 height 11
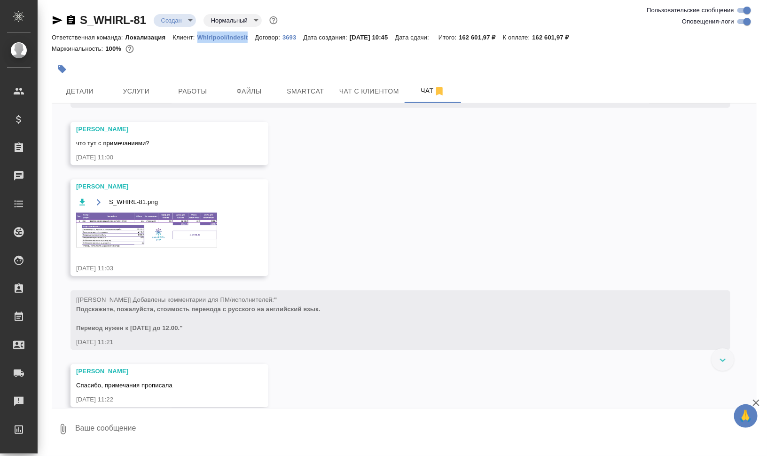
scroll to position [1039, 0]
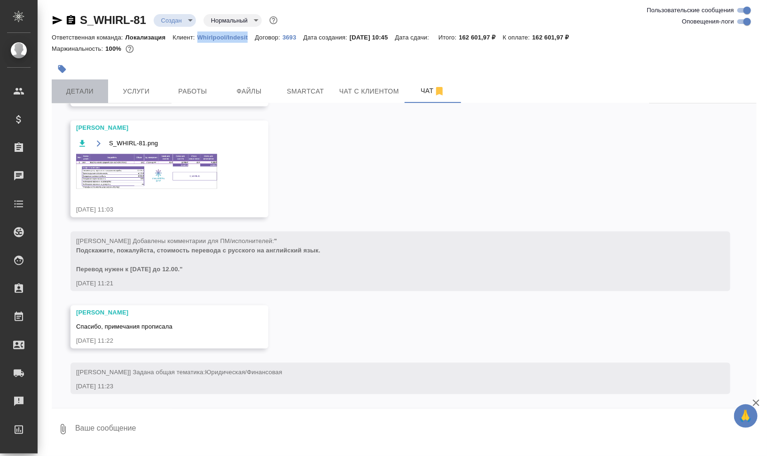
click at [79, 90] on span "Детали" at bounding box center [79, 92] width 45 height 12
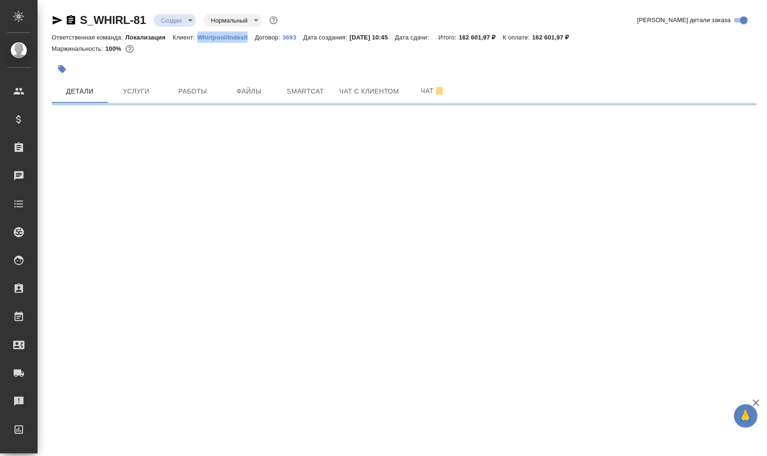
select select "RU"
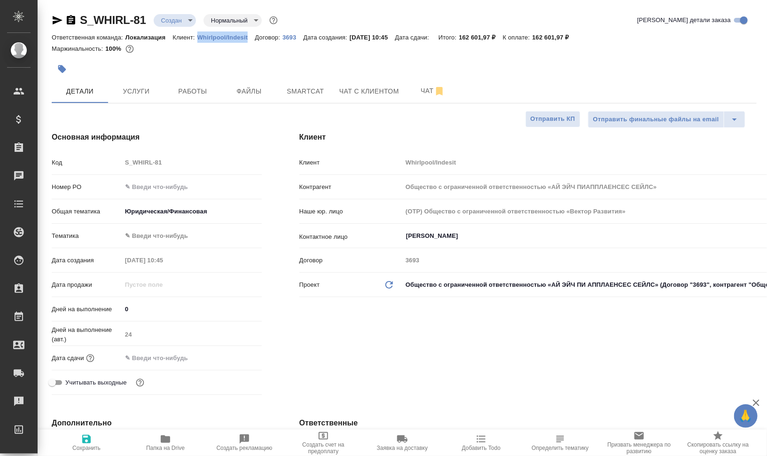
type textarea "x"
click at [418, 89] on span "Чат" at bounding box center [432, 91] width 45 height 12
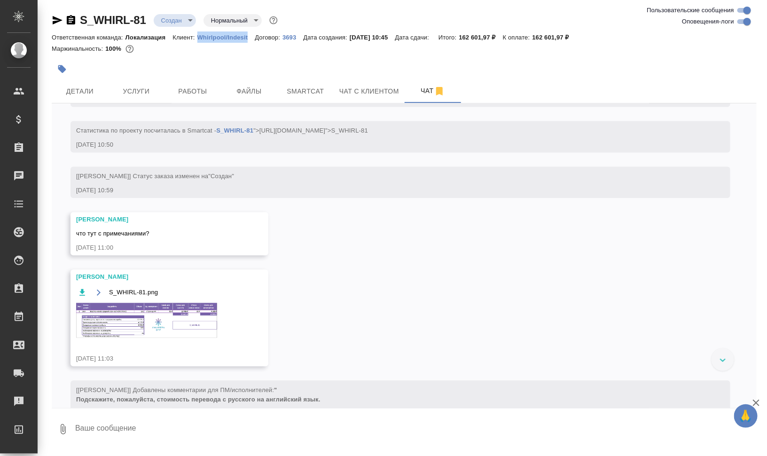
scroll to position [921, 0]
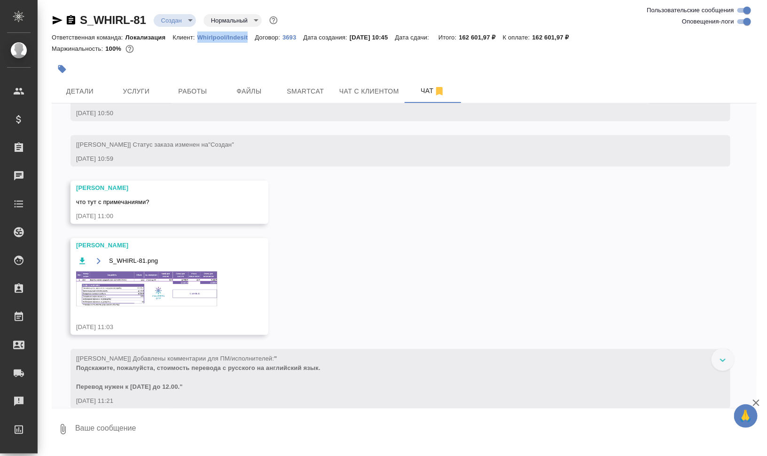
click at [173, 280] on img at bounding box center [146, 288] width 141 height 35
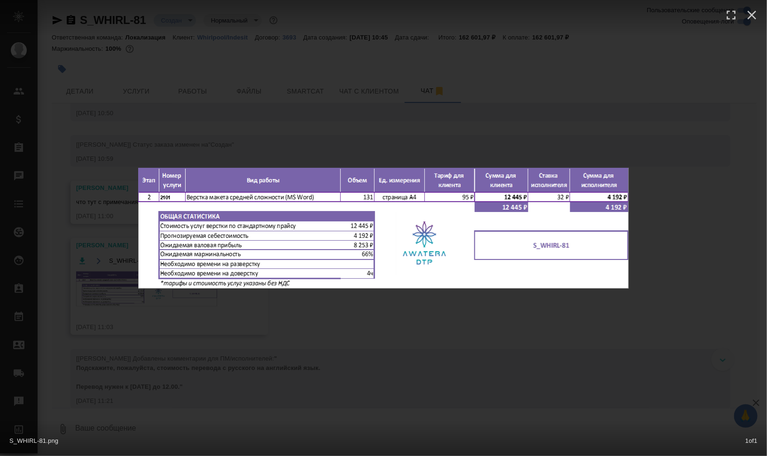
click at [408, 349] on div "S_WHIRL-81.png 1 of 1" at bounding box center [383, 228] width 767 height 456
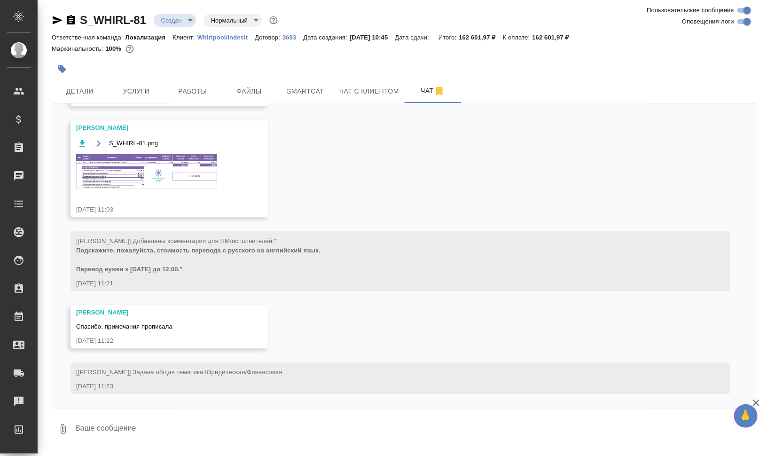
scroll to position [1039, 0]
click at [324, 87] on span "Smartcat" at bounding box center [305, 92] width 45 height 12
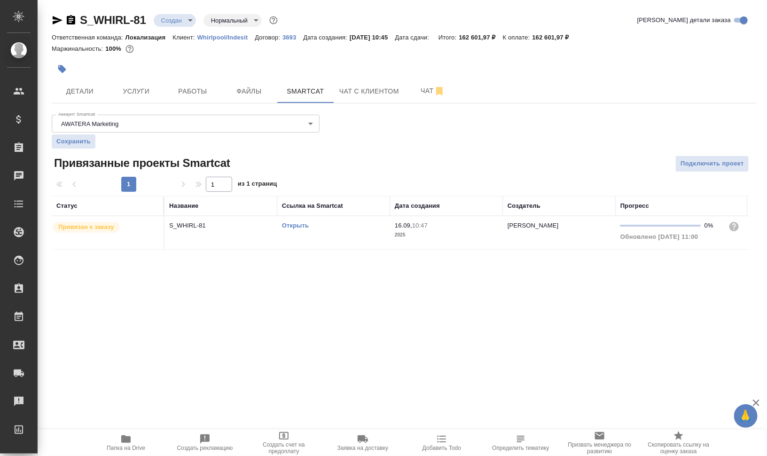
click at [295, 227] on link "Открыть" at bounding box center [295, 225] width 27 height 7
click at [102, 94] on span "Детали" at bounding box center [79, 92] width 45 height 12
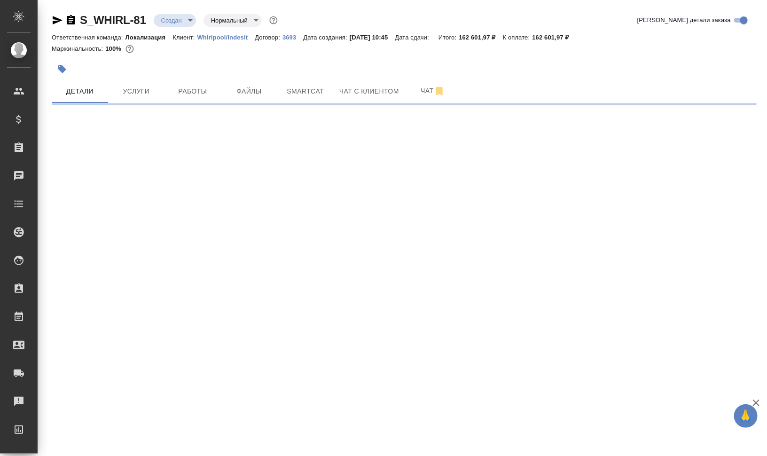
select select "RU"
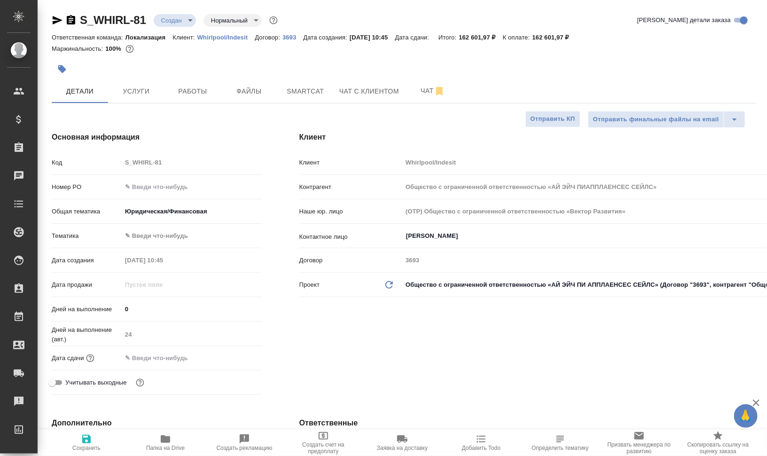
type textarea "x"
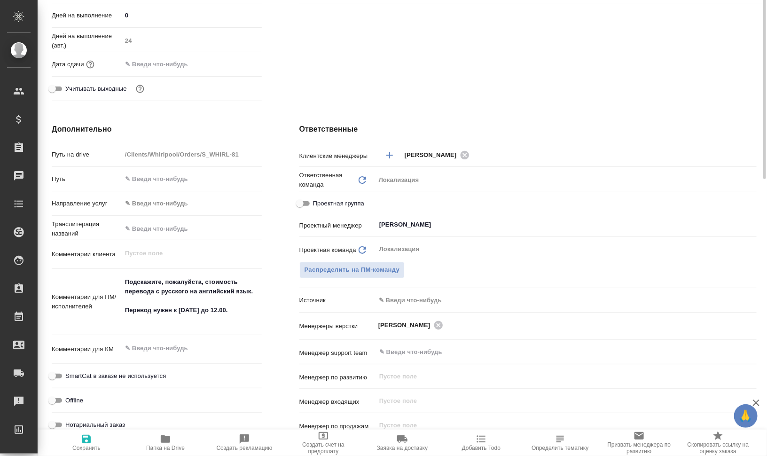
scroll to position [353, 0]
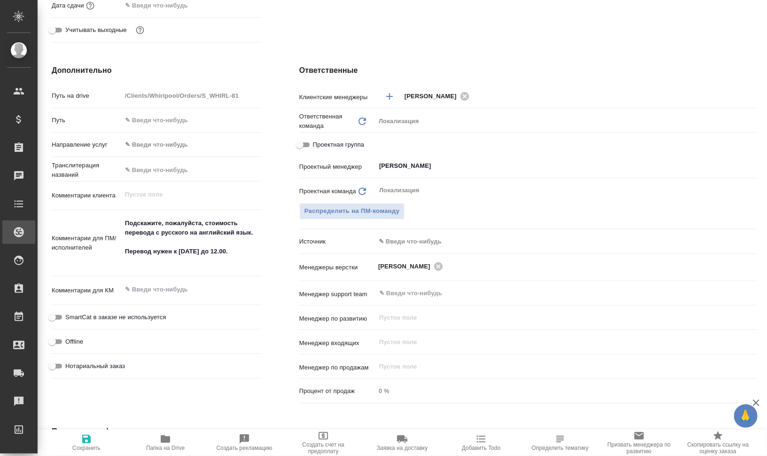
type input "Общество с ограниченной ответственностью «АЙ ЭЙЧ ПИАППЛАЕНСЕС СЕЙЛС»"
type textarea "x"
type input "Общество с ограниченной ответственностью «АЙ ЭЙЧ ПИАППЛАЕНСЕС СЕЙЛС»"
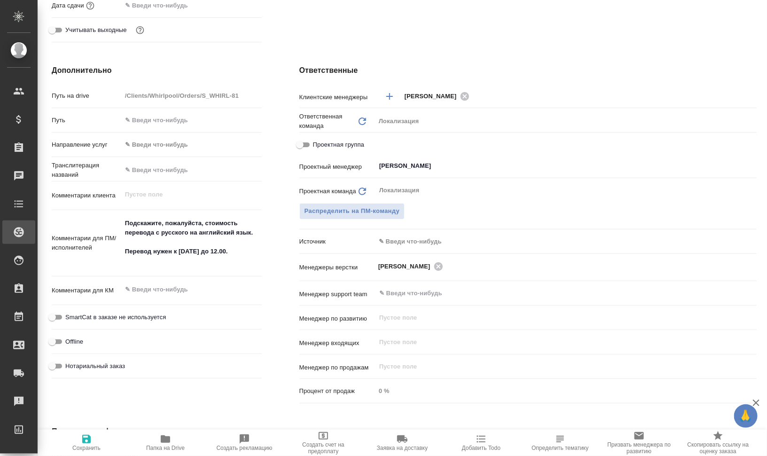
type textarea "x"
type input "Общество с ограниченной ответственностью «АЙ ЭЙЧ ПИАППЛАЕНСЕС СЕЙЛС»"
type textarea "x"
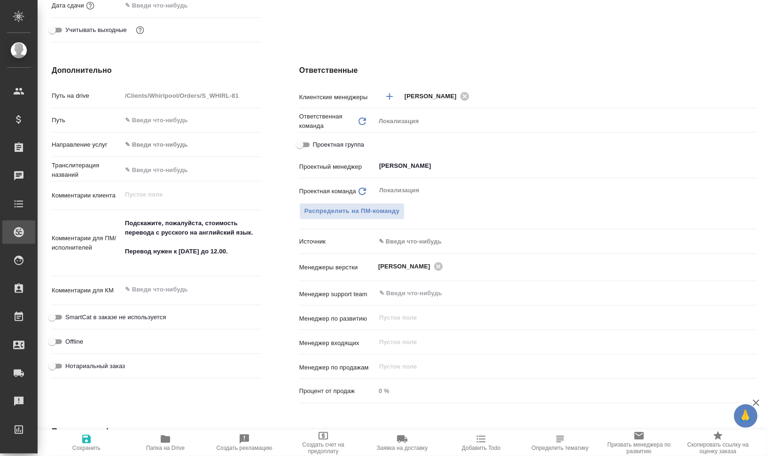
type textarea "x"
type input "Общество с ограниченной ответственностью «АЙ ЭЙЧ ПИАППЛАЕНСЕС СЕЙЛС»"
type textarea "x"
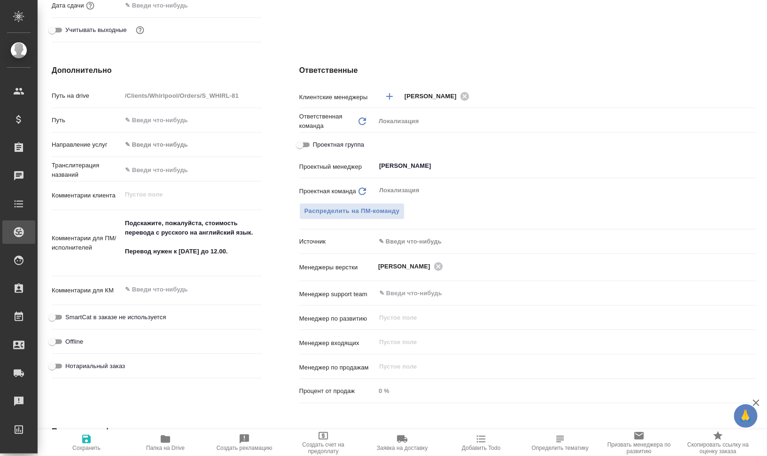
type textarea "x"
type input "Общество с ограниченной ответственностью «АЙ ЭЙЧ ПИАППЛАЕНСЕС СЕЙЛС»"
type textarea "x"
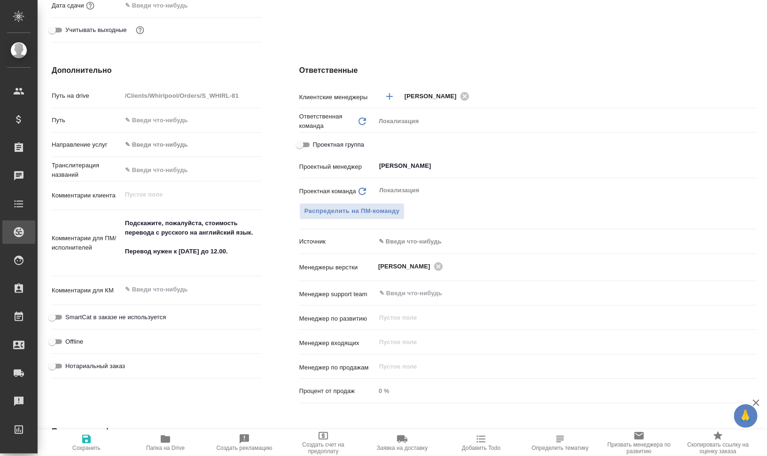
type input "Общество с ограниченной ответственностью «АЙ ЭЙЧ ПИАППЛАЕНСЕС СЕЙЛС»"
type textarea "x"
type input "Общество с ограниченной ответственностью «АЙ ЭЙЧ ПИАППЛАЕНСЕС СЕЙЛС»"
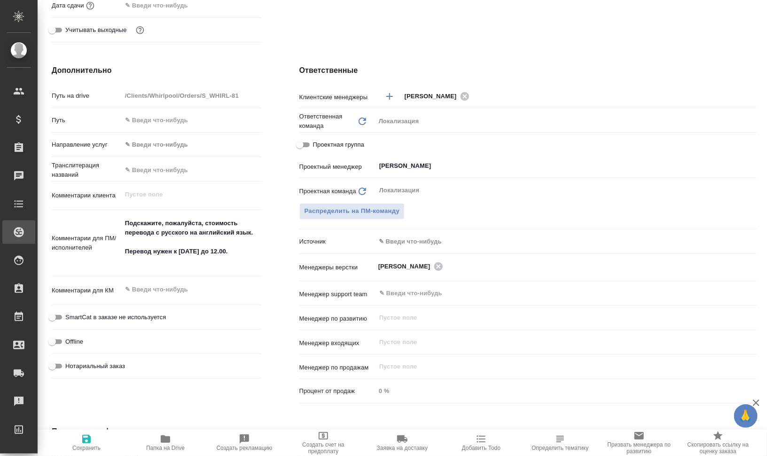
type textarea "x"
type input "Общество с ограниченной ответственностью «АЙ ЭЙЧ ПИАППЛАЕНСЕС СЕЙЛС»"
type textarea "x"
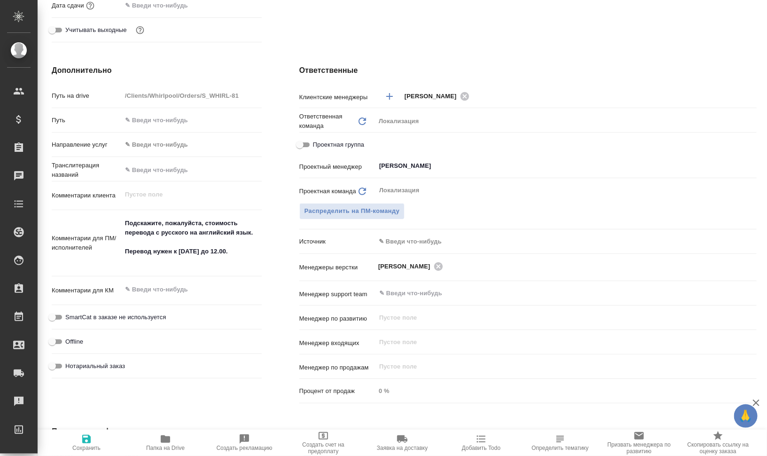
type textarea "x"
type input "Общество с ограниченной ответственностью «АЙ ЭЙЧ ПИАППЛАЕНСЕС СЕЙЛС»"
type textarea "x"
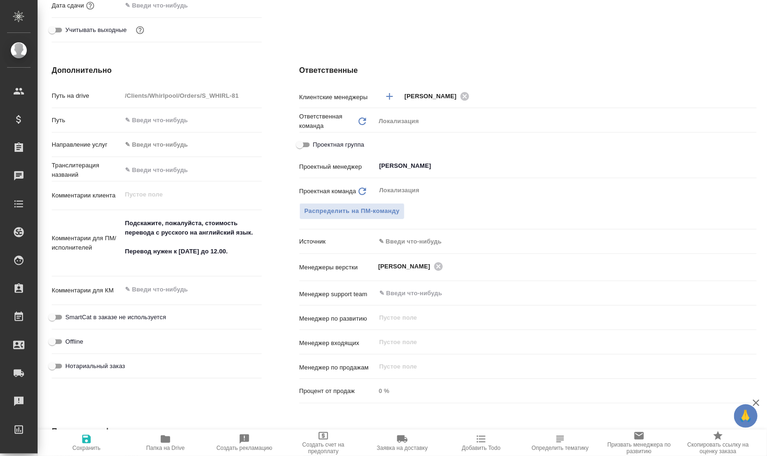
type textarea "x"
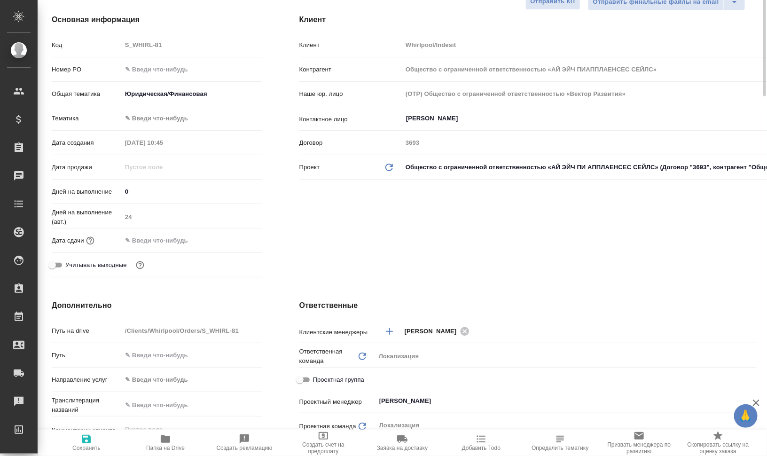
scroll to position [0, 0]
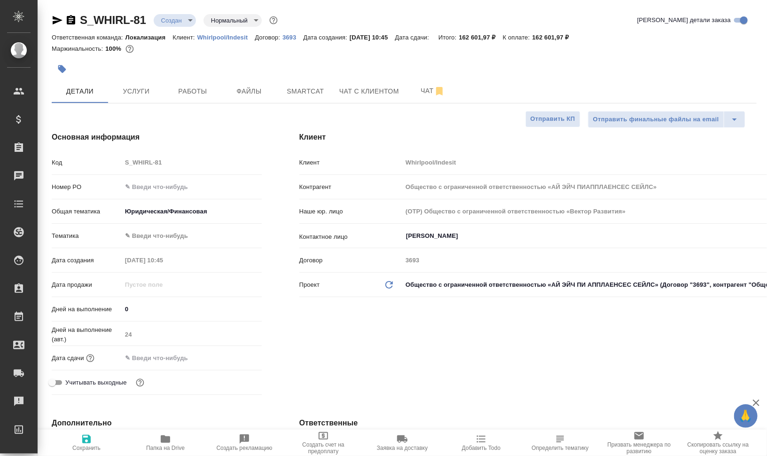
click at [273, 52] on div "Маржинальность: 100%" at bounding box center [404, 49] width 705 height 12
type input "Общество с ограниченной ответственностью «АЙ ЭЙЧ ПИАППЛАЕНСЕС СЕЙЛС»"
type textarea "x"
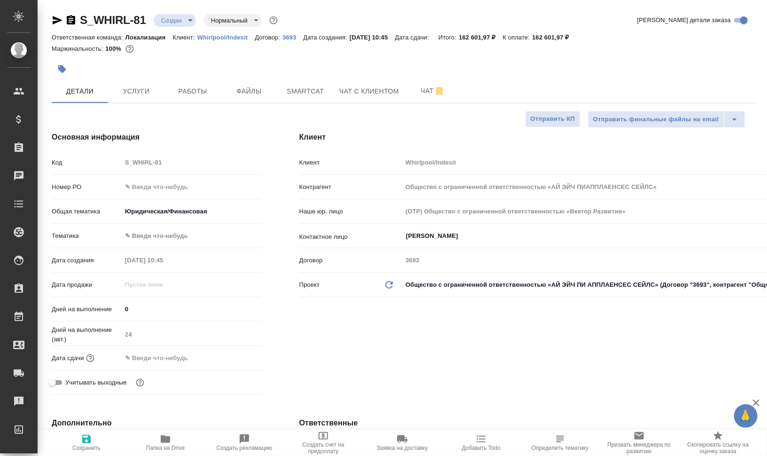
type input "Общество с ограниченной ответственностью «АЙ ЭЙЧ ПИАППЛАЕНСЕС СЕЙЛС»"
type textarea "x"
type input "Общество с ограниченной ответственностью «АЙ ЭЙЧ ПИАППЛАЕНСЕС СЕЙЛС»"
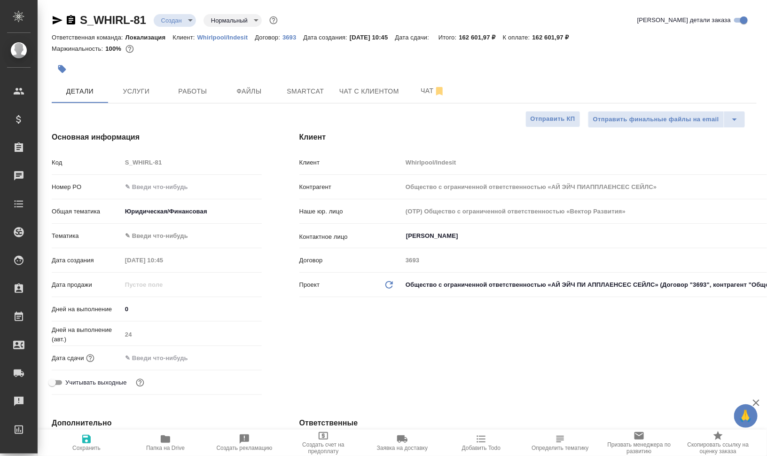
type textarea "x"
type input "Общество с ограниченной ответственностью «АЙ ЭЙЧ ПИАППЛАЕНСЕС СЕЙЛС»"
type textarea "x"
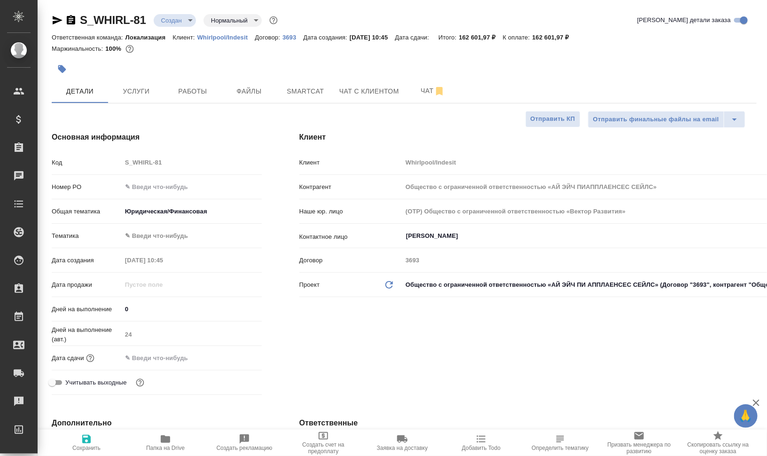
type textarea "x"
type input "Общество с ограниченной ответственностью «АЙ ЭЙЧ ПИАППЛАЕНСЕС СЕЙЛС»"
type textarea "x"
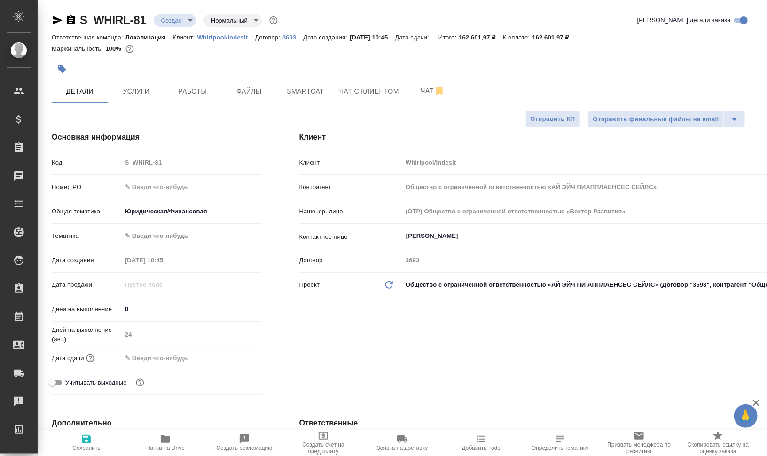
type textarea "x"
type input "Общество с ограниченной ответственностью «АЙ ЭЙЧ ПИАППЛАЕНСЕС СЕЙЛС»"
type textarea "x"
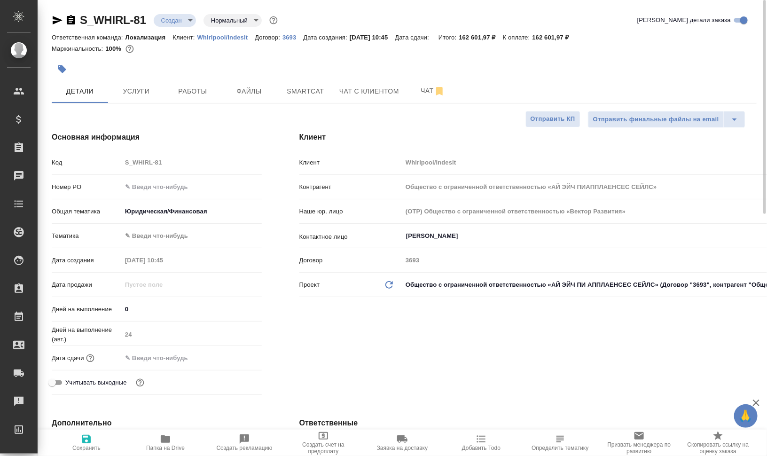
type input "Общество с ограниченной ответственностью «АЙ ЭЙЧ ПИАППЛАЕНСЕС СЕЙЛС»"
type textarea "x"
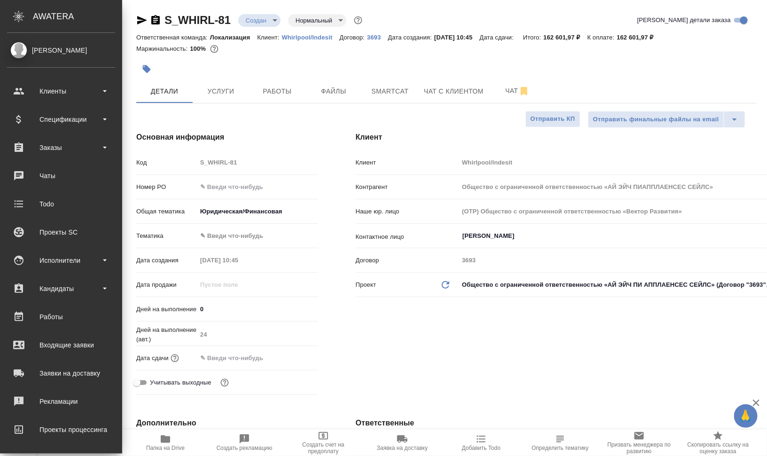
type input "Общество с ограниченной ответственностью «АЙ ЭЙЧ ПИАППЛАЕНСЕС СЕЙЛС»"
type textarea "x"
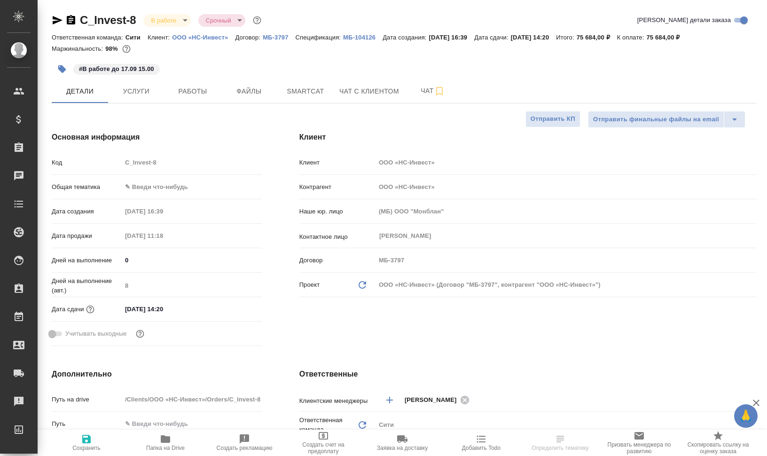
select select "RU"
type textarea "x"
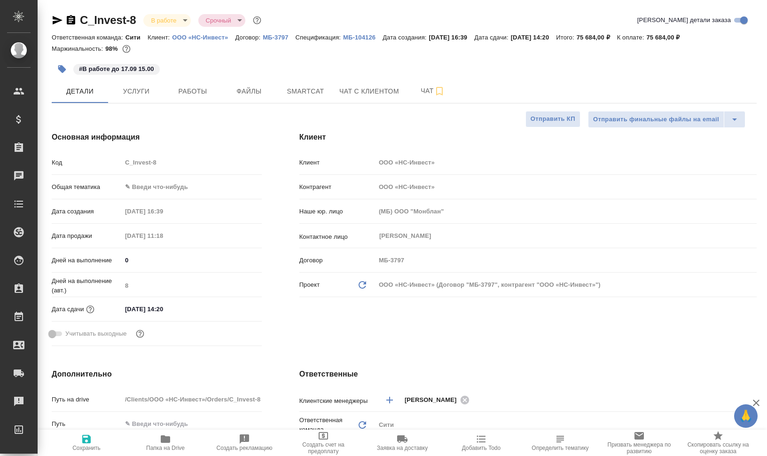
type textarea "x"
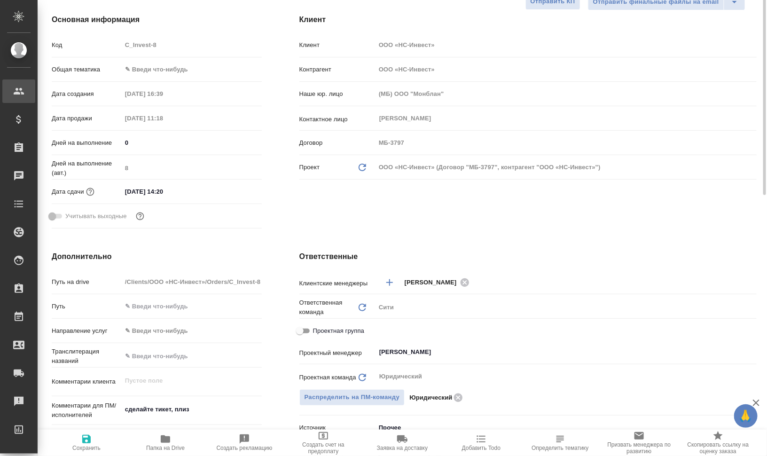
type textarea "x"
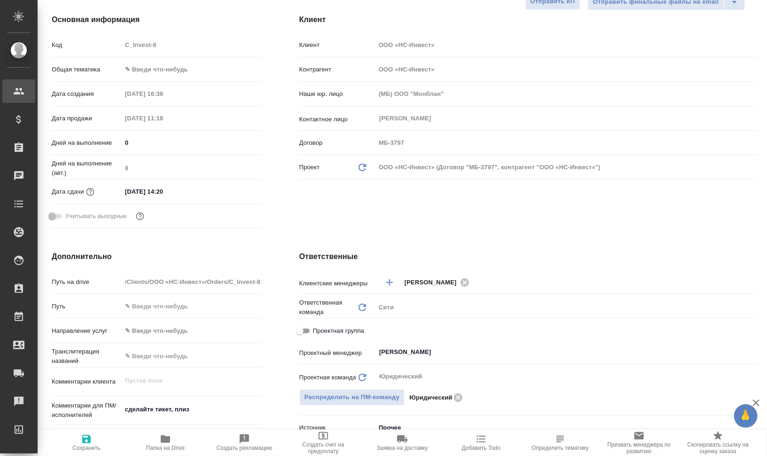
type textarea "x"
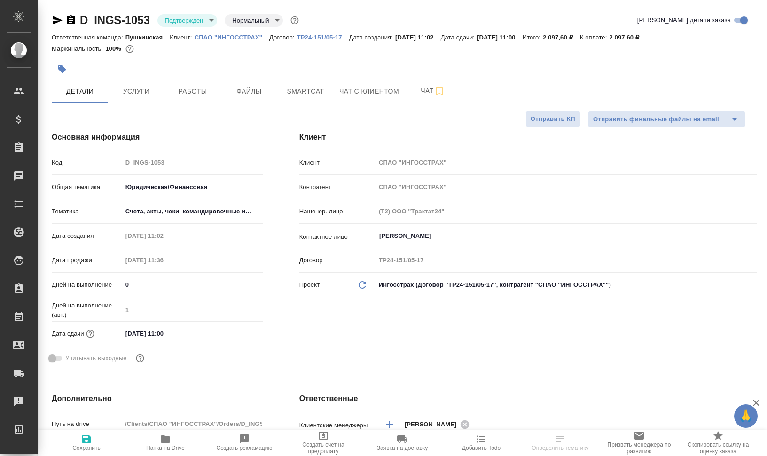
select select "RU"
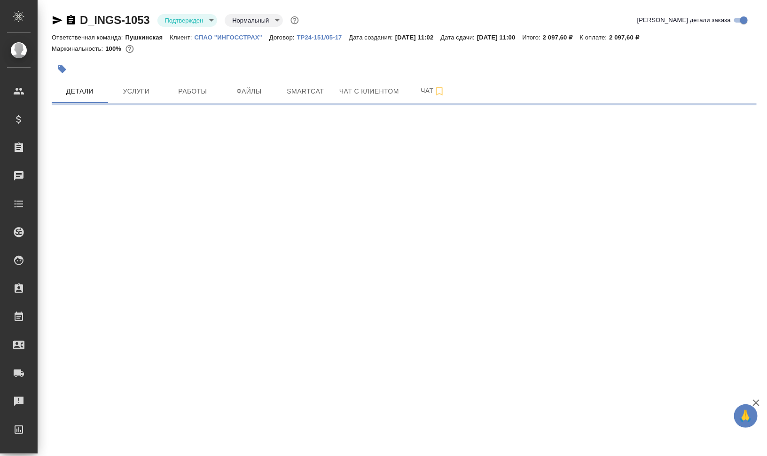
select select "RU"
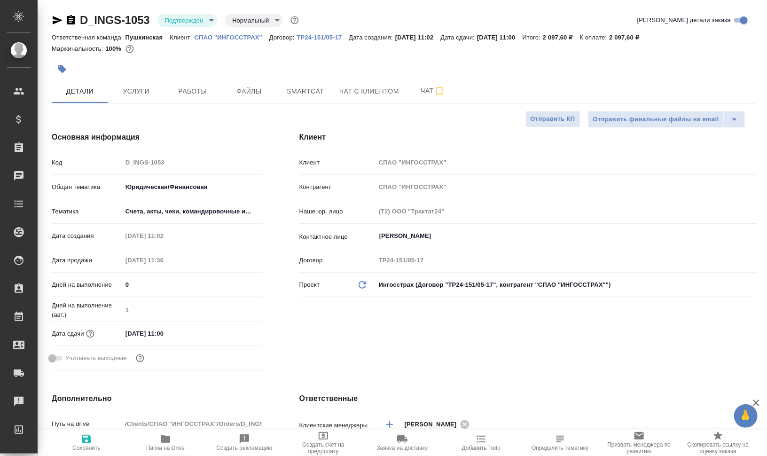
type textarea "x"
click at [55, 21] on icon "button" at bounding box center [57, 20] width 11 height 11
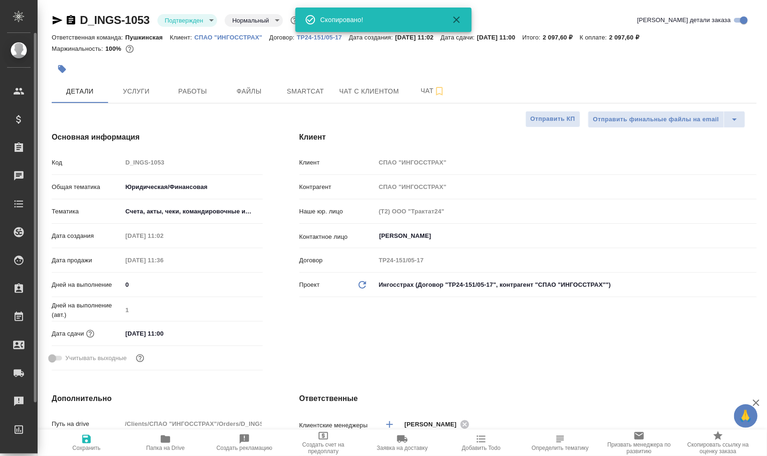
type textarea "x"
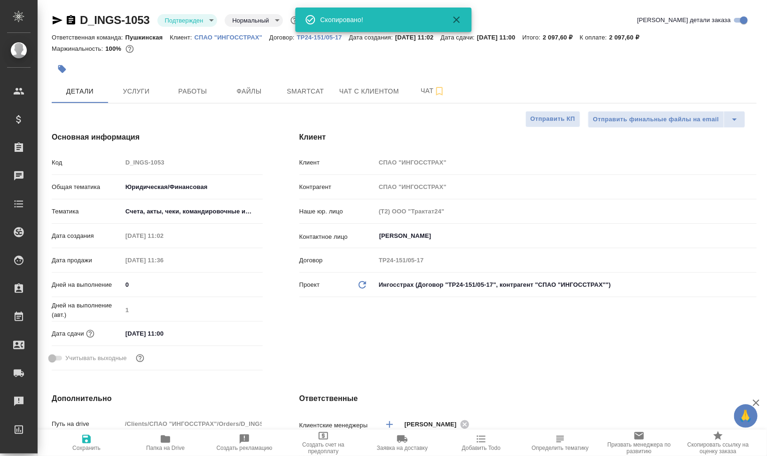
type textarea "x"
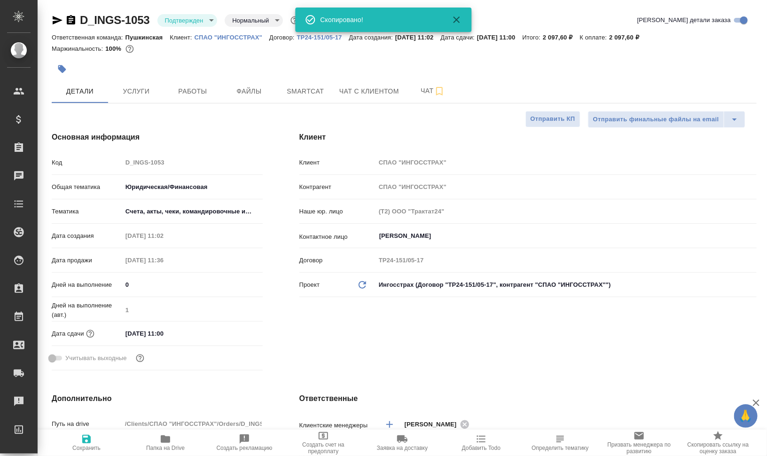
type textarea "x"
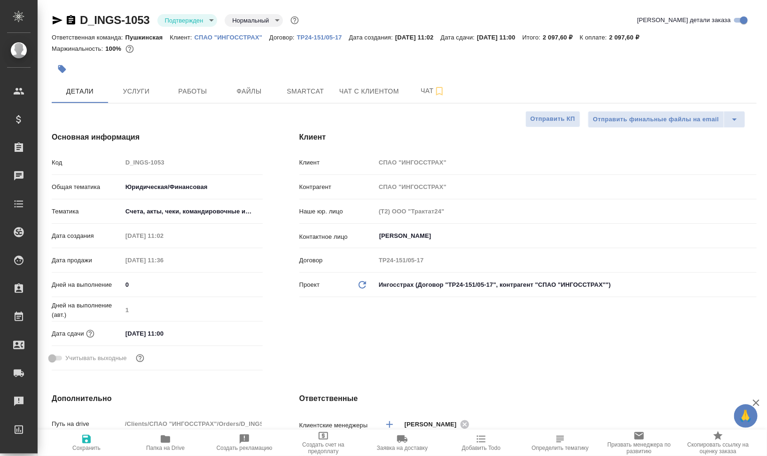
type textarea "x"
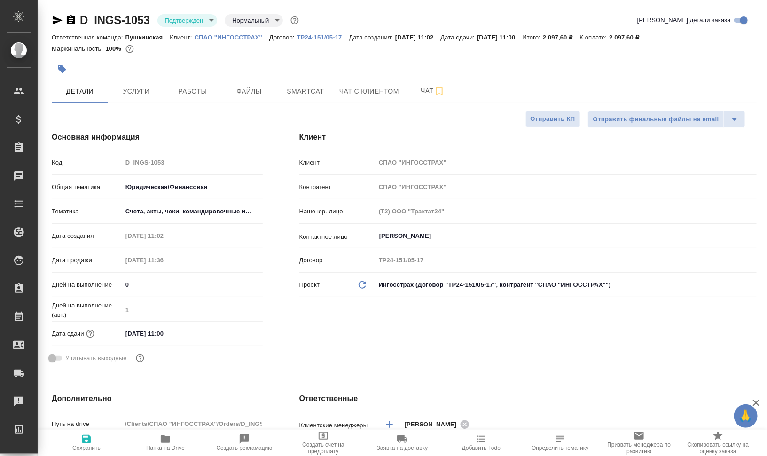
type textarea "x"
click at [57, 19] on icon "button" at bounding box center [58, 20] width 10 height 8
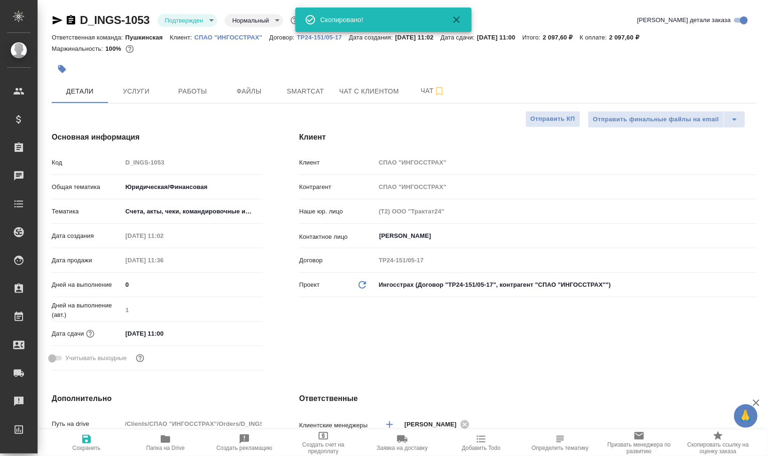
type textarea "x"
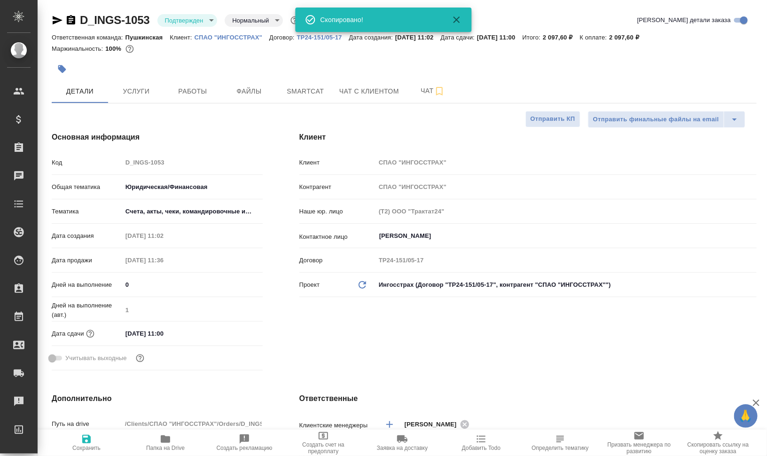
type textarea "x"
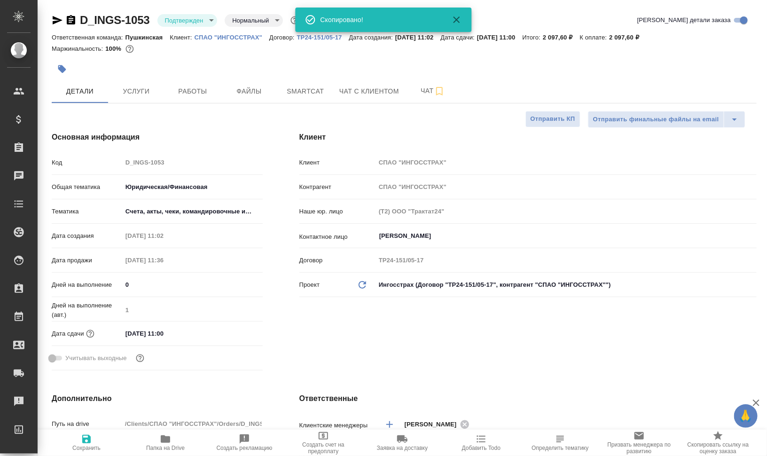
type textarea "x"
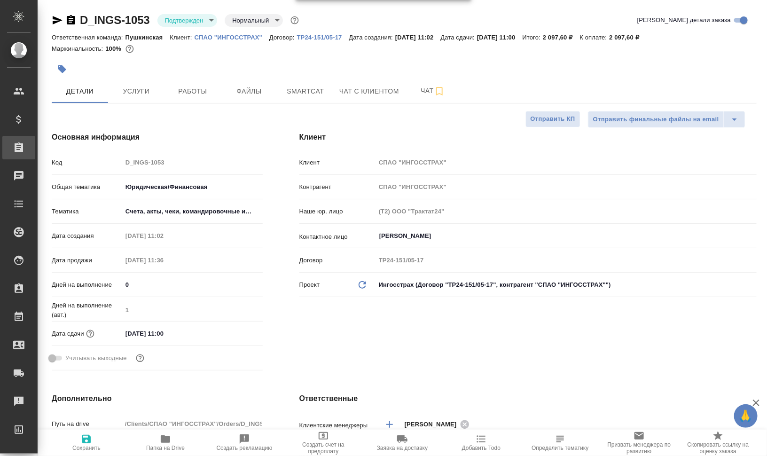
type textarea "x"
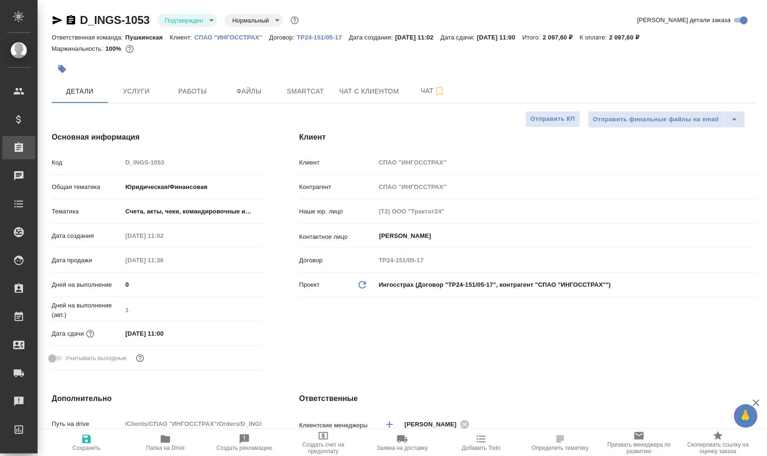
type textarea "x"
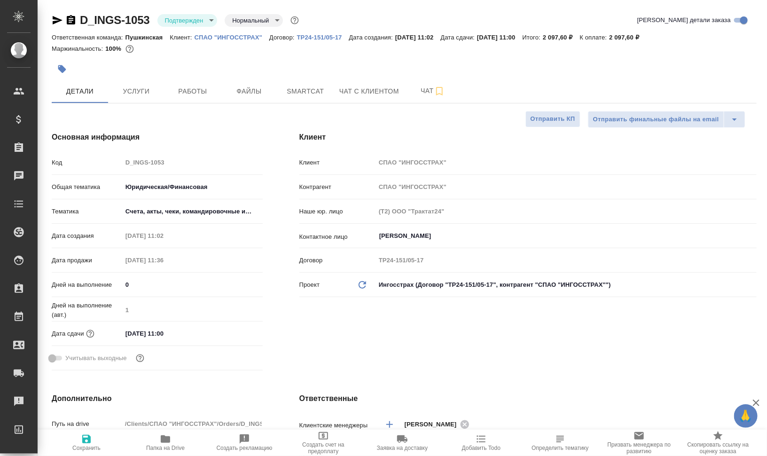
type textarea "x"
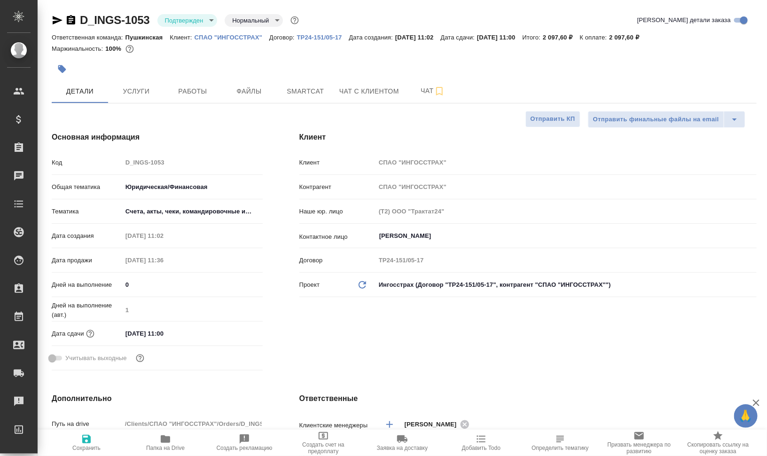
type textarea "x"
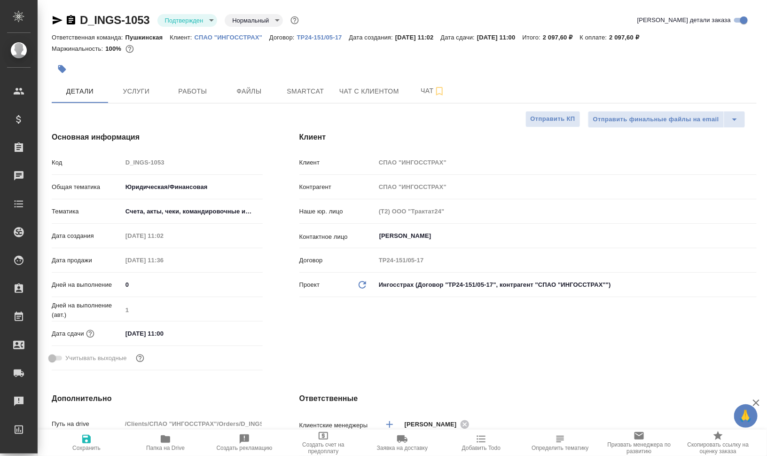
type textarea "x"
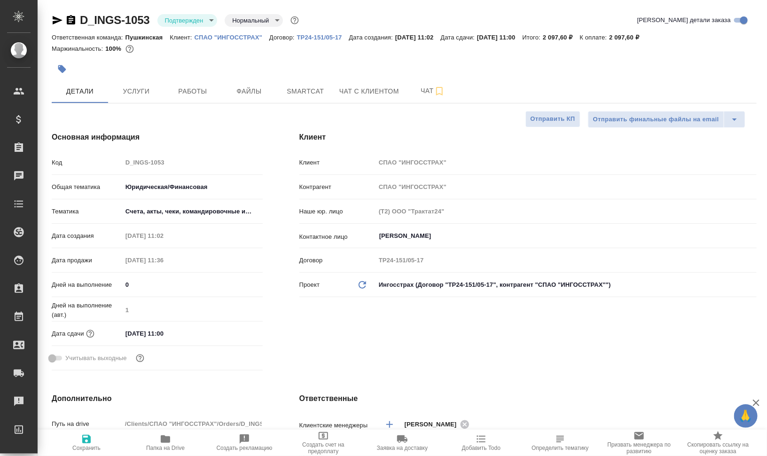
type textarea "x"
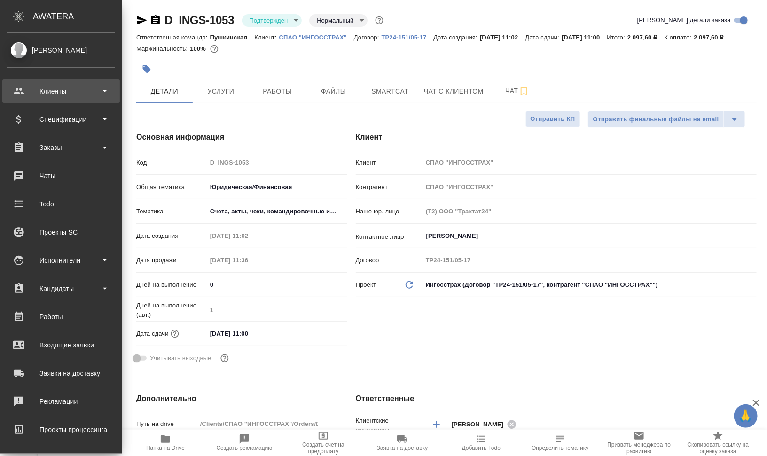
type textarea "x"
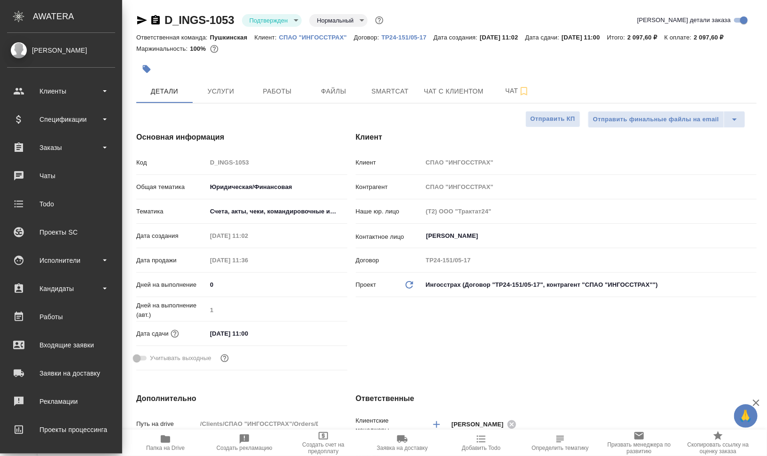
type textarea "x"
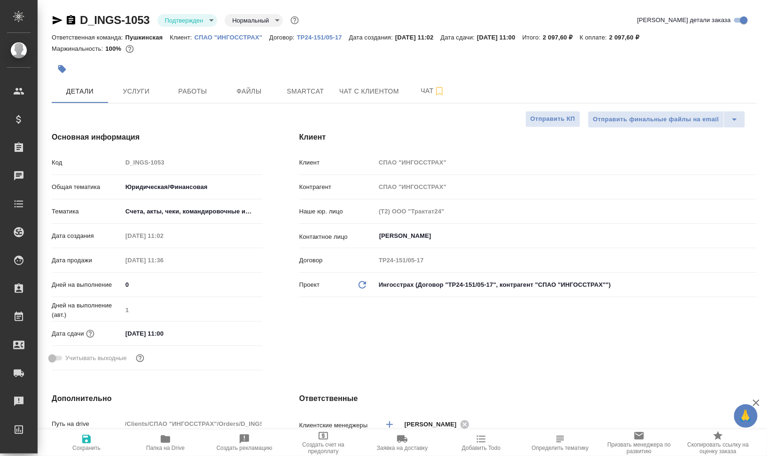
type textarea "x"
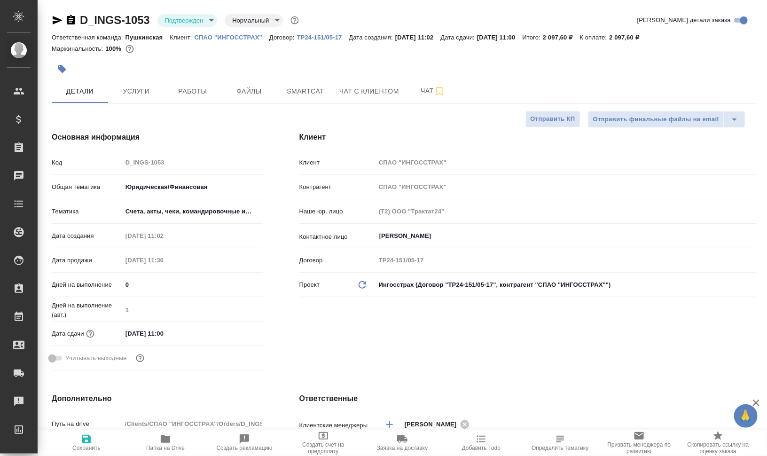
type textarea "x"
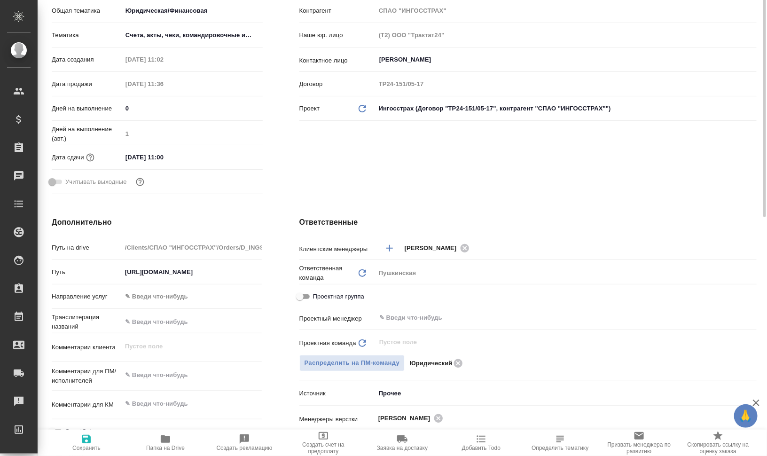
scroll to position [235, 0]
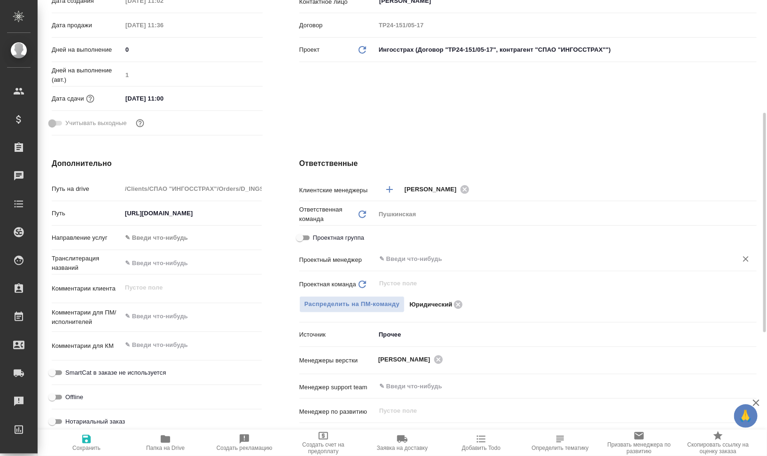
click at [416, 249] on div "Проектная группа" at bounding box center [527, 239] width 457 height 21
click at [438, 260] on input "text" at bounding box center [550, 258] width 344 height 11
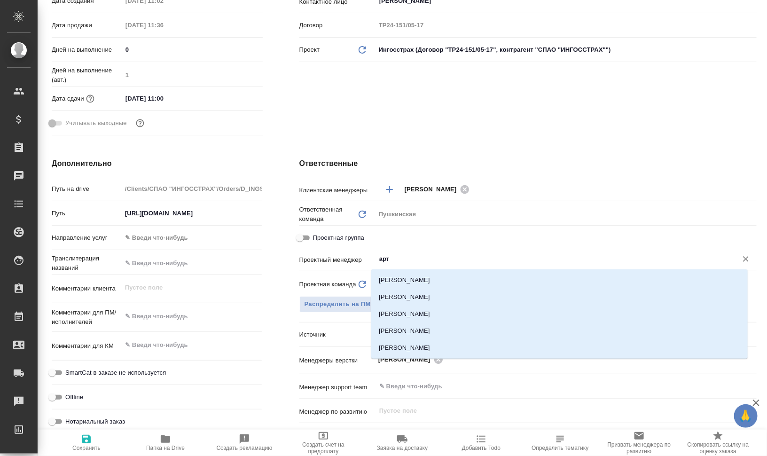
type input "арта"
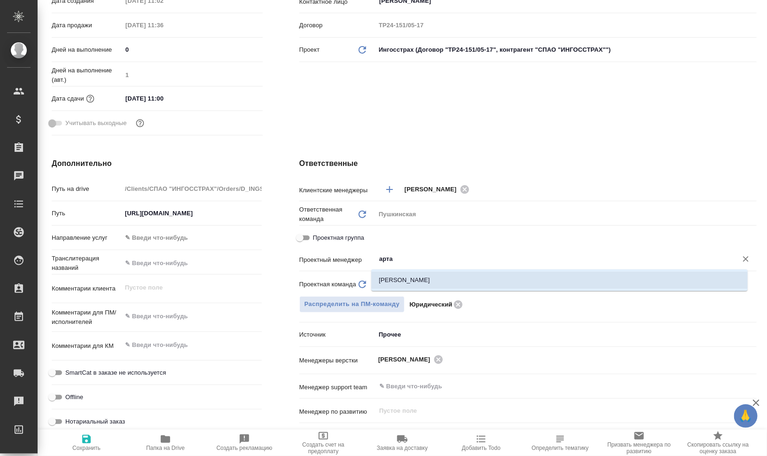
click at [424, 278] on li "Баданян Артак" at bounding box center [559, 280] width 377 height 17
type textarea "x"
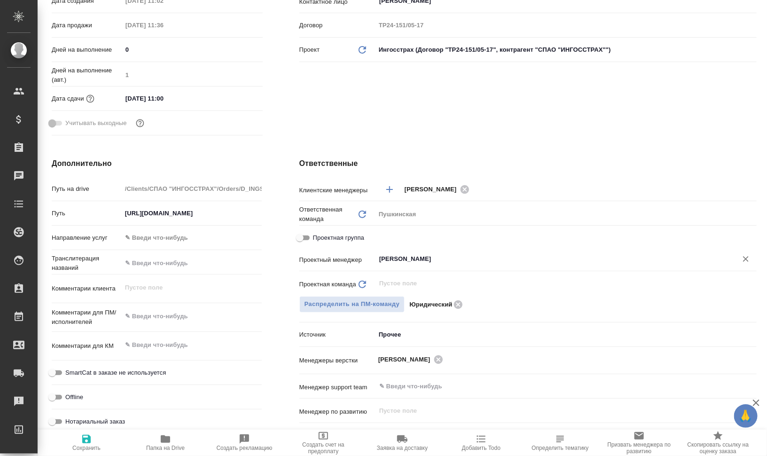
scroll to position [0, 0]
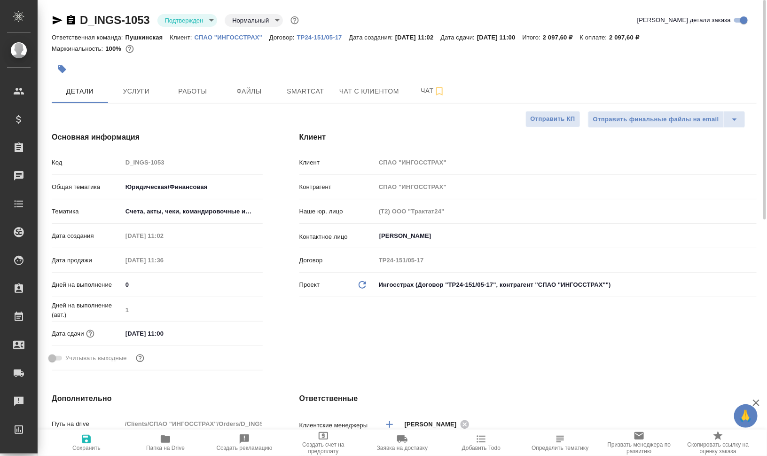
type input "Баданян Артак"
click at [67, 449] on span "Сохранить" at bounding box center [87, 442] width 68 height 18
type textarea "x"
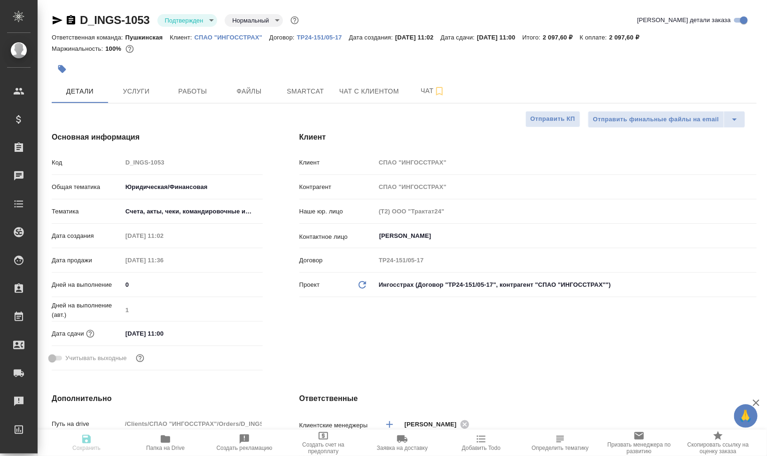
type textarea "x"
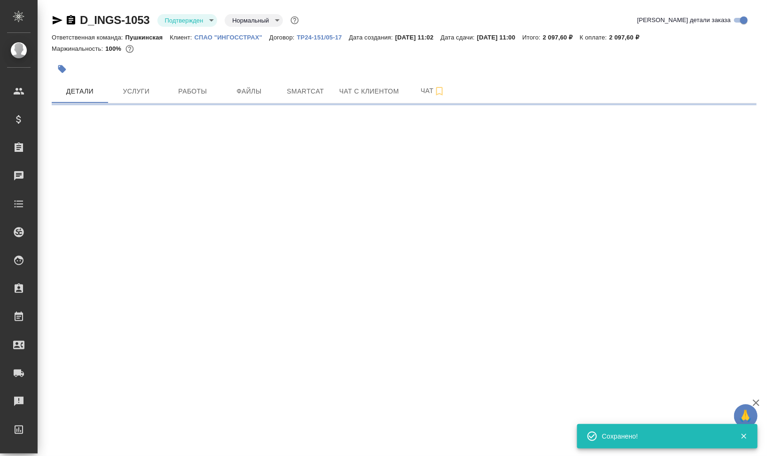
select select "RU"
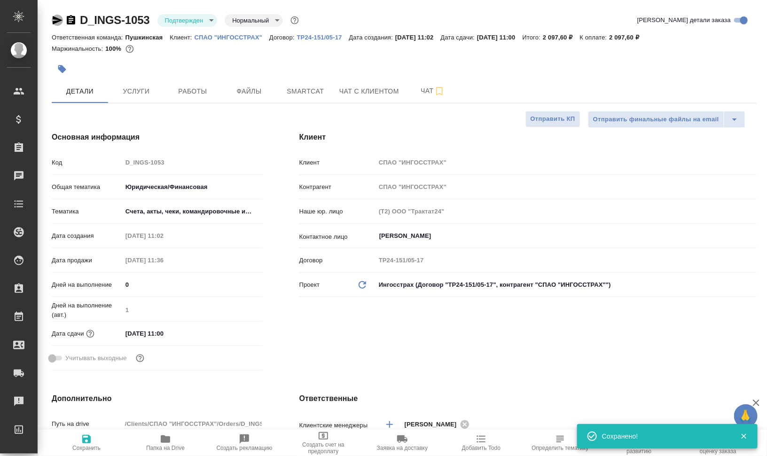
click at [55, 19] on icon "button" at bounding box center [58, 20] width 10 height 8
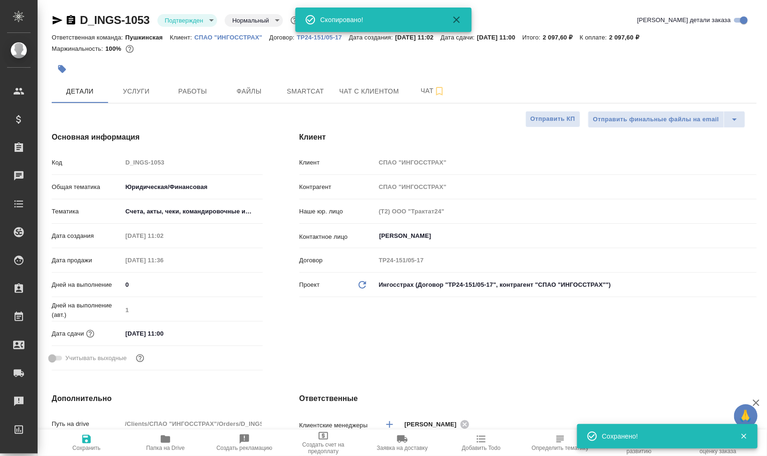
type textarea "x"
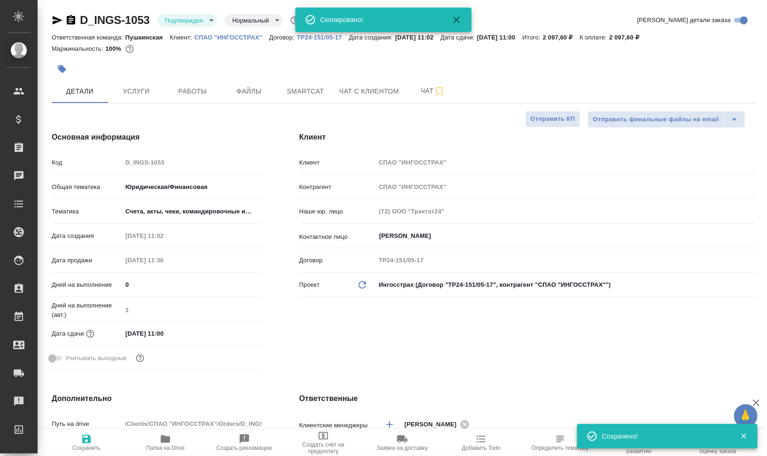
type textarea "x"
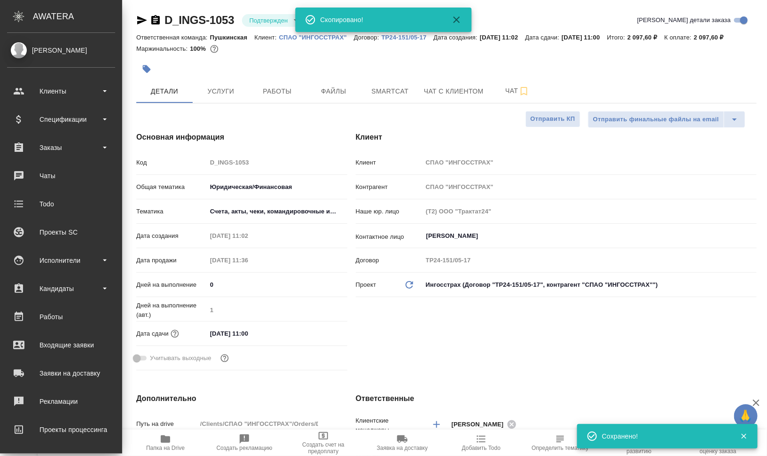
type textarea "x"
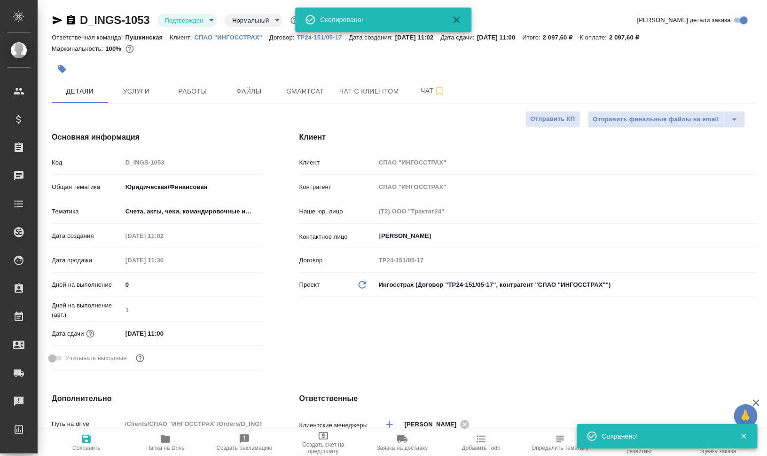
type textarea "x"
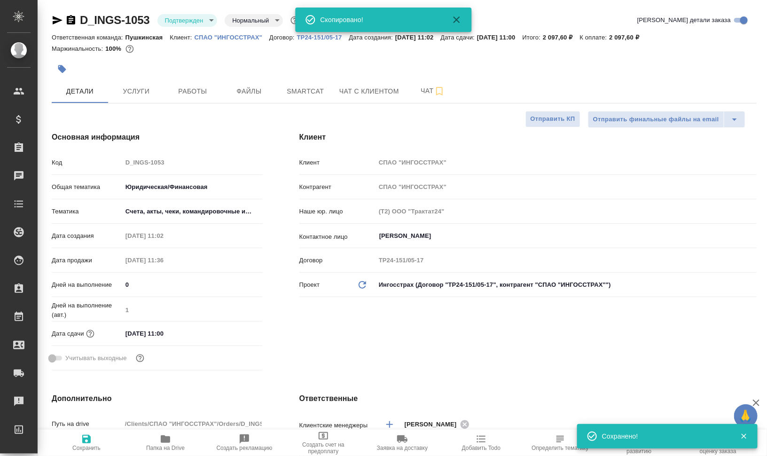
type textarea "x"
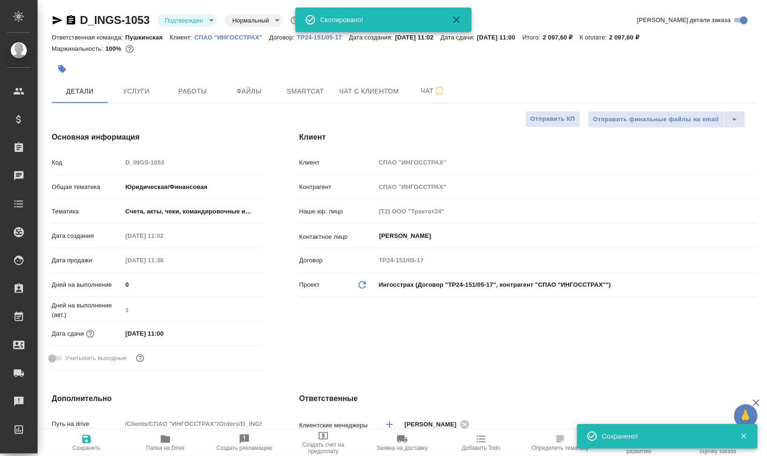
type textarea "x"
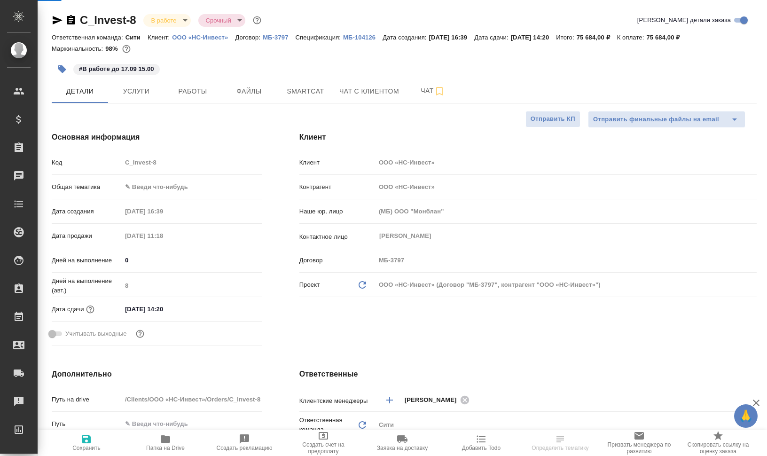
select select "RU"
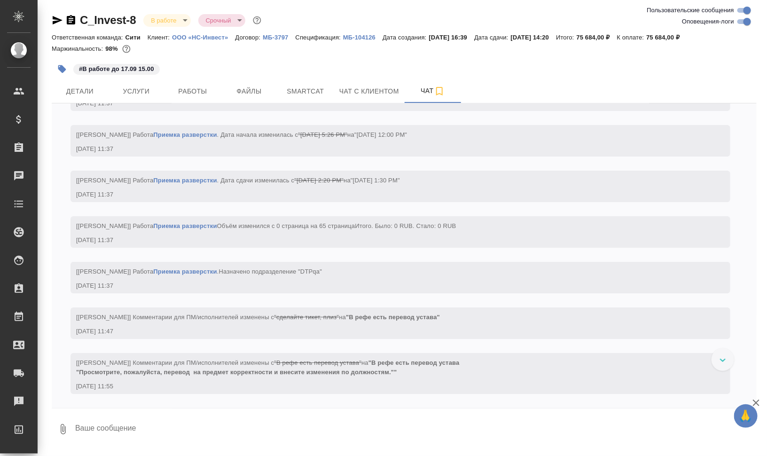
scroll to position [2942, 0]
